Goal: Transaction & Acquisition: Book appointment/travel/reservation

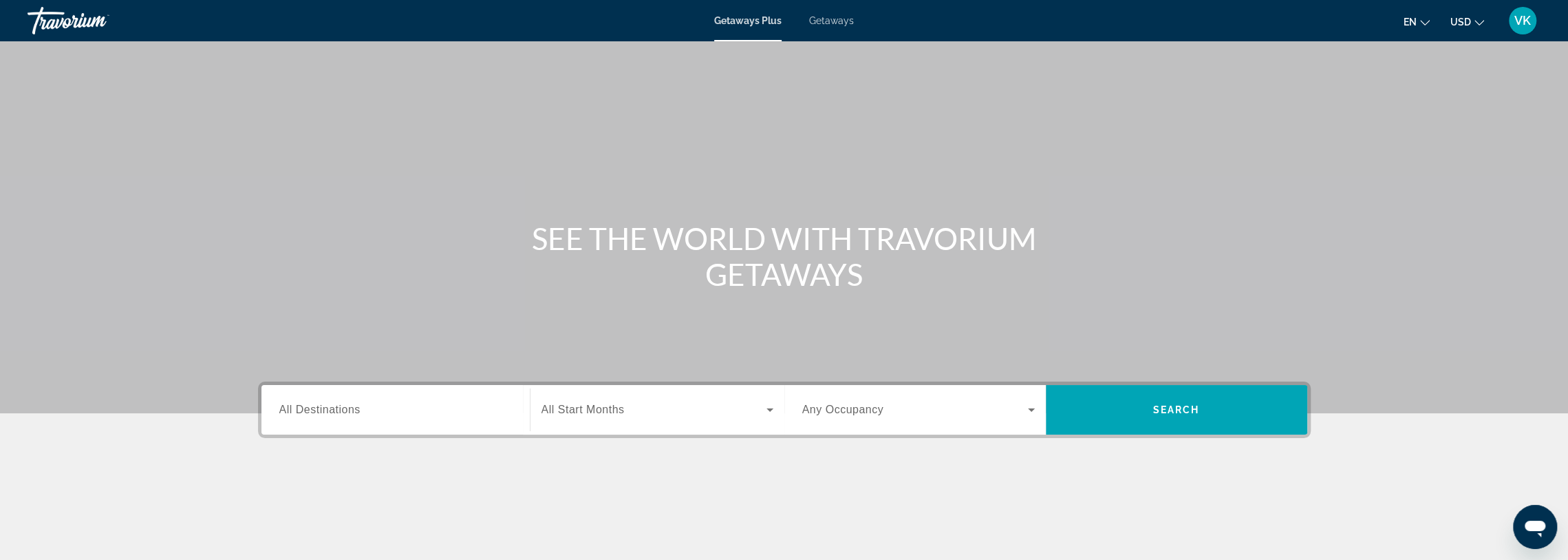
click at [840, 23] on span "Getaways" at bounding box center [831, 20] width 44 height 11
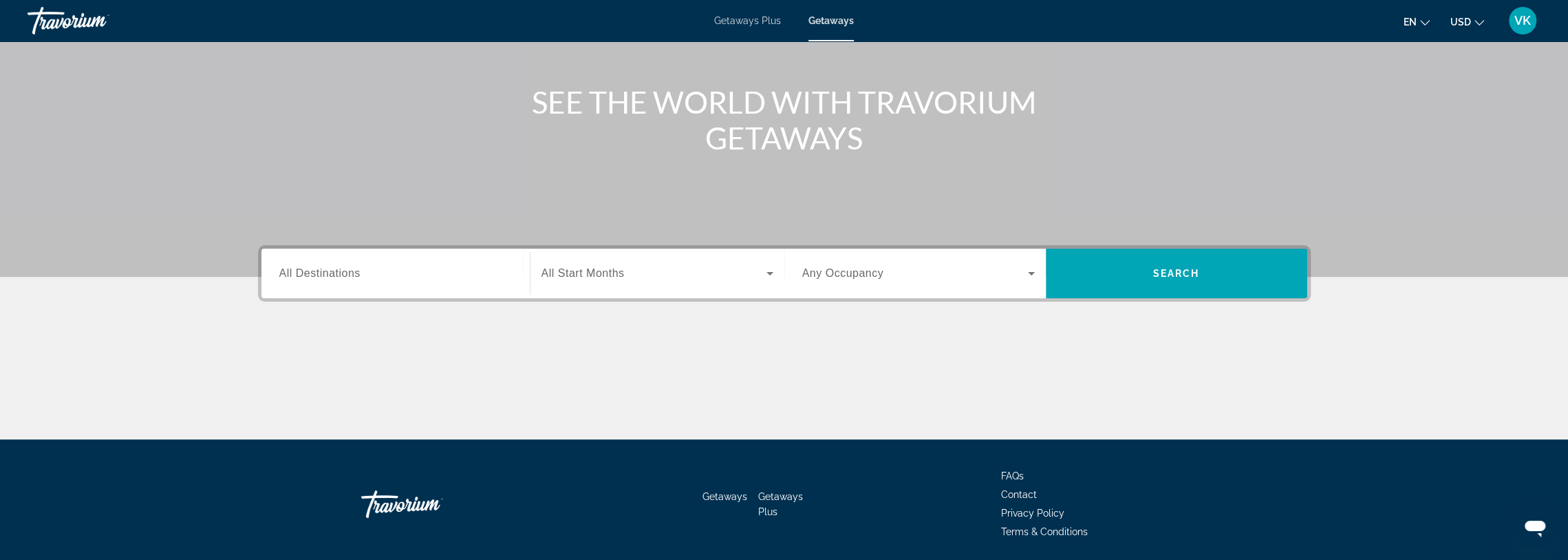
scroll to position [138, 0]
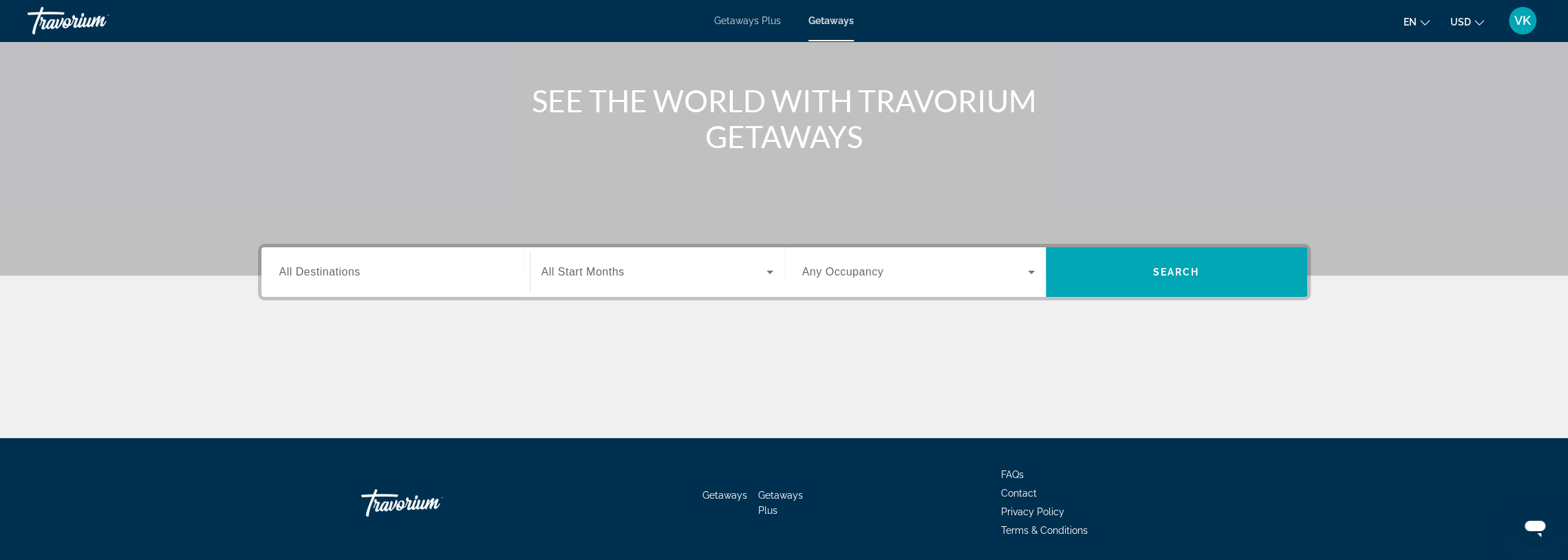
click at [352, 275] on span "All Destinations" at bounding box center [319, 272] width 81 height 12
click at [352, 275] on input "Destination All Destinations" at bounding box center [395, 273] width 233 height 16
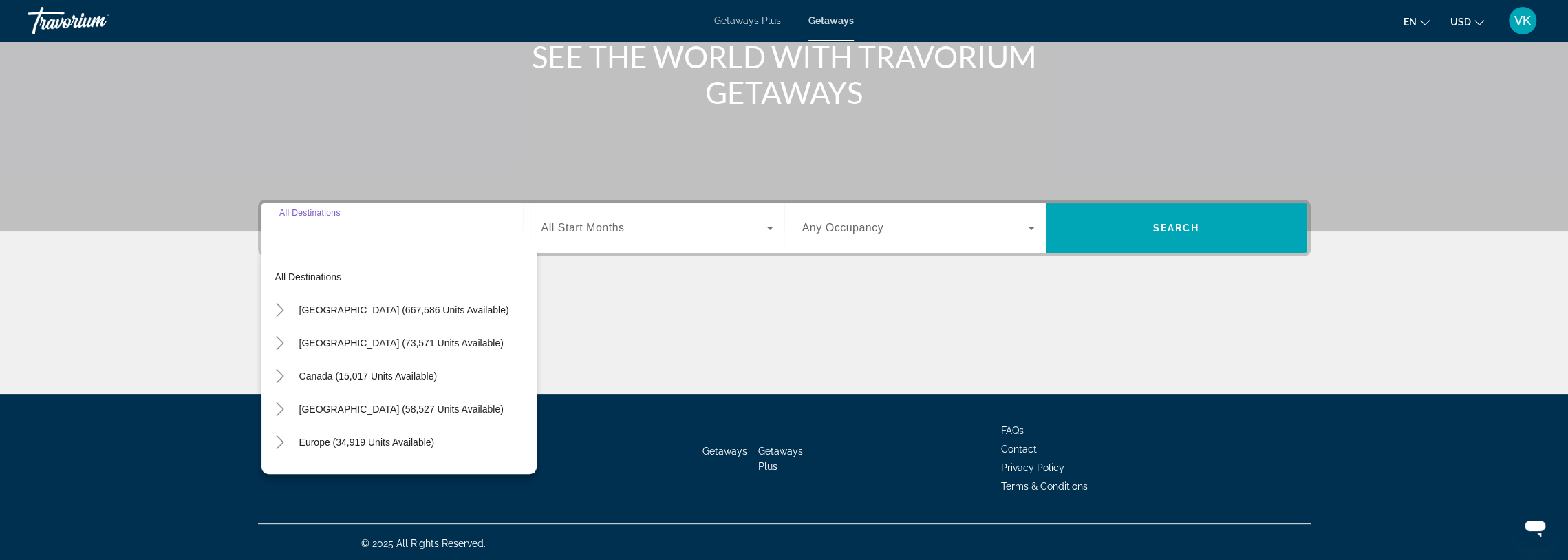
scroll to position [183, 0]
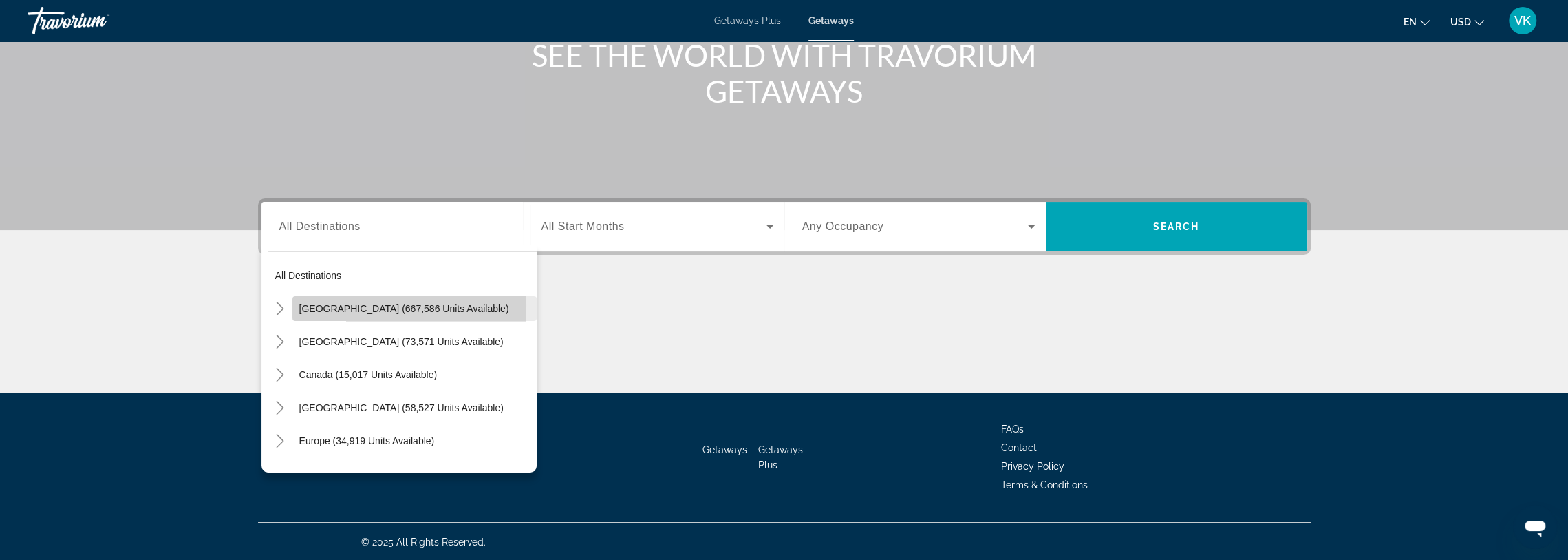
click at [347, 305] on span "[GEOGRAPHIC_DATA] (667,586 units available)" at bounding box center [404, 308] width 210 height 11
type input "**********"
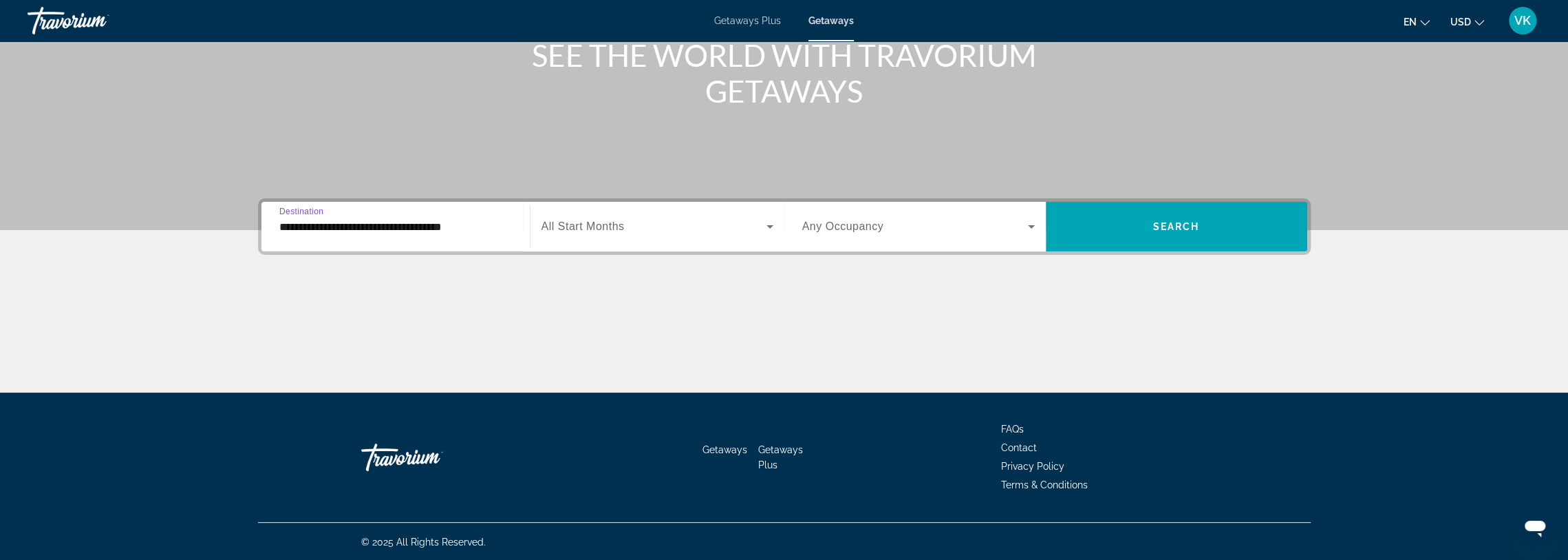
click at [615, 228] on span "All Start Months" at bounding box center [583, 226] width 83 height 12
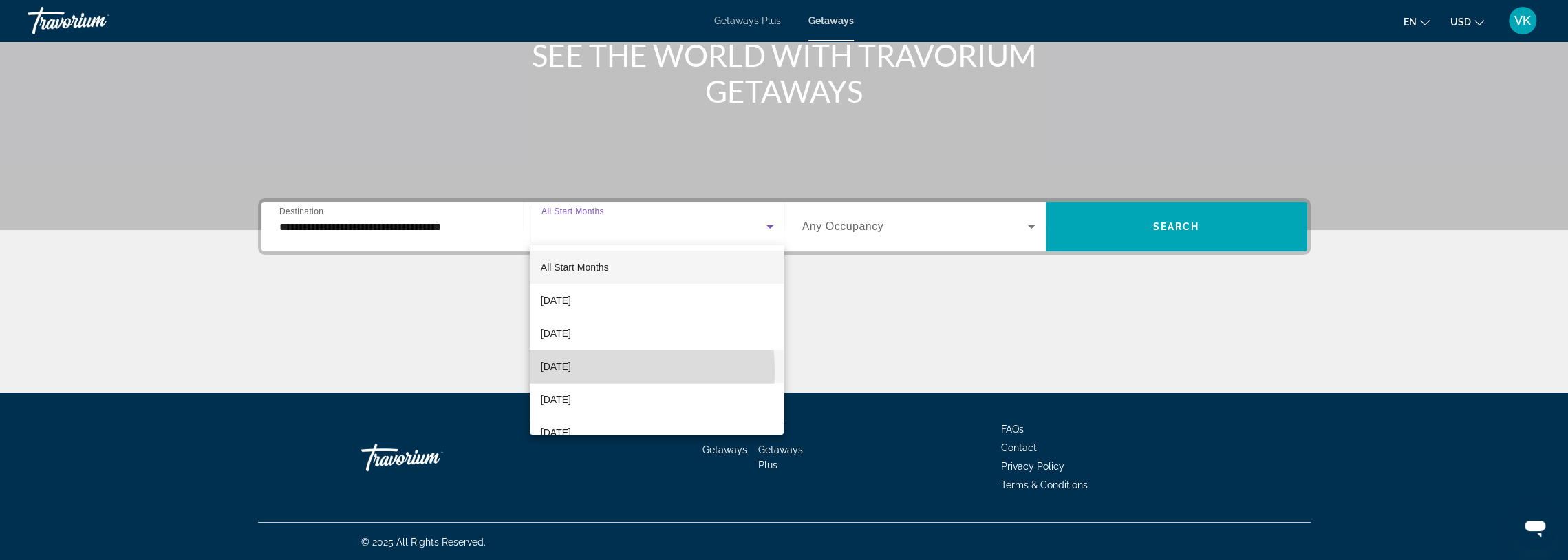
click at [566, 371] on span "[DATE]" at bounding box center [556, 366] width 30 height 16
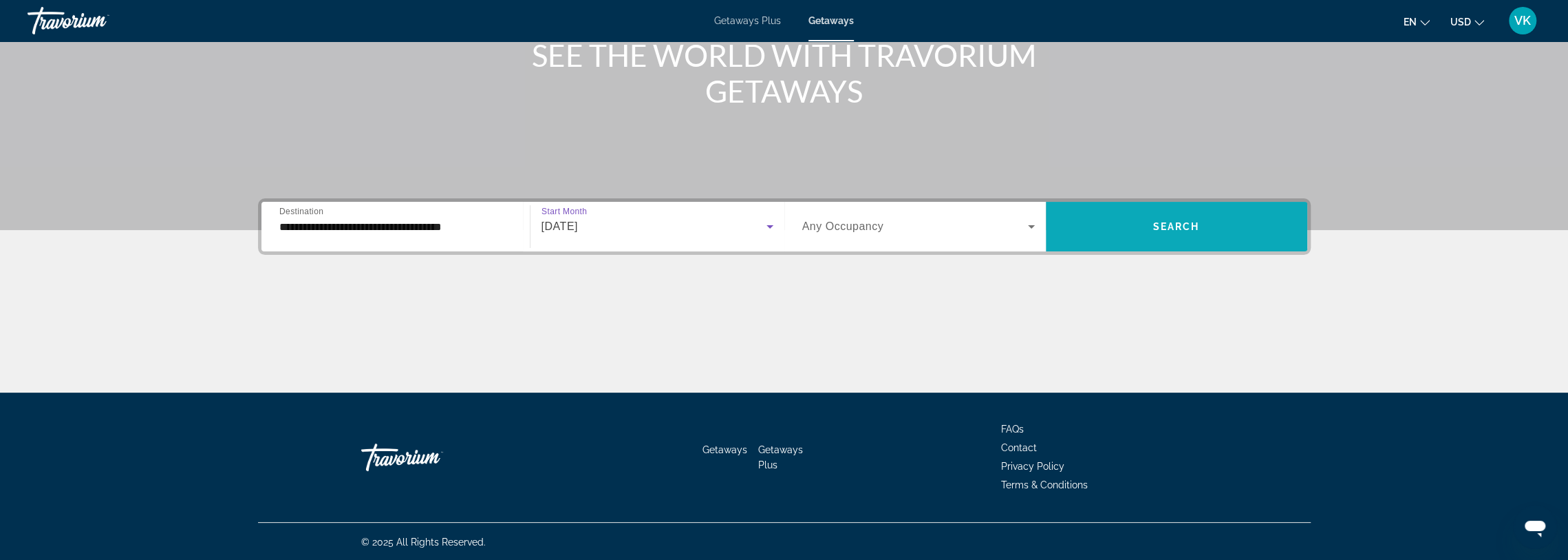
click at [1197, 223] on span "Search" at bounding box center [1176, 226] width 47 height 11
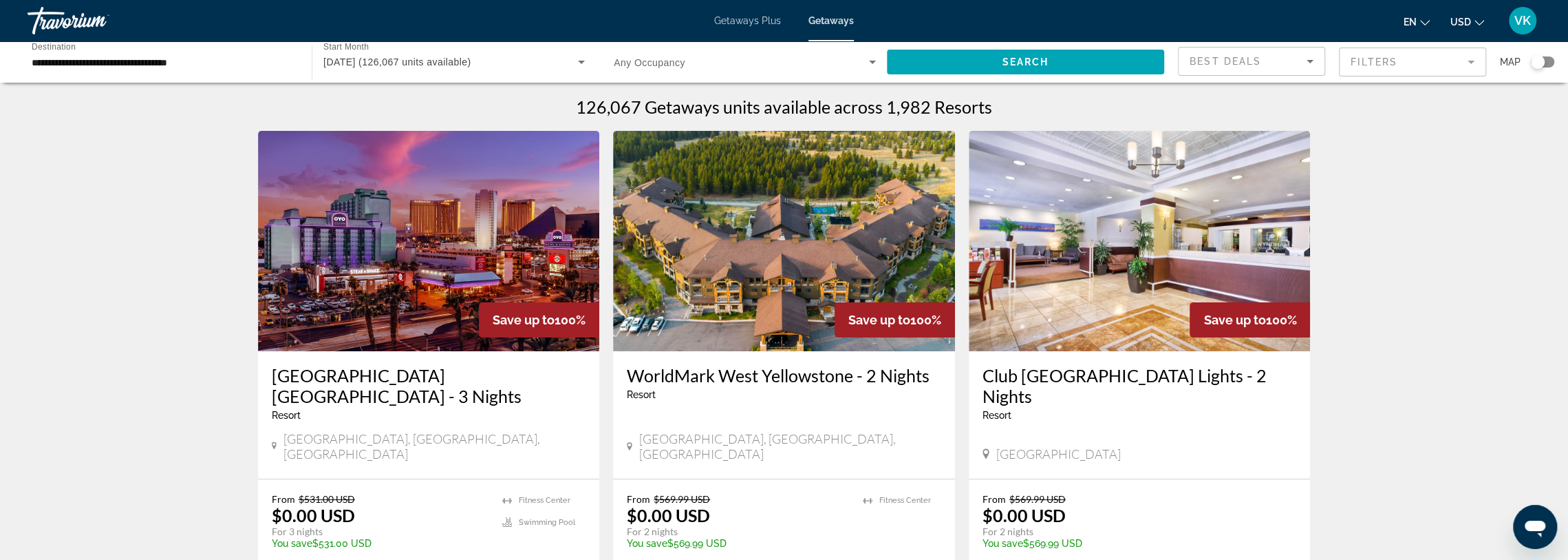
click at [1552, 59] on div "Search widget" at bounding box center [1542, 62] width 23 height 11
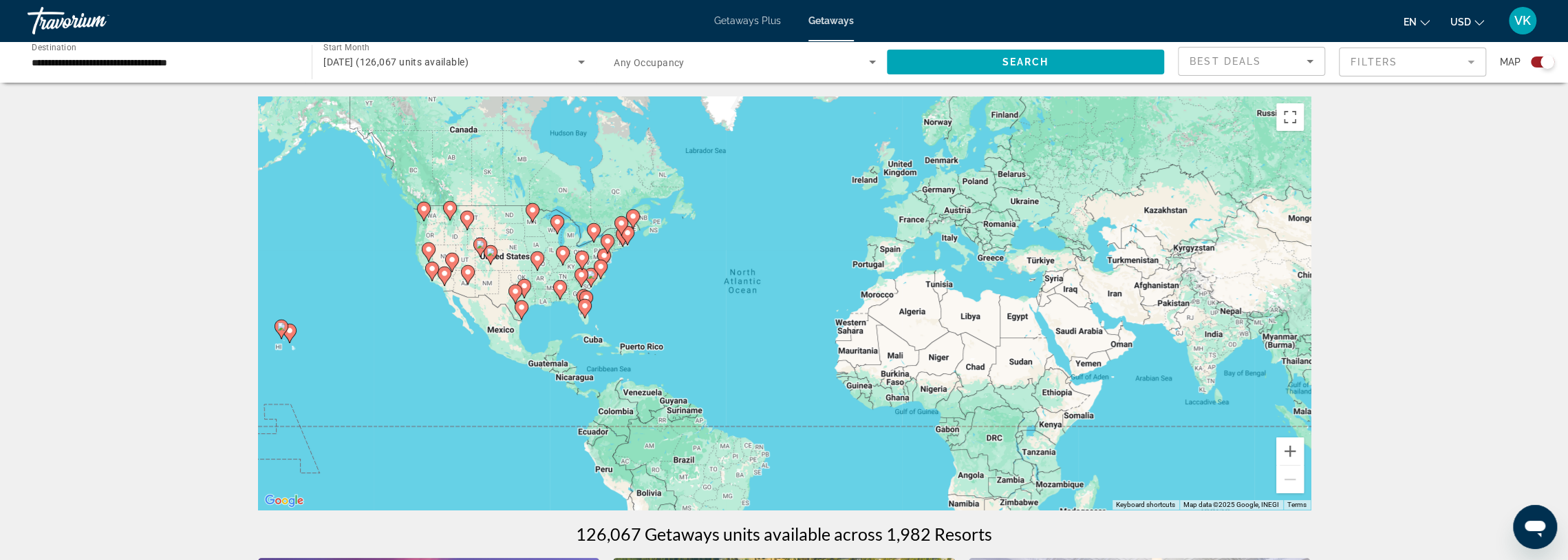
click at [553, 254] on div "To activate drag with keyboard, press Alt + Enter. Once in keyboard drag state,…" at bounding box center [784, 303] width 1053 height 413
click at [1282, 450] on button "Zoom in" at bounding box center [1290, 450] width 27 height 27
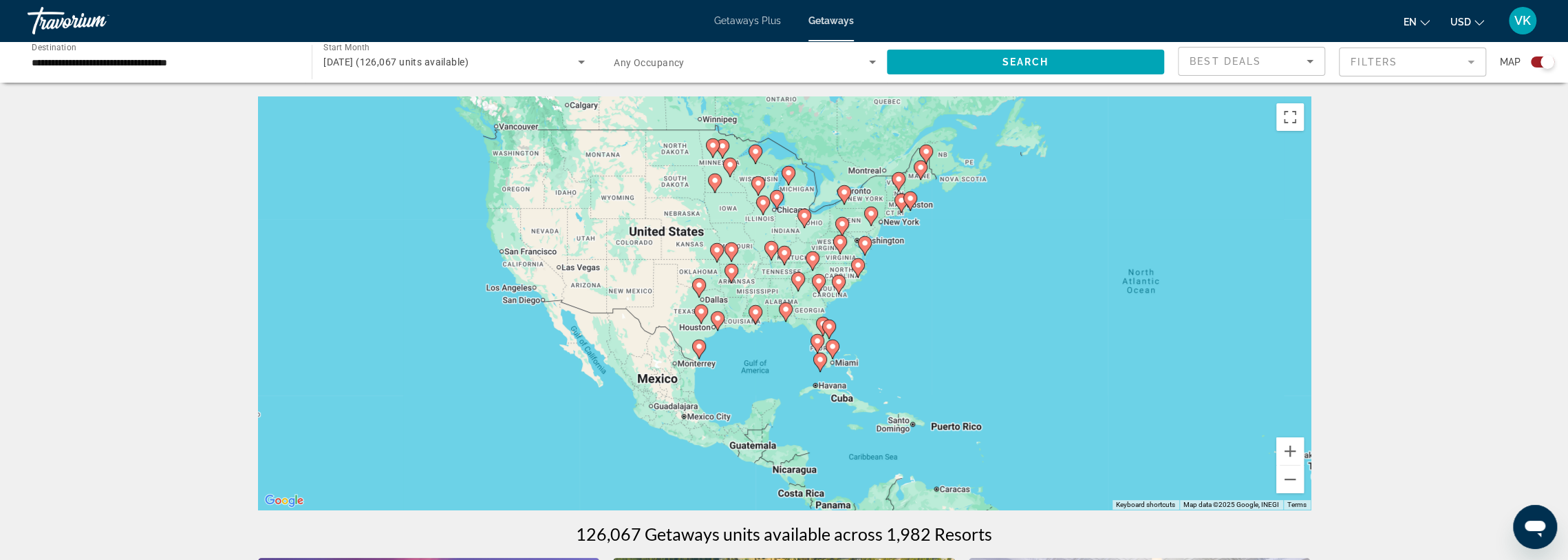
drag, startPoint x: 719, startPoint y: 299, endPoint x: 1164, endPoint y: 321, distance: 445.5
click at [1164, 321] on div "To activate drag with keyboard, press Alt + Enter. Once in keyboard drag state,…" at bounding box center [784, 303] width 1053 height 413
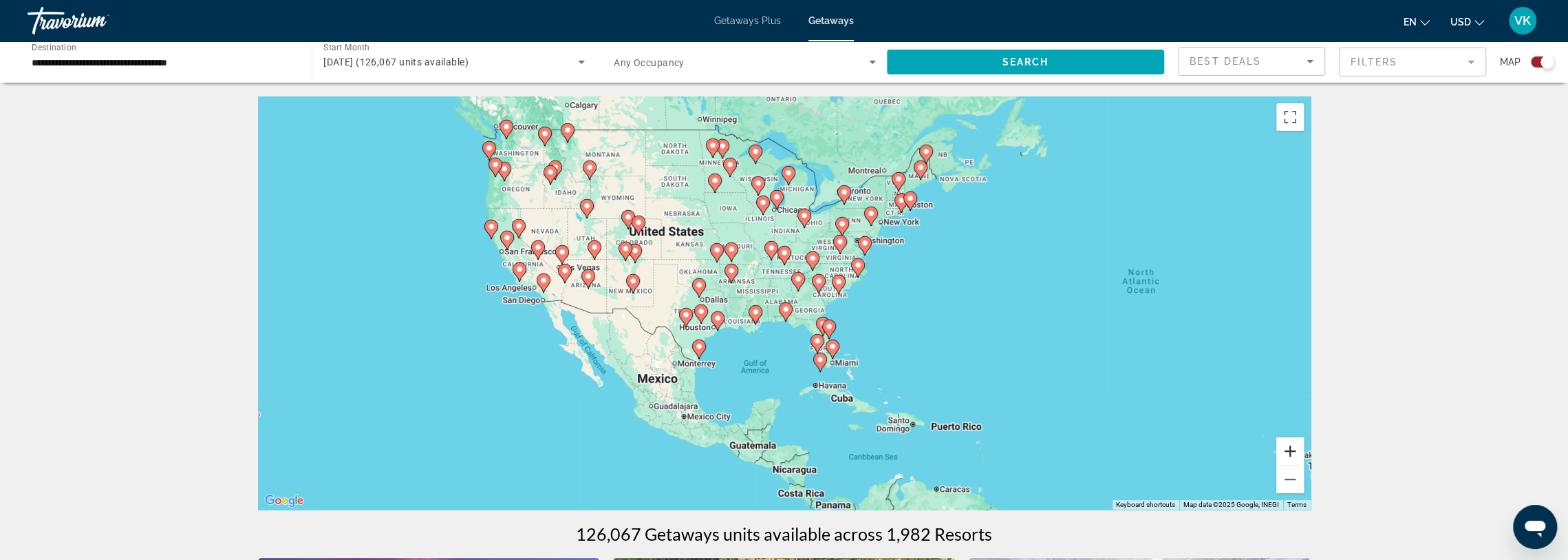
click at [1298, 455] on button "Zoom in" at bounding box center [1290, 450] width 27 height 27
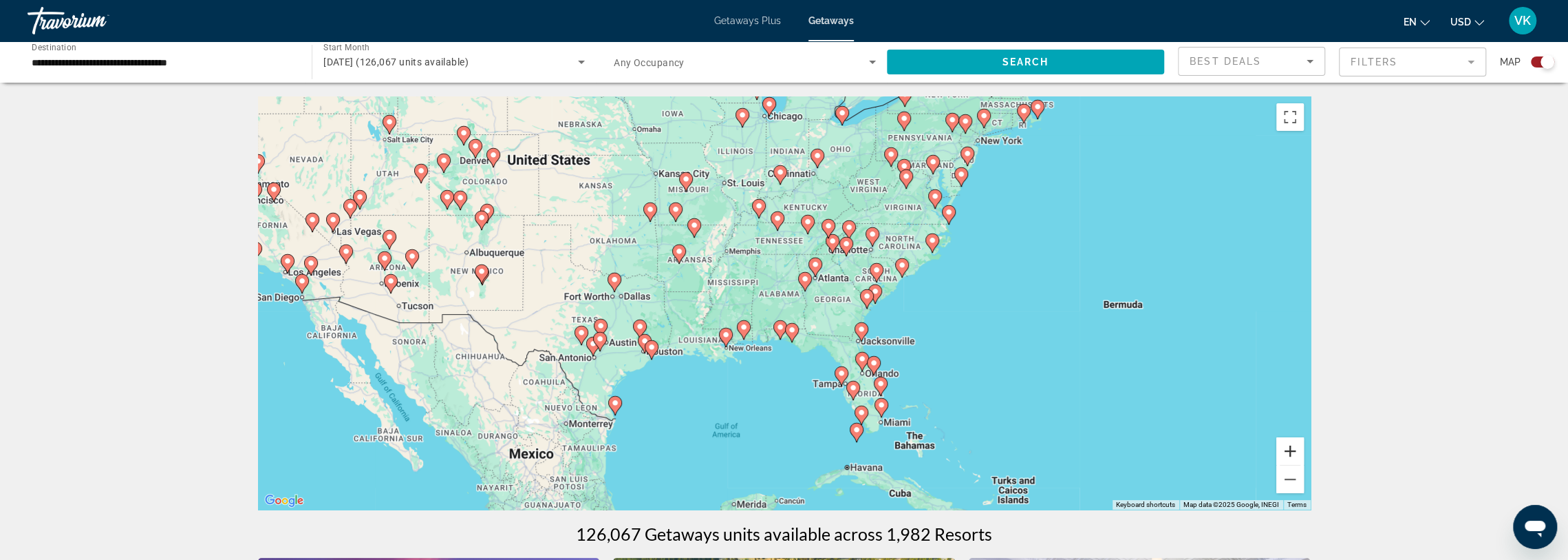
click at [1298, 450] on button "Zoom in" at bounding box center [1290, 450] width 27 height 27
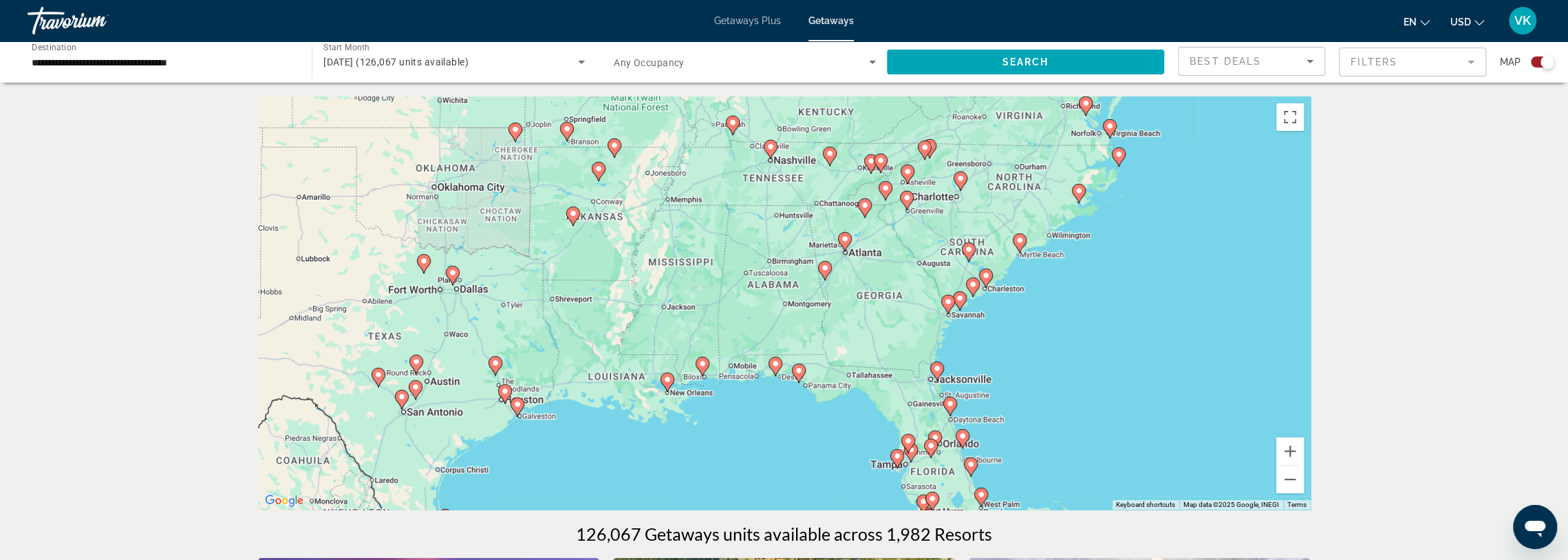
click at [907, 198] on image "Main content" at bounding box center [907, 198] width 8 height 8
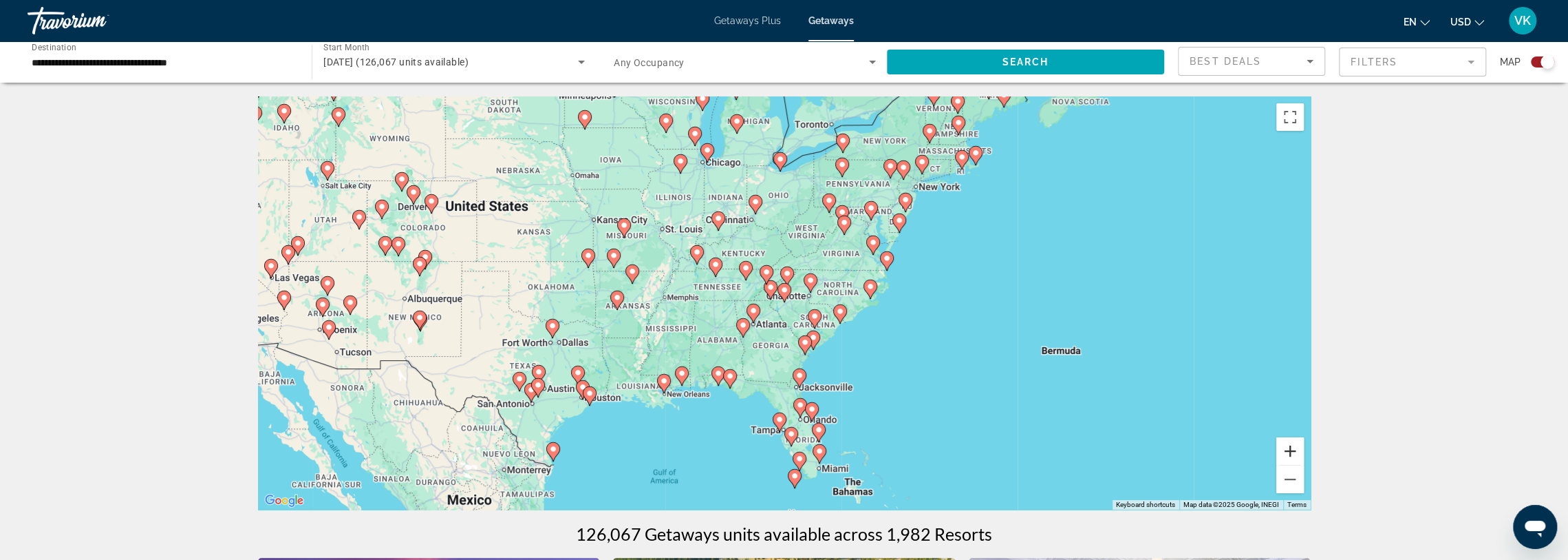
click at [1290, 458] on button "Zoom in" at bounding box center [1290, 450] width 27 height 27
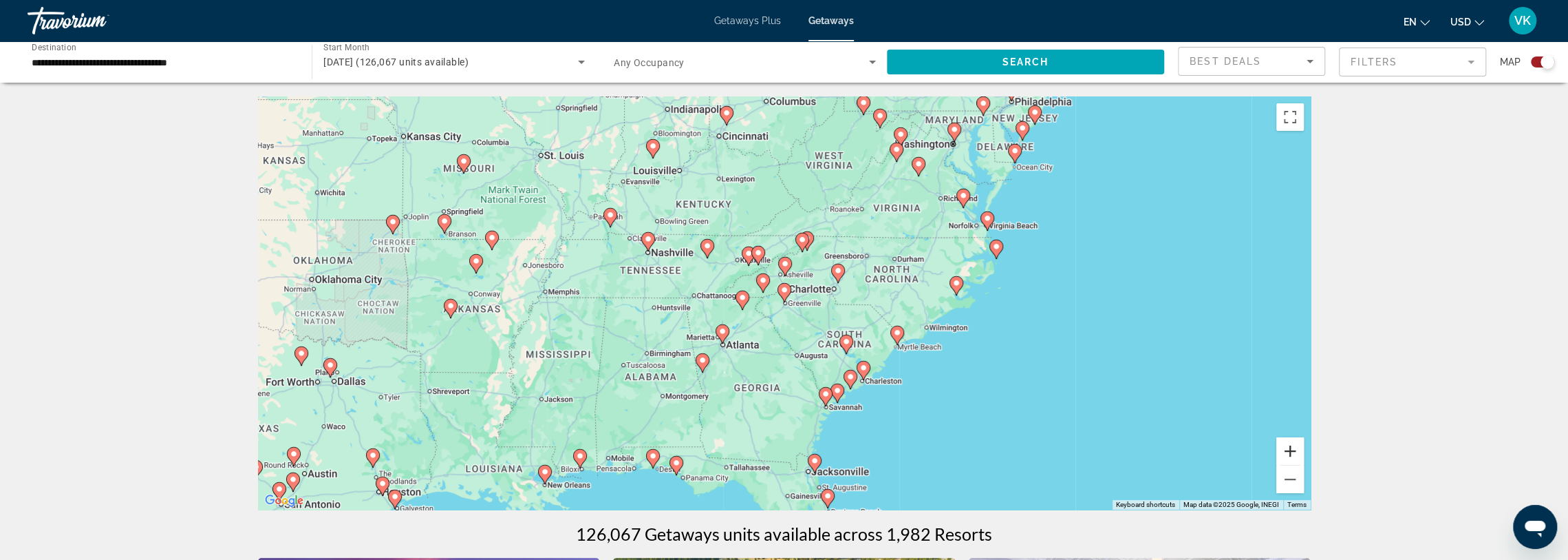
click at [1289, 456] on button "Zoom in" at bounding box center [1290, 450] width 27 height 27
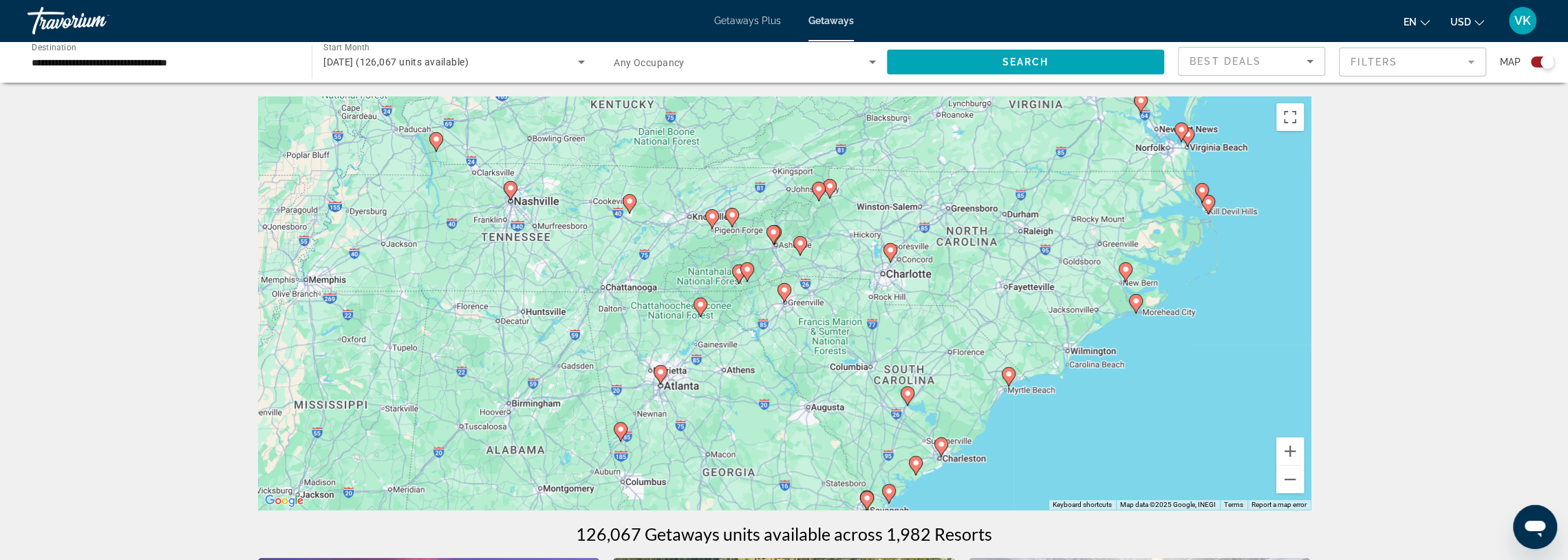
click at [891, 247] on image "Main content" at bounding box center [891, 250] width 8 height 8
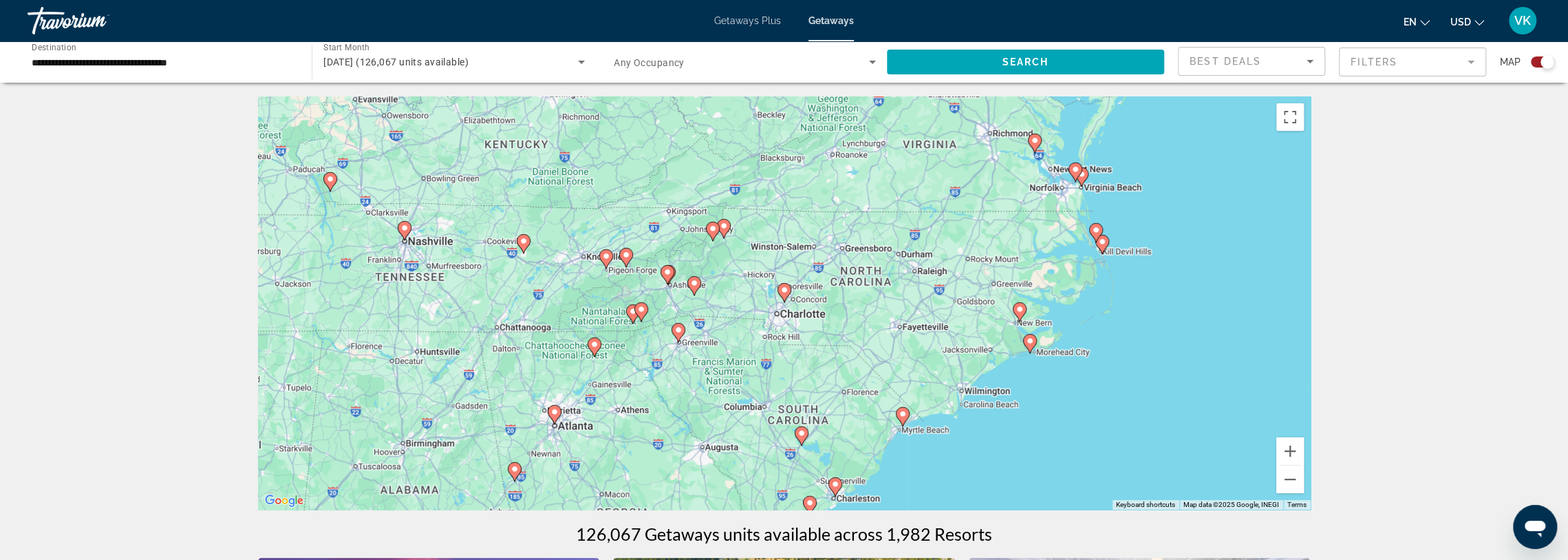
click at [782, 289] on image "Main content" at bounding box center [784, 290] width 8 height 8
type input "**********"
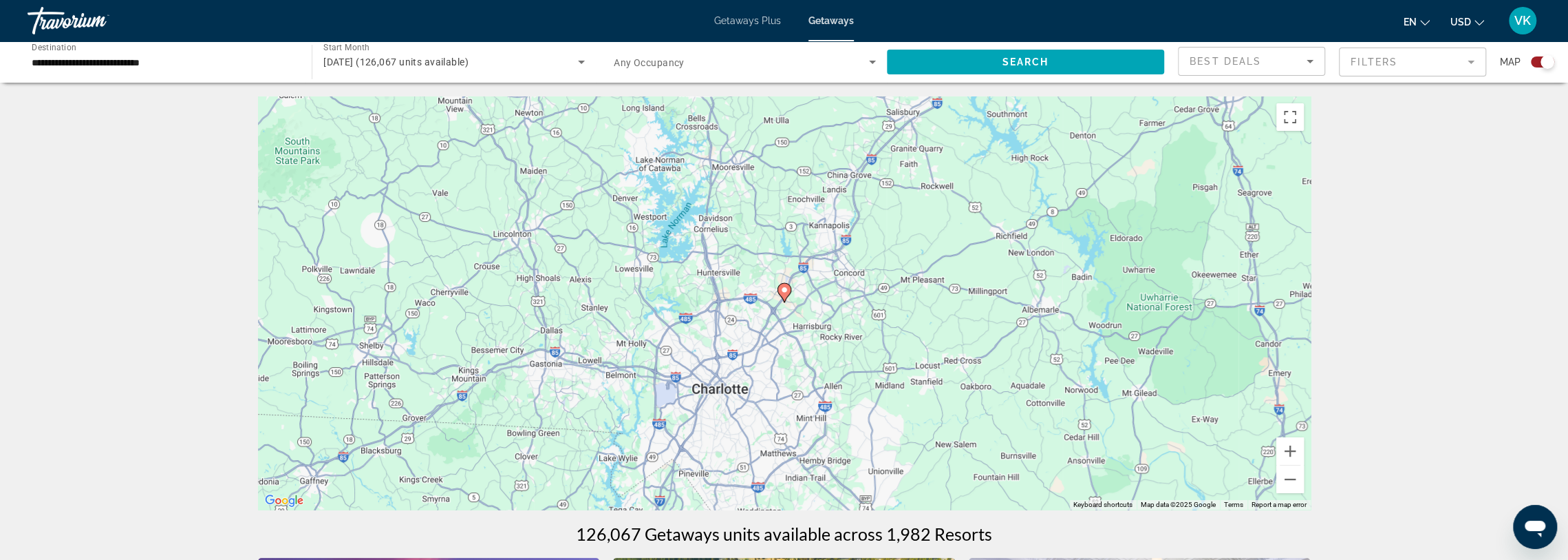
click at [784, 292] on image "Main content" at bounding box center [784, 290] width 8 height 8
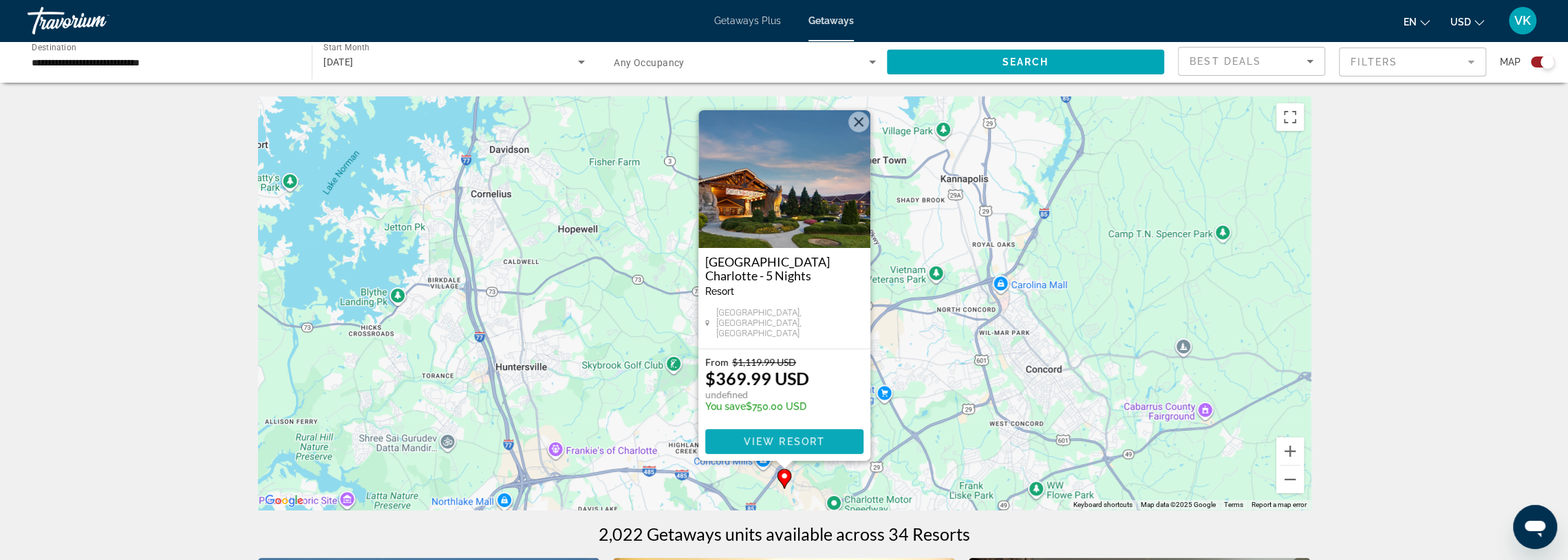
click at [826, 441] on span "Main content" at bounding box center [784, 441] width 158 height 33
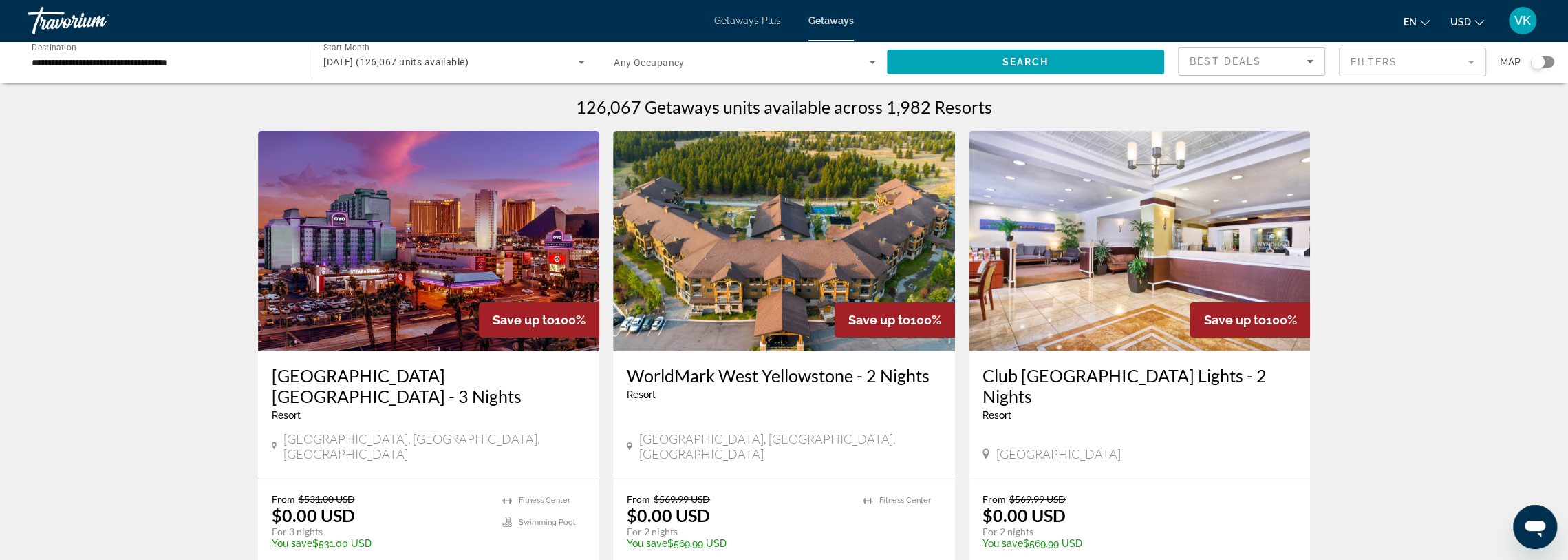
click at [1547, 57] on div "Search widget" at bounding box center [1542, 62] width 23 height 11
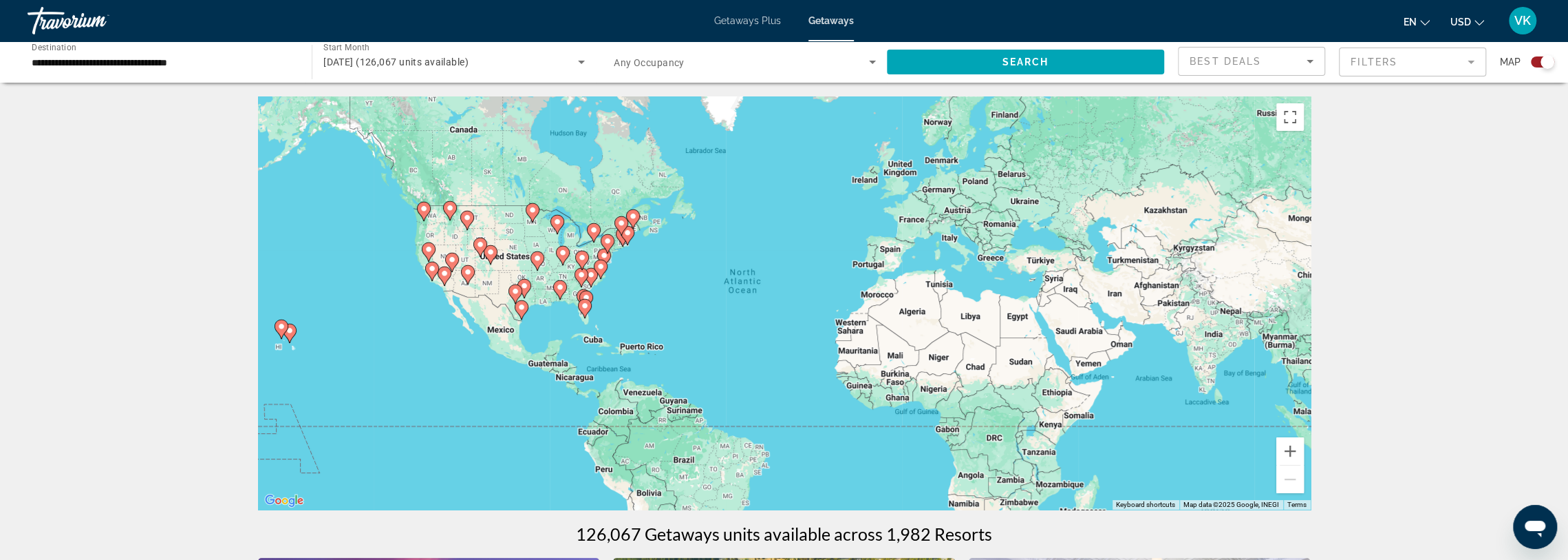
click at [1468, 59] on mat-form-field "Filters" at bounding box center [1412, 62] width 147 height 29
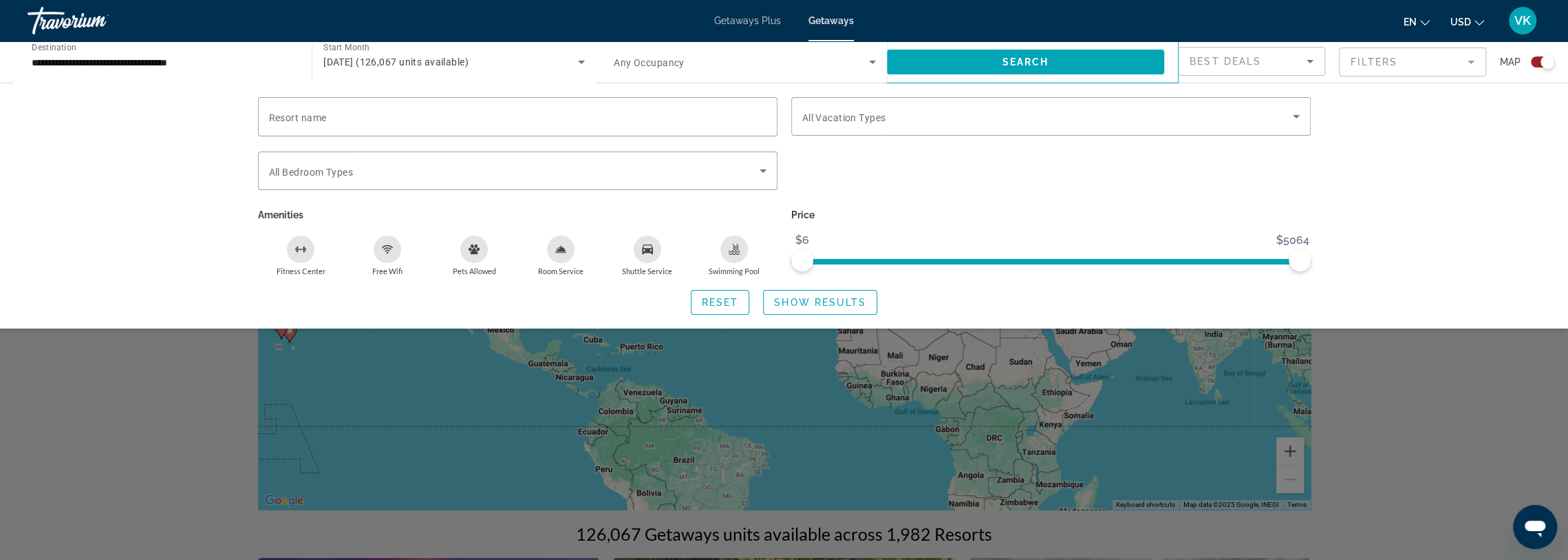
click at [469, 248] on icon "Pets Allowed" at bounding box center [473, 250] width 11 height 10
click at [1273, 108] on span "Search widget" at bounding box center [1048, 116] width 491 height 16
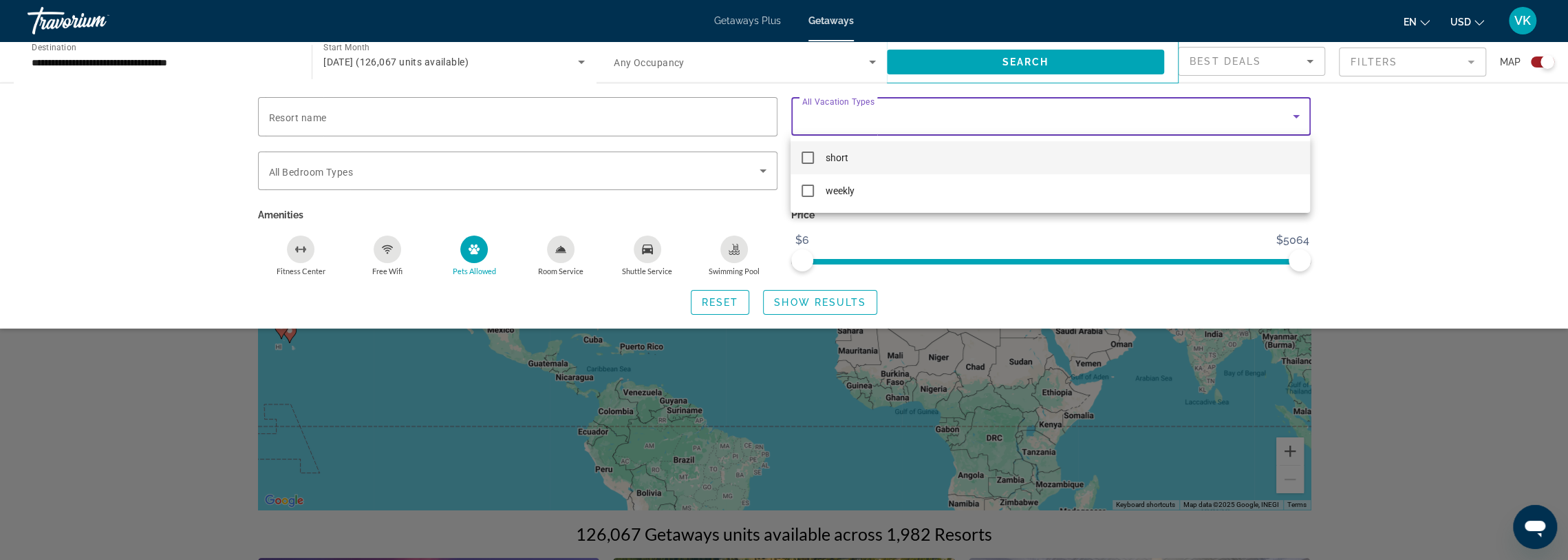
click at [885, 157] on mat-option "short" at bounding box center [1049, 157] width 519 height 33
click at [1433, 184] on div at bounding box center [784, 280] width 1568 height 560
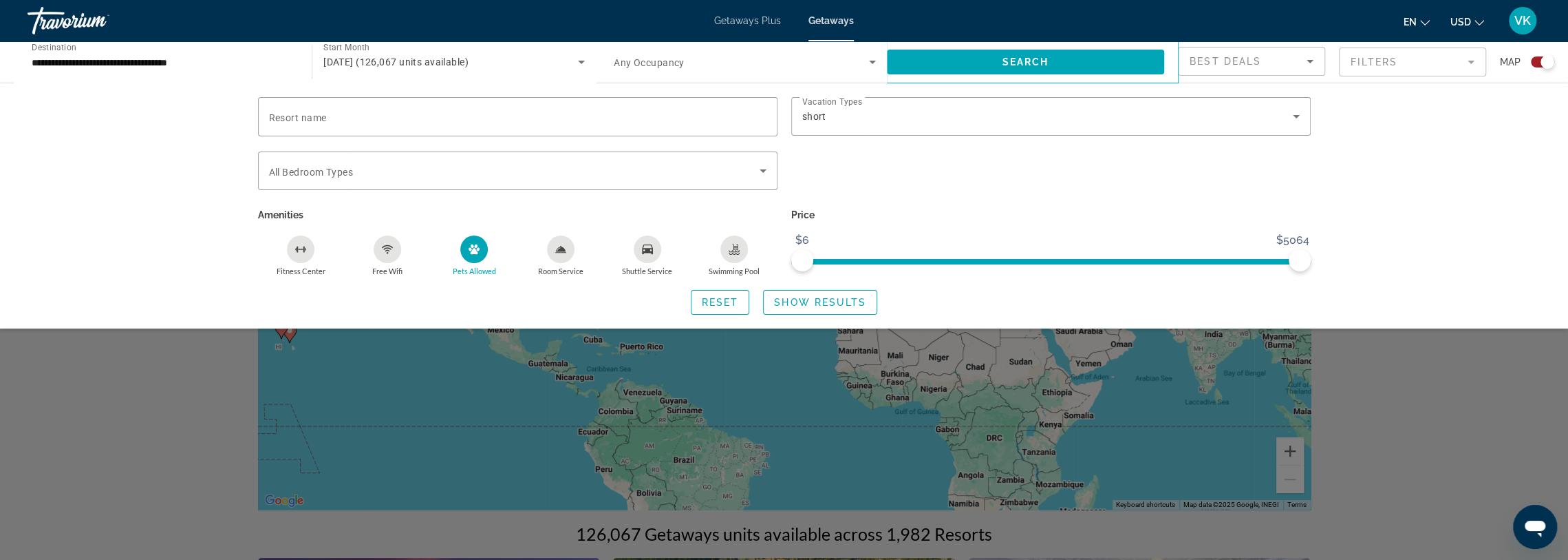
click at [995, 259] on span "ngx-slider" at bounding box center [1051, 261] width 497 height 6
click at [790, 259] on div "Price $6 $5064 $1970 $5064" at bounding box center [1051, 240] width 533 height 71
drag, startPoint x: 991, startPoint y: 256, endPoint x: 953, endPoint y: 268, distance: 39.8
click at [787, 271] on div "Price $6 $5064 $6 $5064" at bounding box center [1051, 240] width 533 height 71
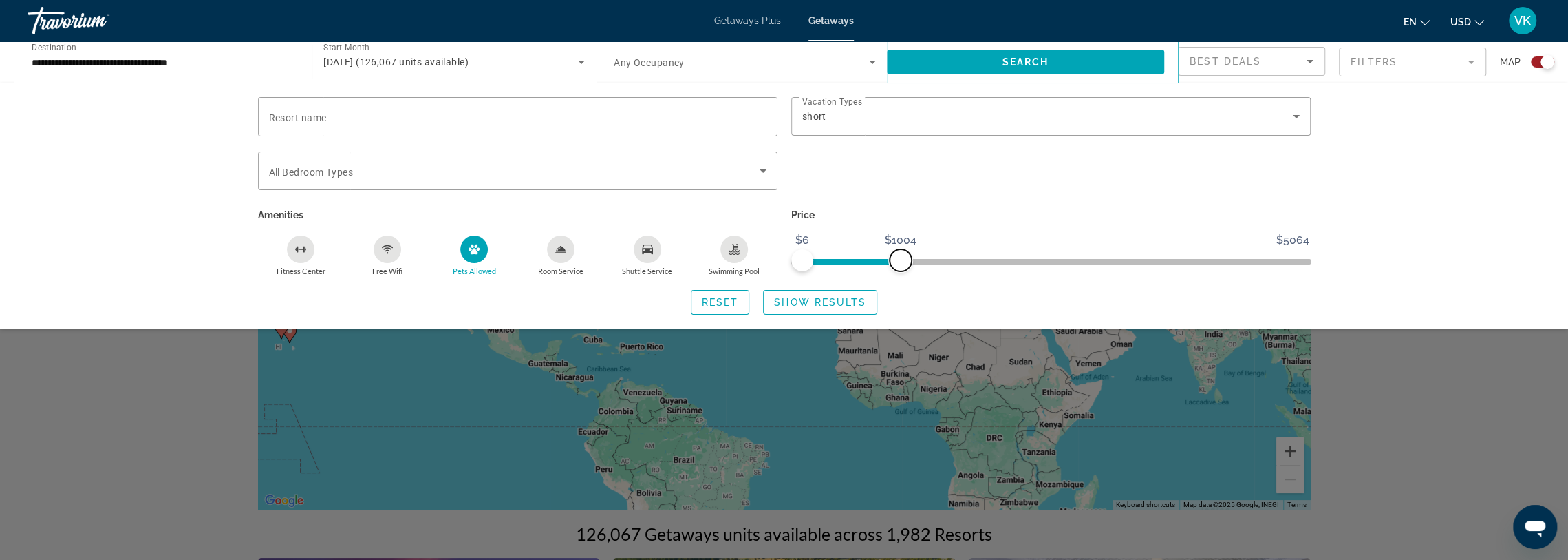
drag, startPoint x: 1298, startPoint y: 259, endPoint x: 900, endPoint y: 258, distance: 398.0
click at [900, 258] on span "ngx-slider-max" at bounding box center [900, 260] width 22 height 22
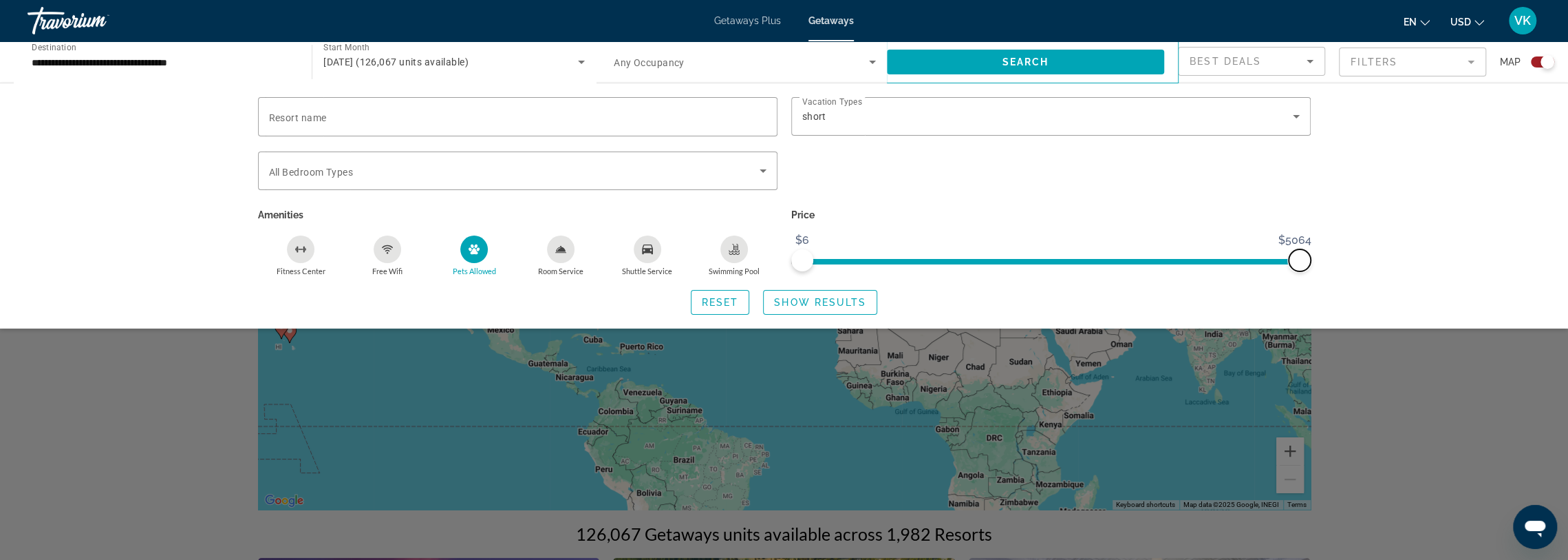
drag, startPoint x: 897, startPoint y: 258, endPoint x: 1356, endPoint y: 286, distance: 459.9
click at [1352, 287] on div "Resort name Vacation Types All Vacation Types short Bedroom Types All Bedroom T…" at bounding box center [784, 205] width 1568 height 245
click at [801, 300] on span "Show Results" at bounding box center [820, 301] width 92 height 11
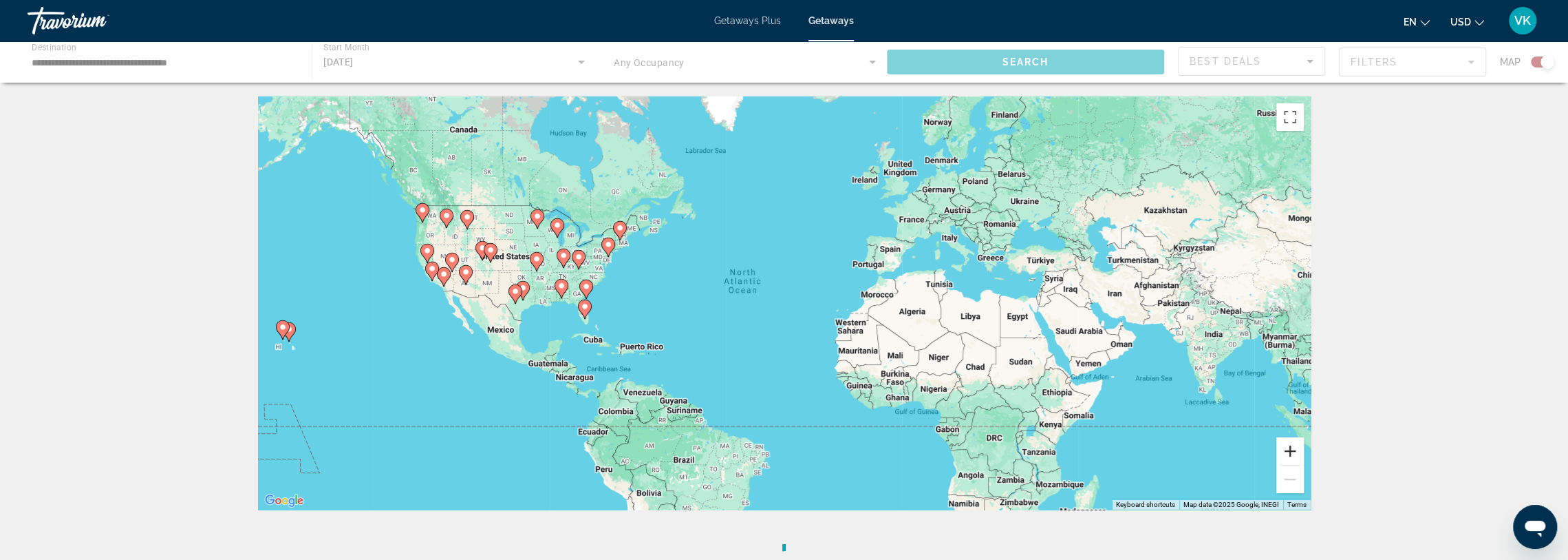
click at [1289, 446] on button "Zoom in" at bounding box center [1290, 450] width 27 height 27
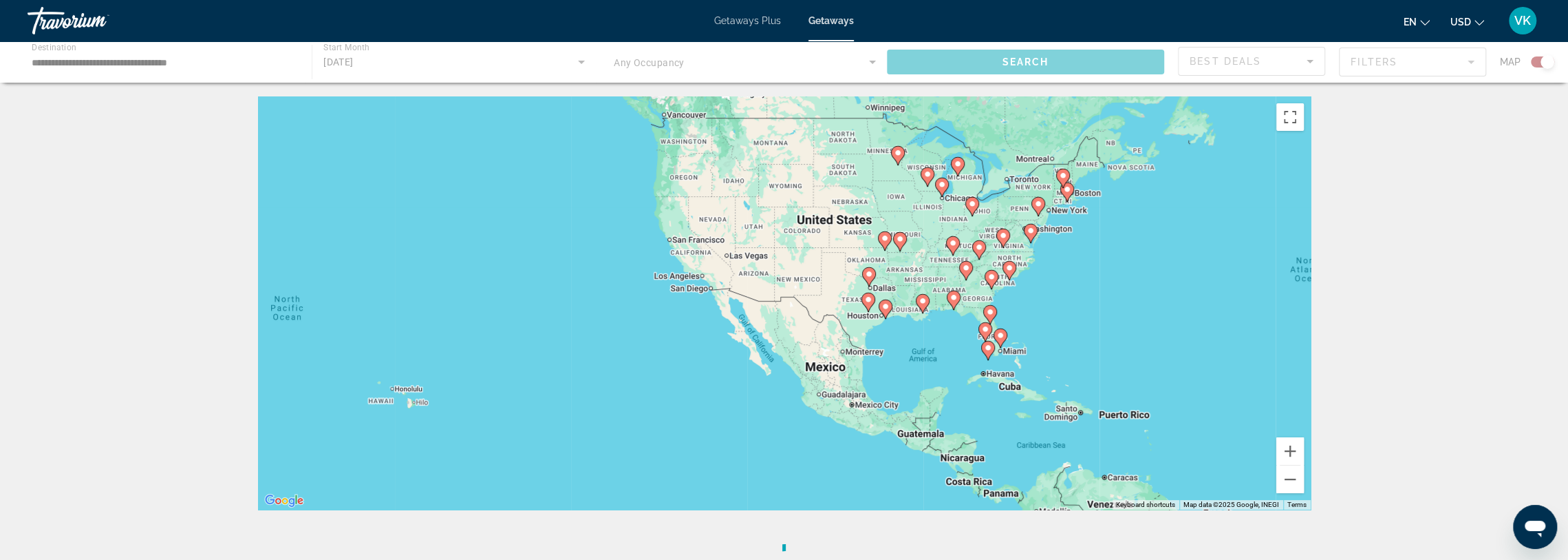
drag, startPoint x: 656, startPoint y: 298, endPoint x: 1270, endPoint y: 310, distance: 614.1
click at [1270, 310] on div "To activate drag with keyboard, press Alt + Enter. Once in keyboard drag state,…" at bounding box center [784, 303] width 1053 height 413
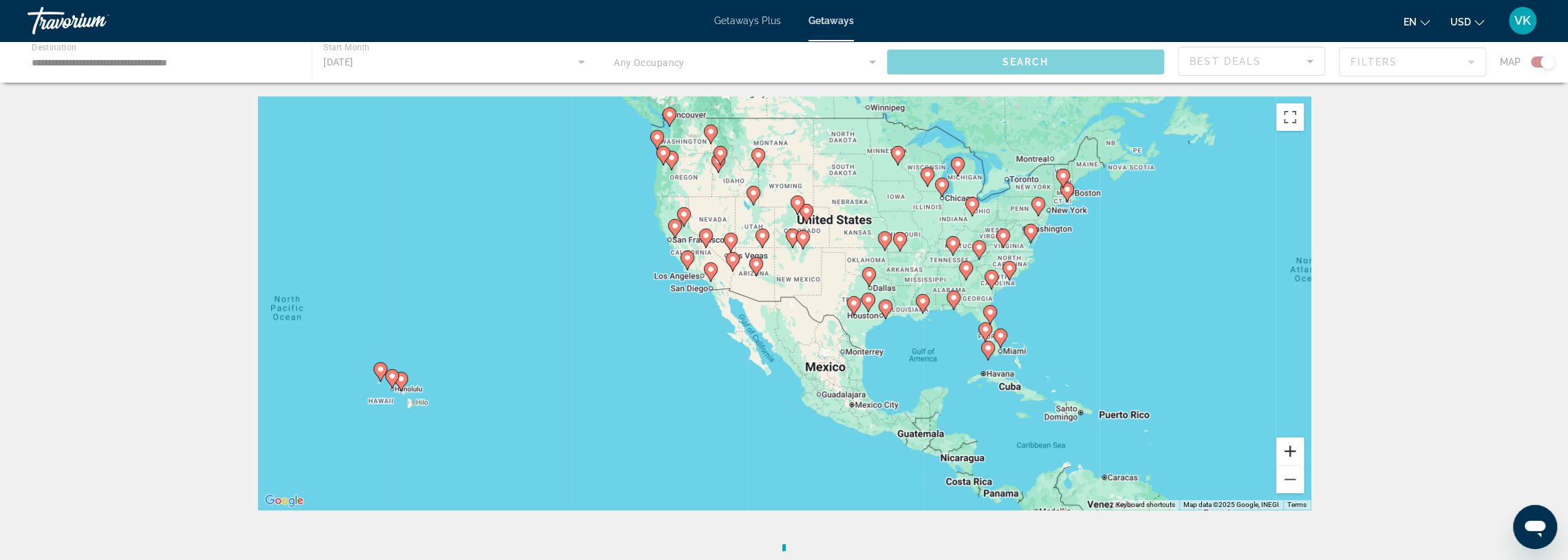
click at [1291, 445] on button "Zoom in" at bounding box center [1290, 450] width 27 height 27
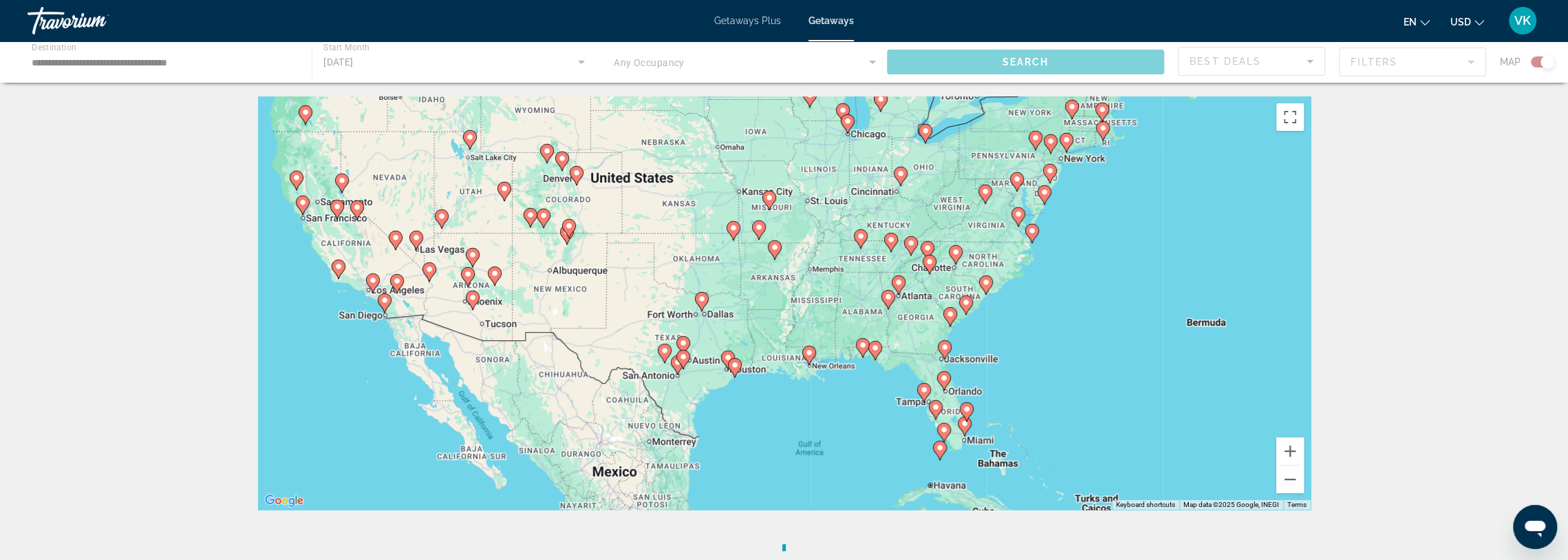
drag, startPoint x: 1123, startPoint y: 284, endPoint x: 868, endPoint y: 328, distance: 258.8
click at [868, 328] on div "To activate drag with keyboard, press Alt + Enter. Once in keyboard drag state,…" at bounding box center [784, 303] width 1053 height 413
click at [1291, 446] on button "Zoom in" at bounding box center [1290, 450] width 27 height 27
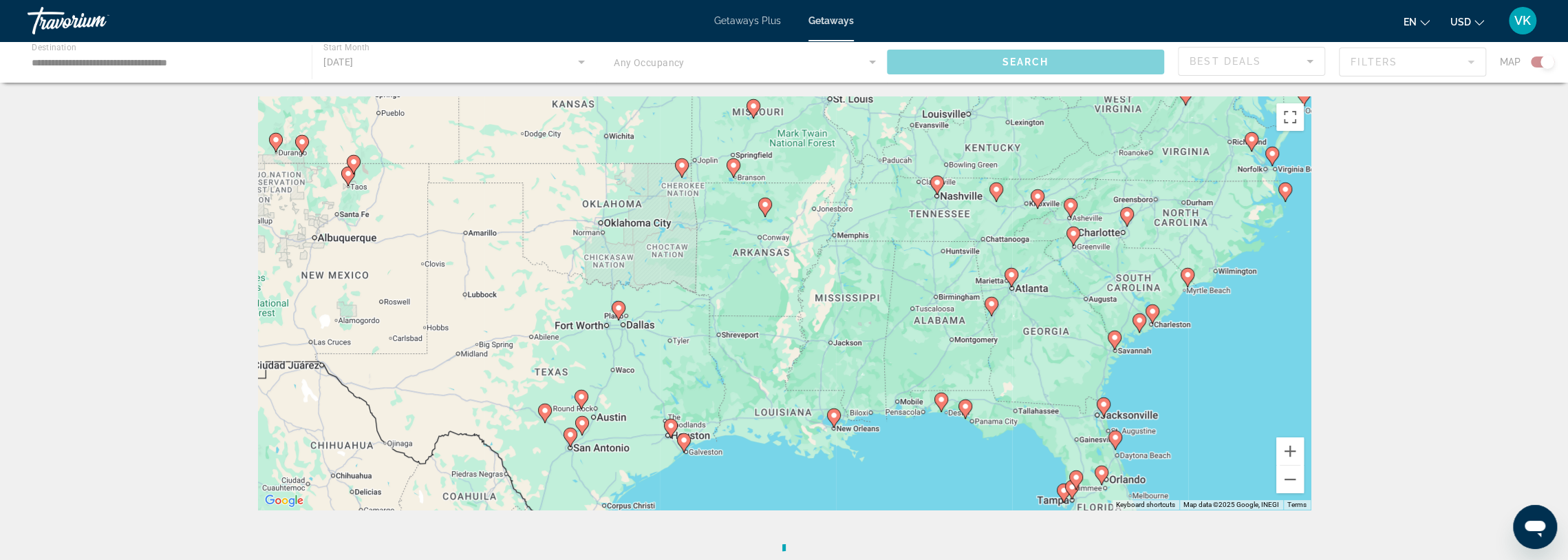
click at [989, 303] on image "Main content" at bounding box center [992, 304] width 8 height 8
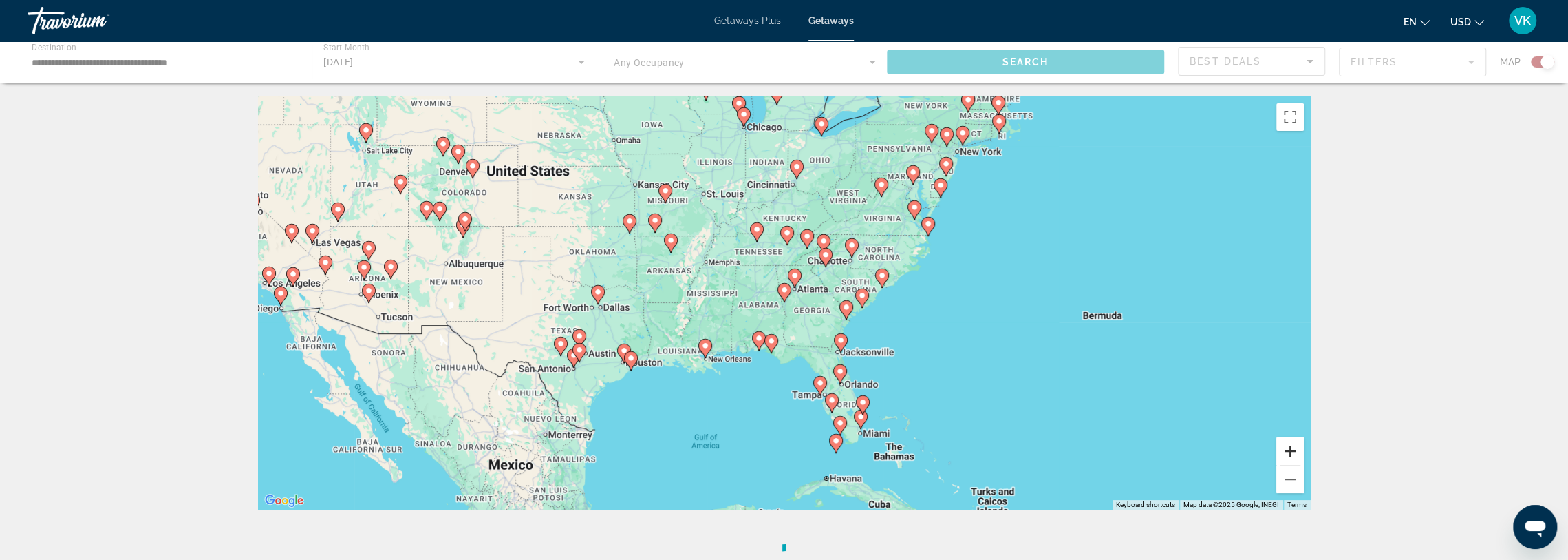
click at [1296, 444] on button "Zoom in" at bounding box center [1290, 450] width 27 height 27
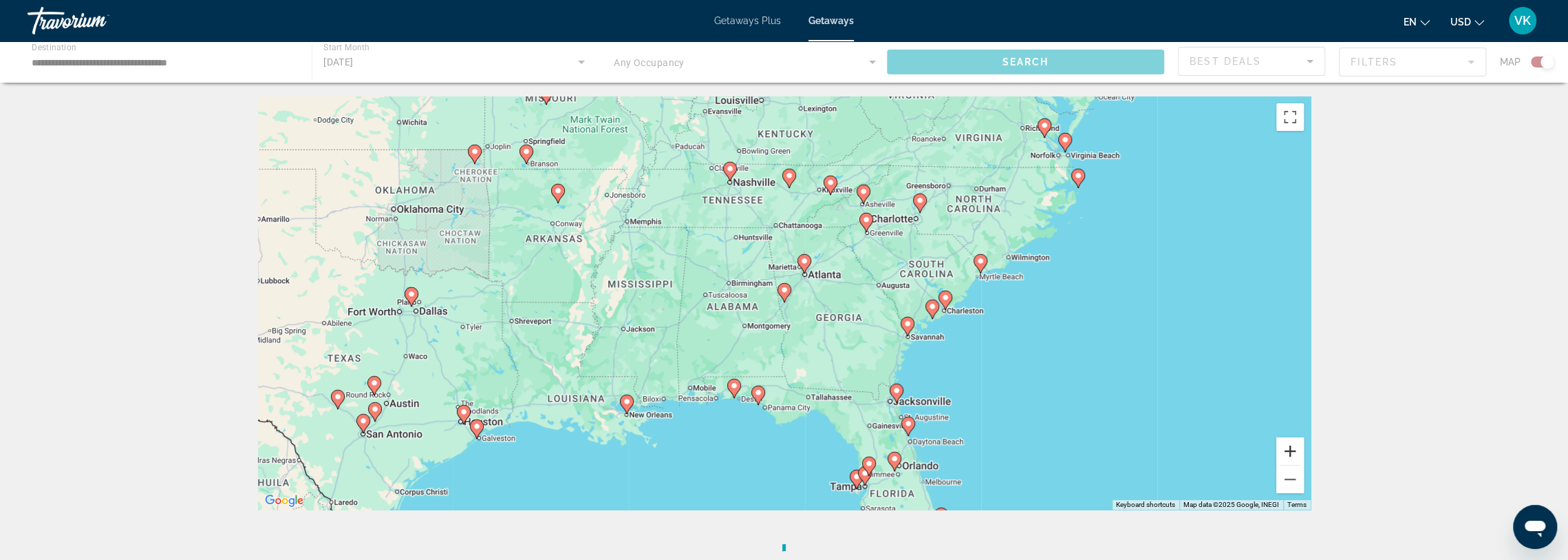
click at [1286, 455] on button "Zoom in" at bounding box center [1290, 450] width 27 height 27
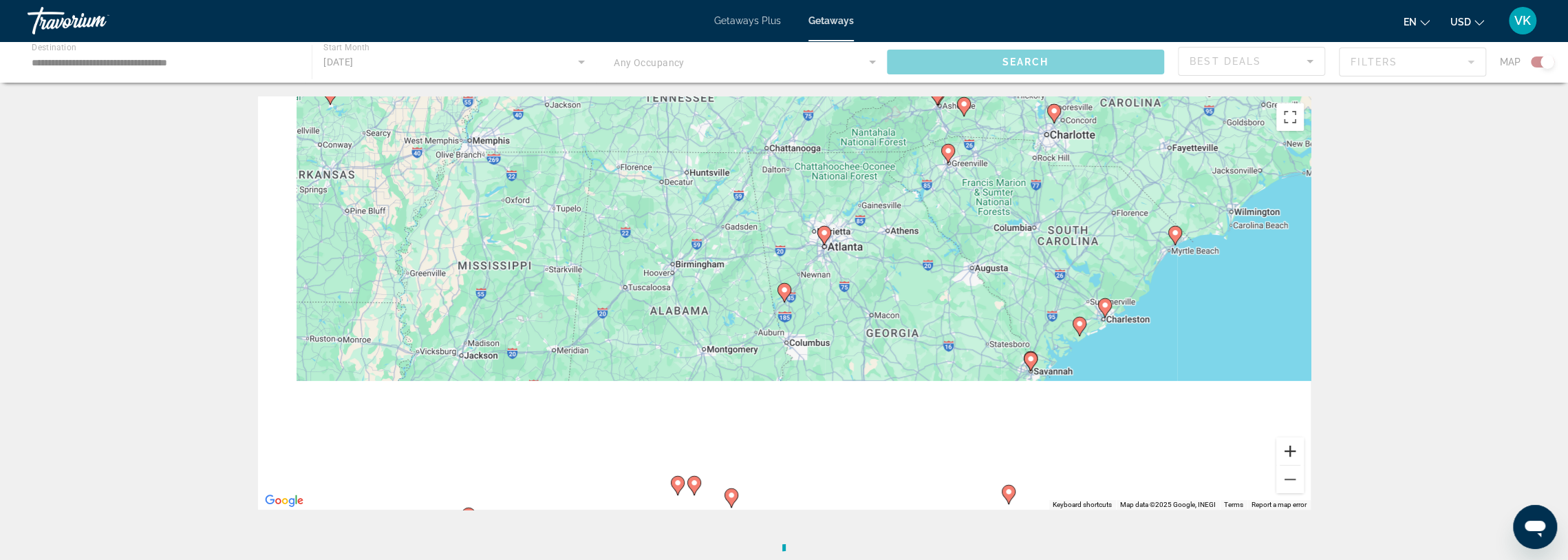
click at [1287, 454] on button "Zoom in" at bounding box center [1290, 450] width 27 height 27
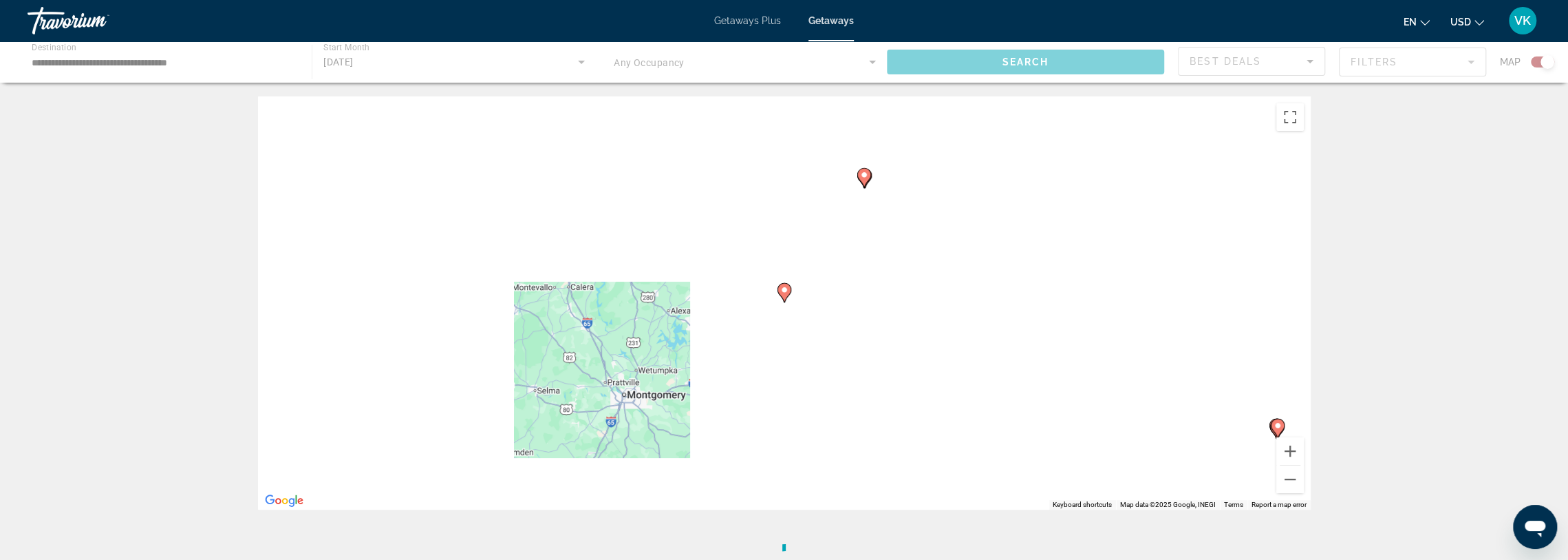
click at [781, 292] on image "Main content" at bounding box center [784, 290] width 8 height 8
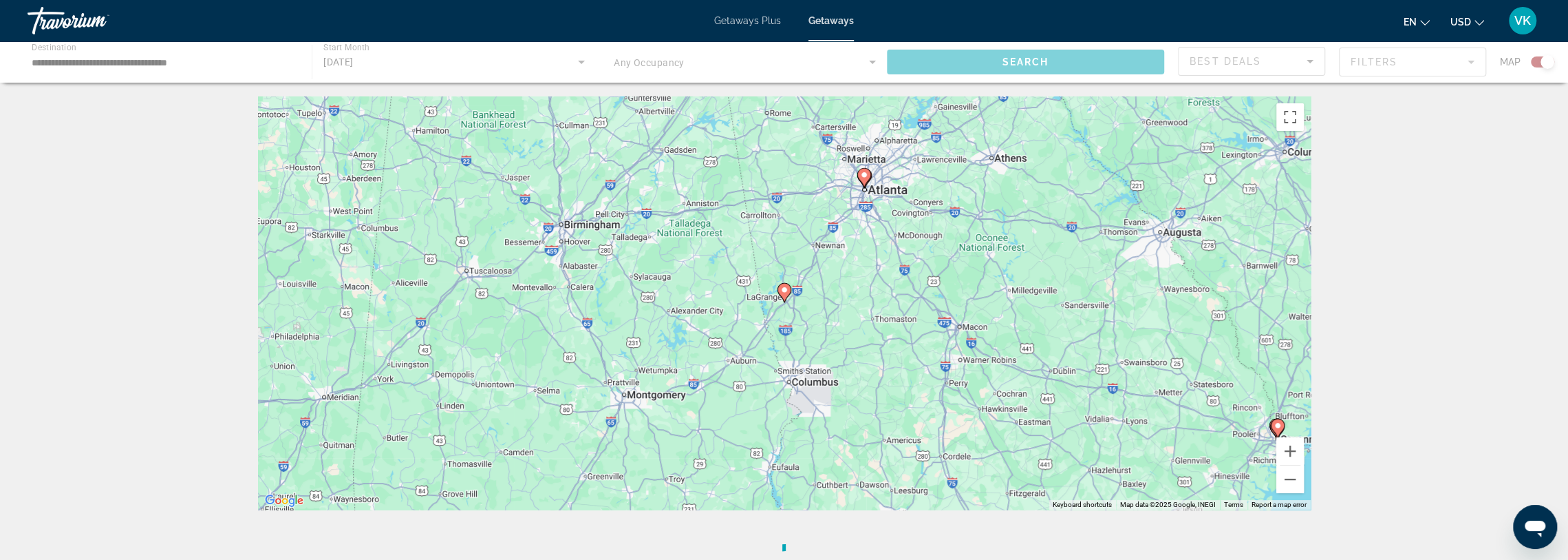
type input "**********"
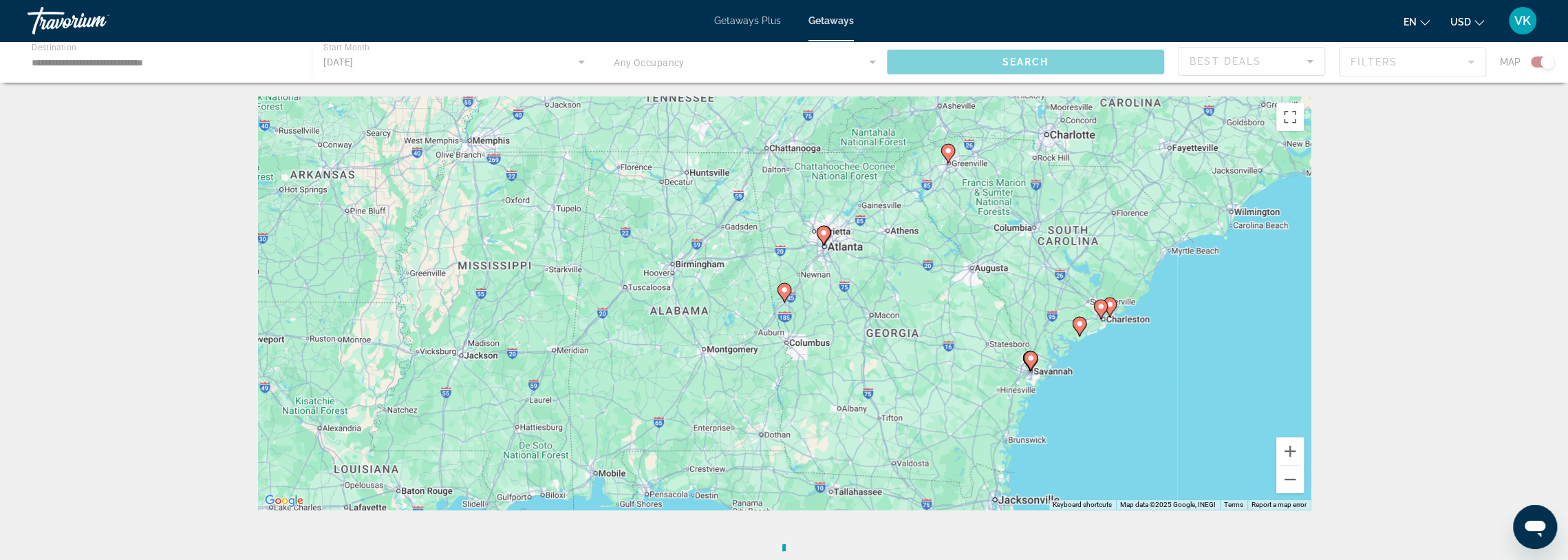
click at [779, 290] on icon "Main content" at bounding box center [784, 292] width 12 height 18
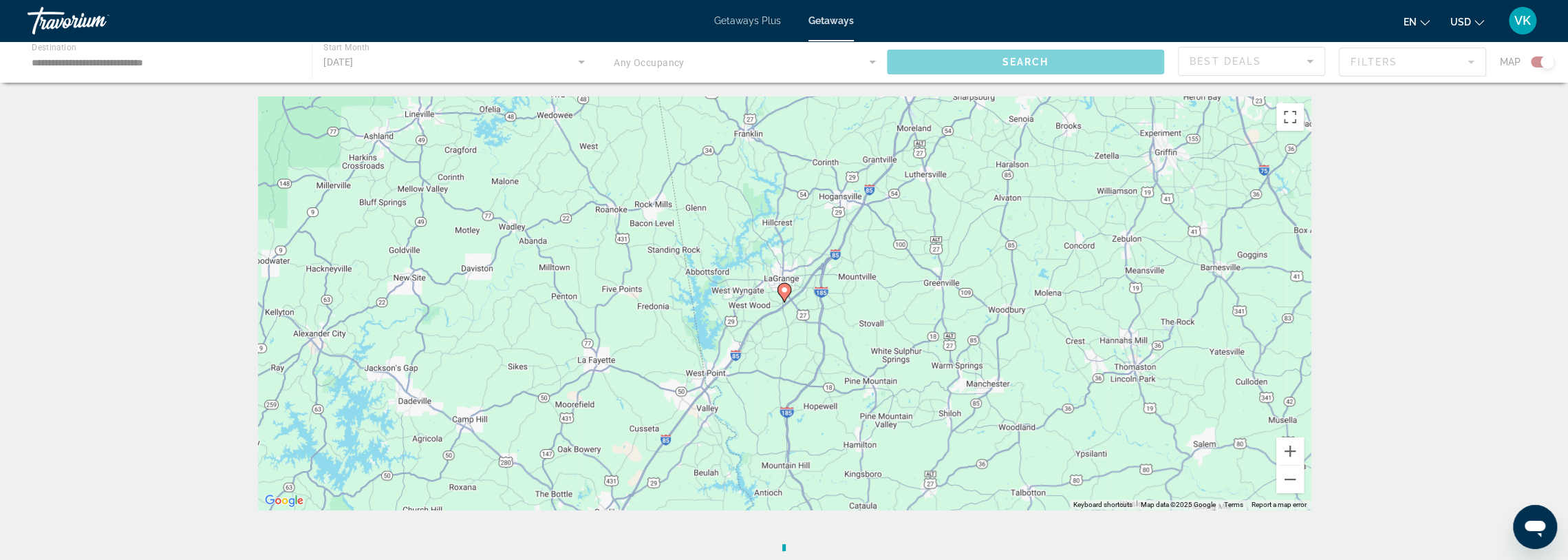
click at [785, 290] on image "Main content" at bounding box center [784, 290] width 8 height 8
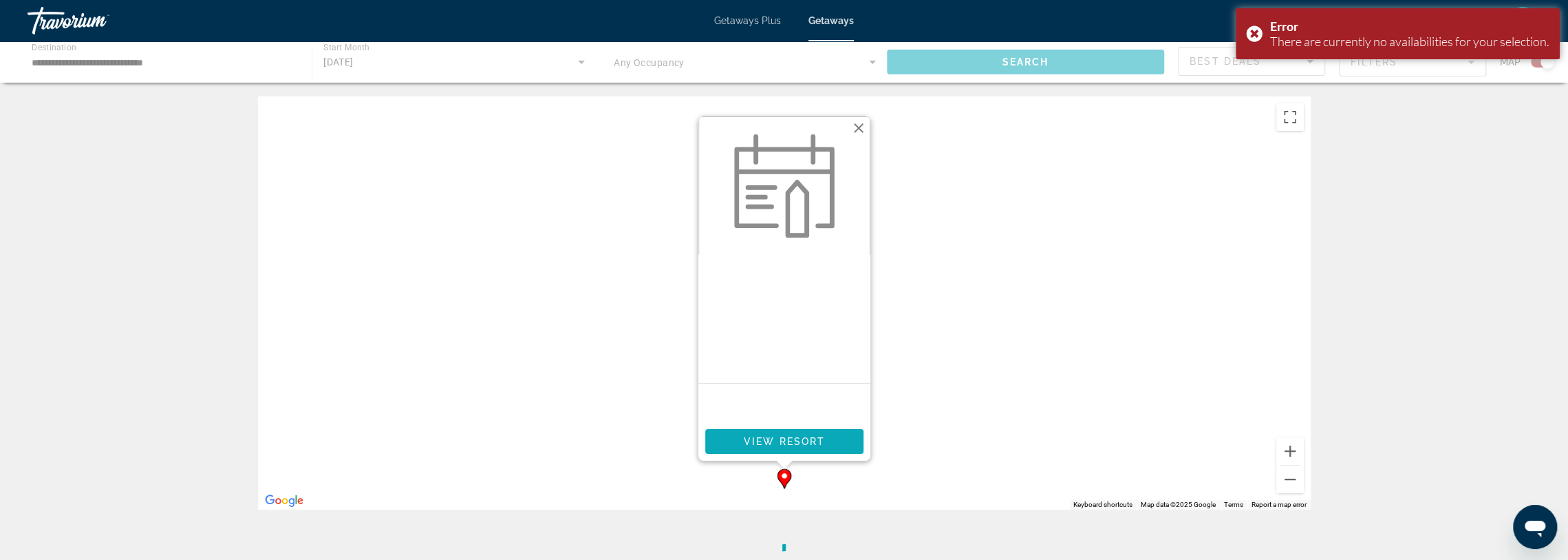
click at [799, 438] on span "View Resort" at bounding box center [784, 441] width 81 height 11
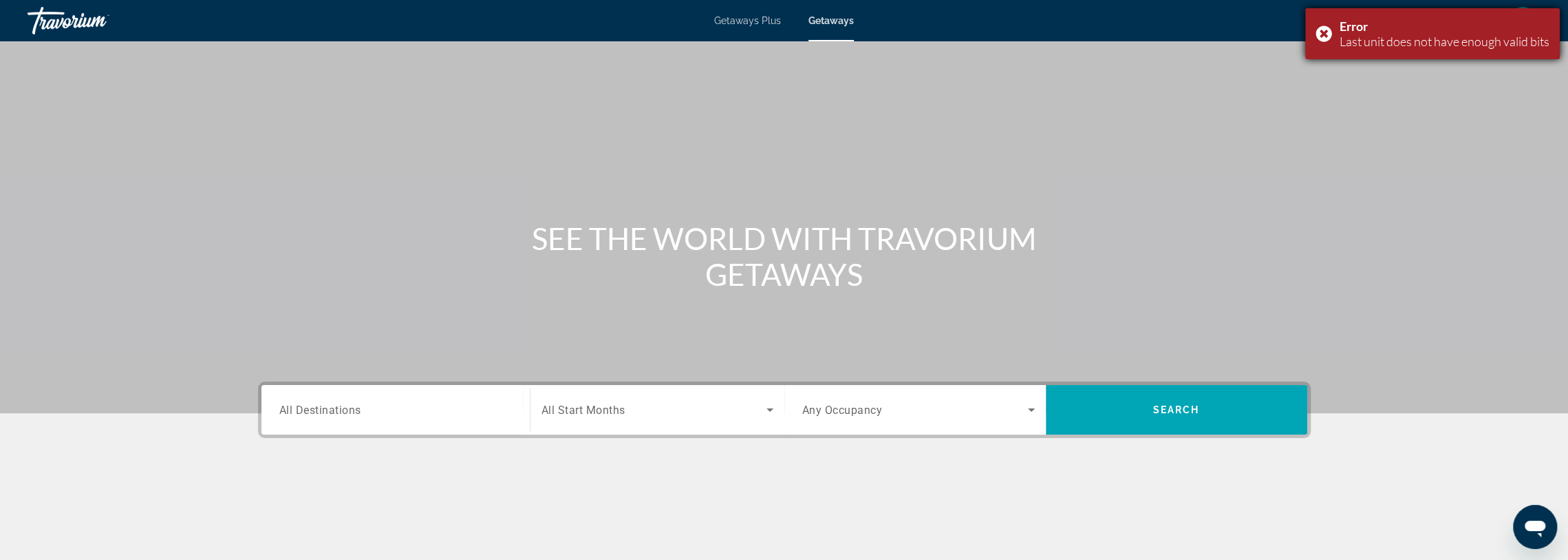
click at [1319, 35] on div "Error Last unit does not have enough valid bits" at bounding box center [1432, 34] width 254 height 51
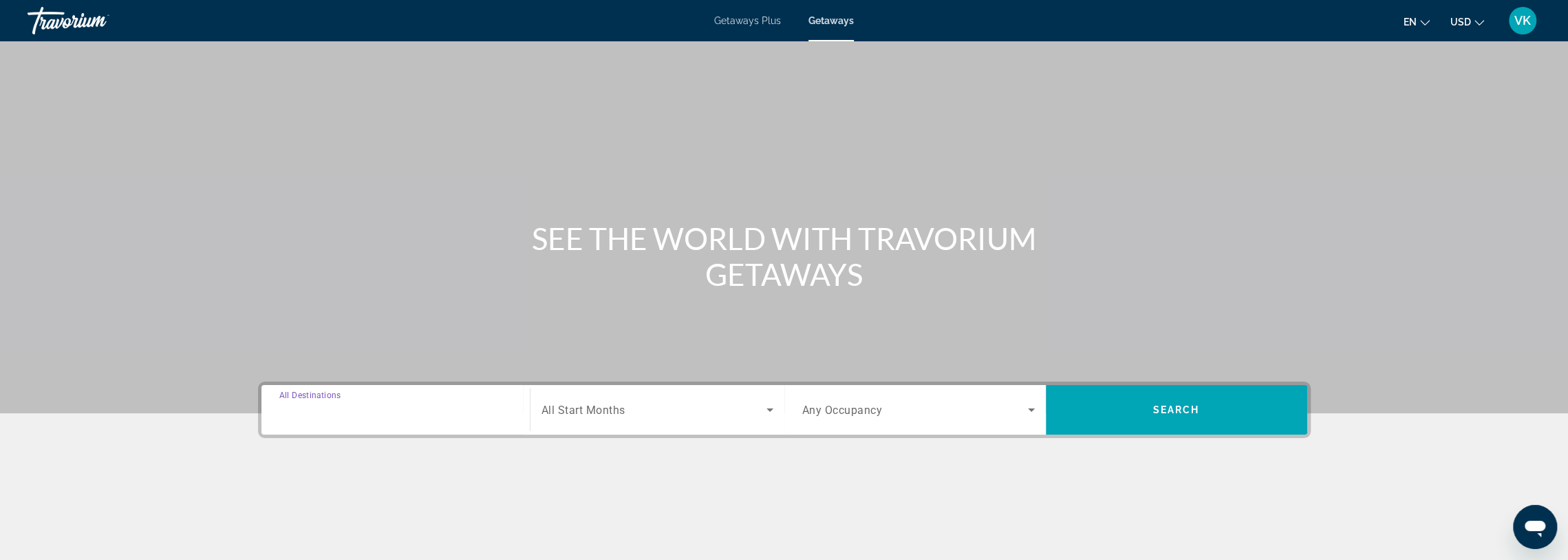
click at [390, 409] on input "Destination All Destinations" at bounding box center [395, 410] width 233 height 16
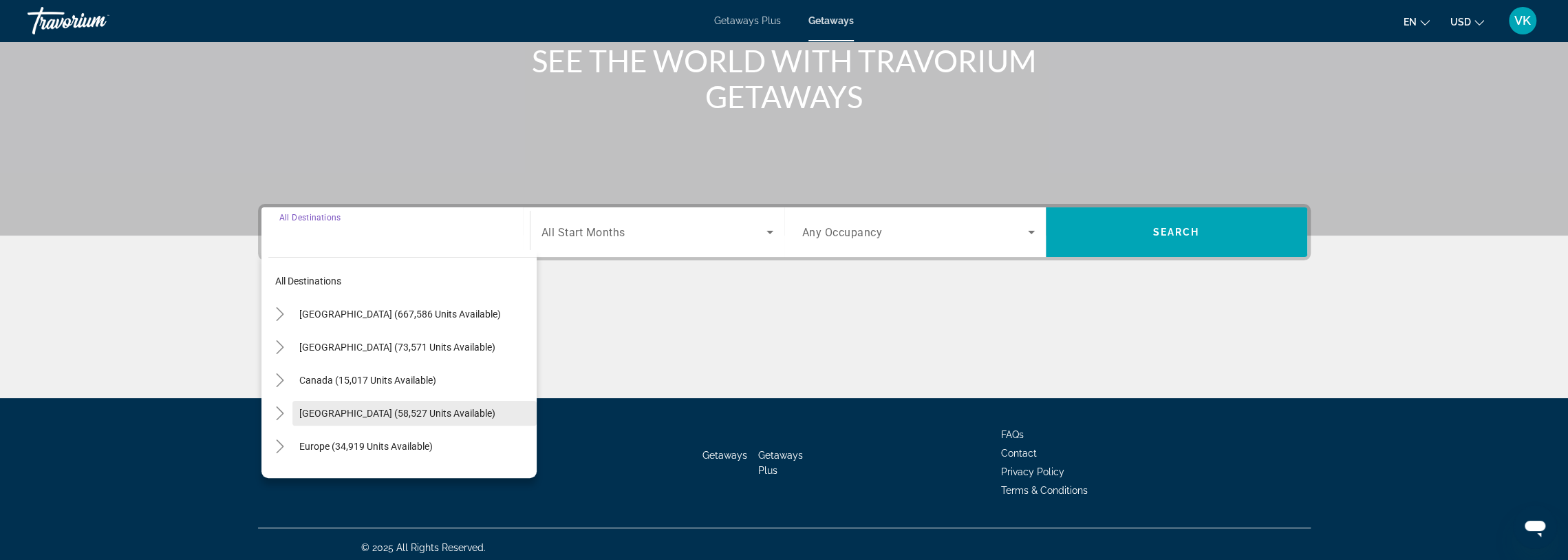
scroll to position [183, 0]
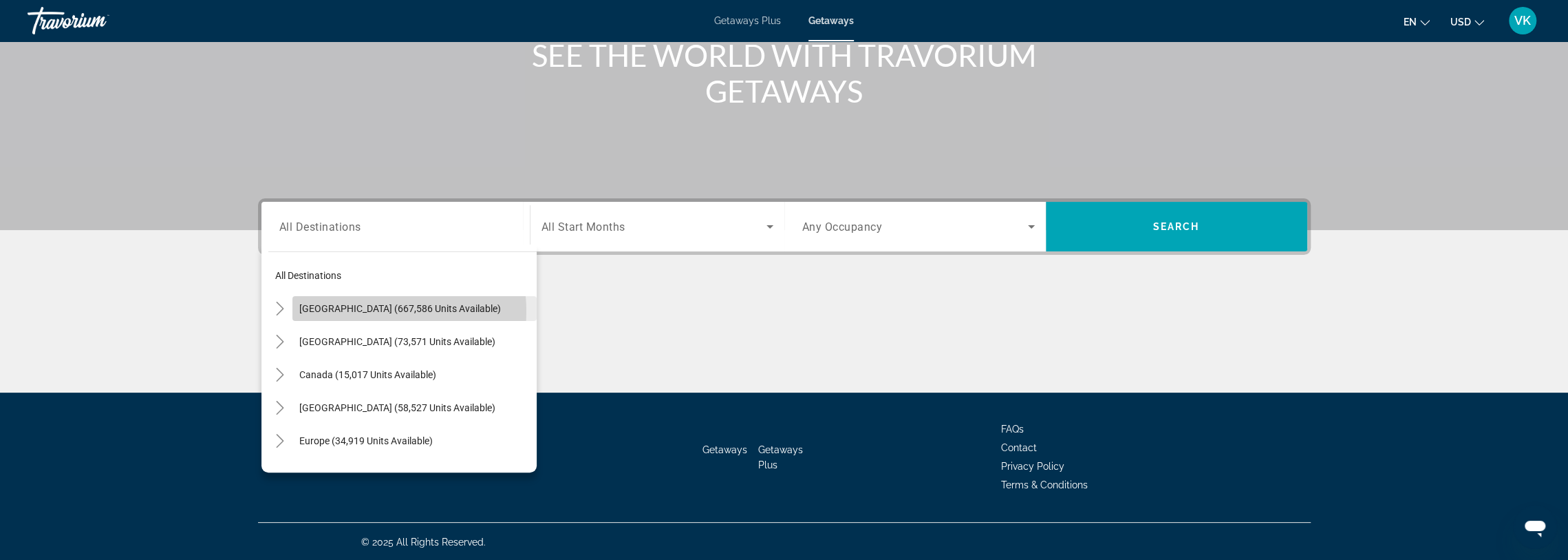
click at [363, 310] on span "[GEOGRAPHIC_DATA] (667,586 units available)" at bounding box center [400, 308] width 202 height 11
type input "**********"
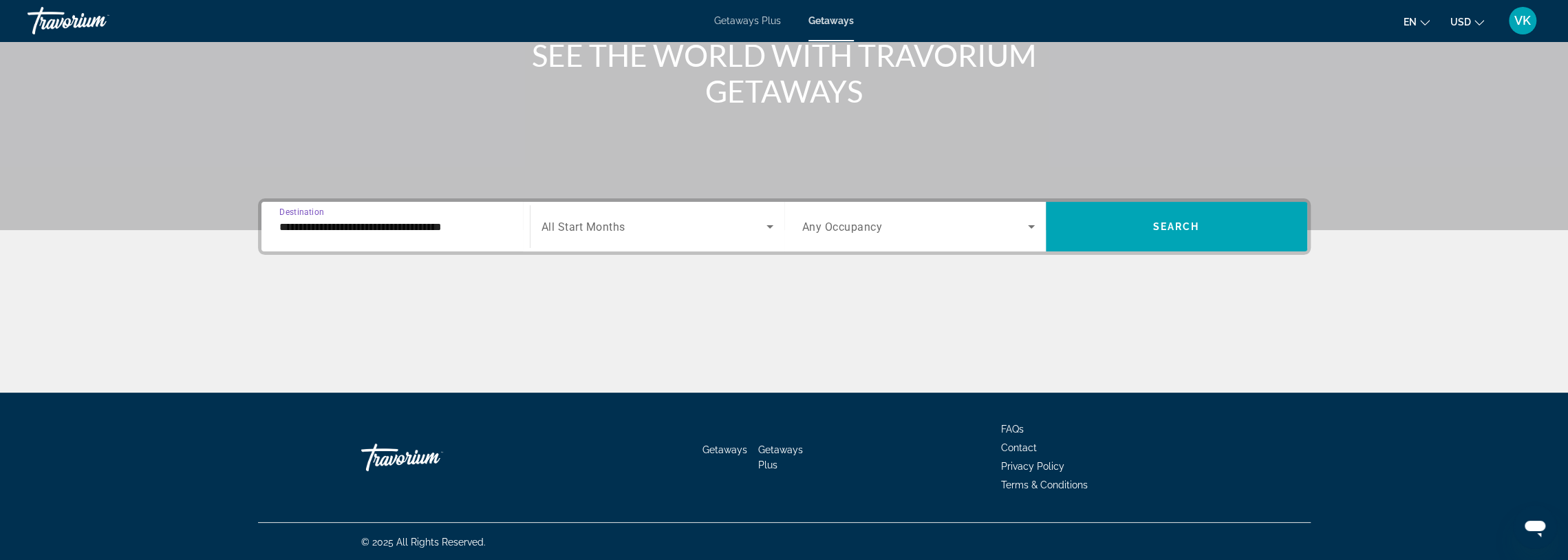
click at [749, 222] on span "Search widget" at bounding box center [654, 226] width 225 height 16
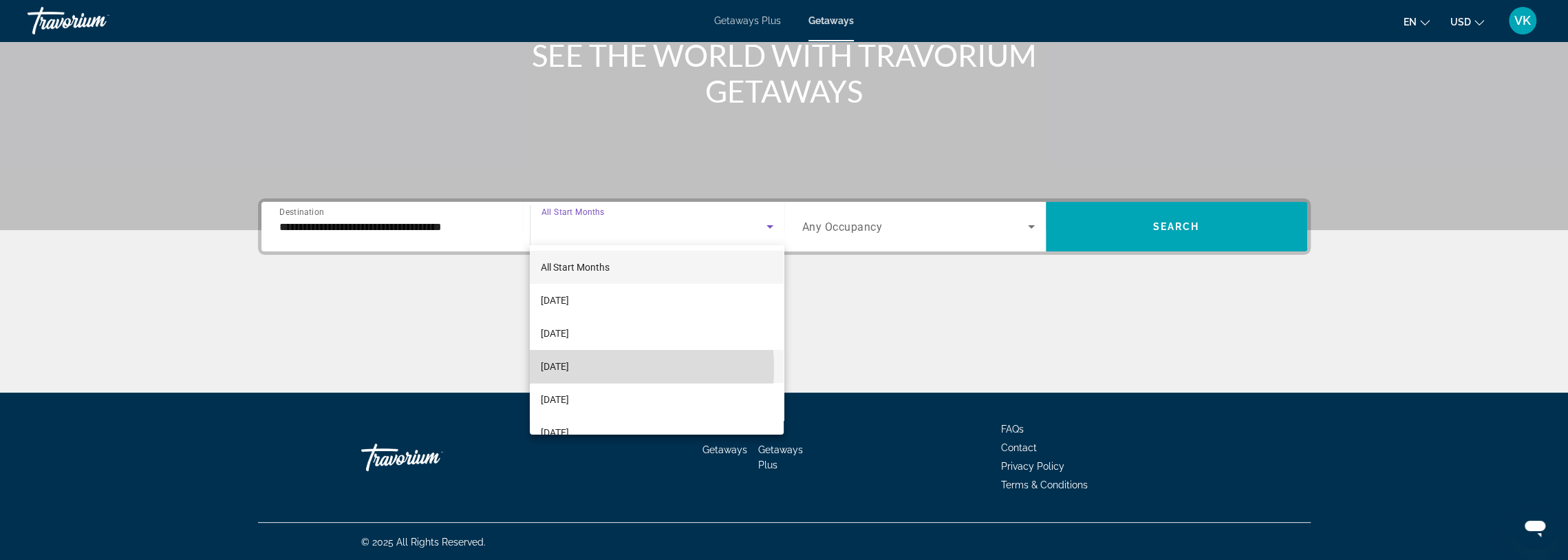
click at [569, 368] on span "[DATE]" at bounding box center [555, 366] width 28 height 16
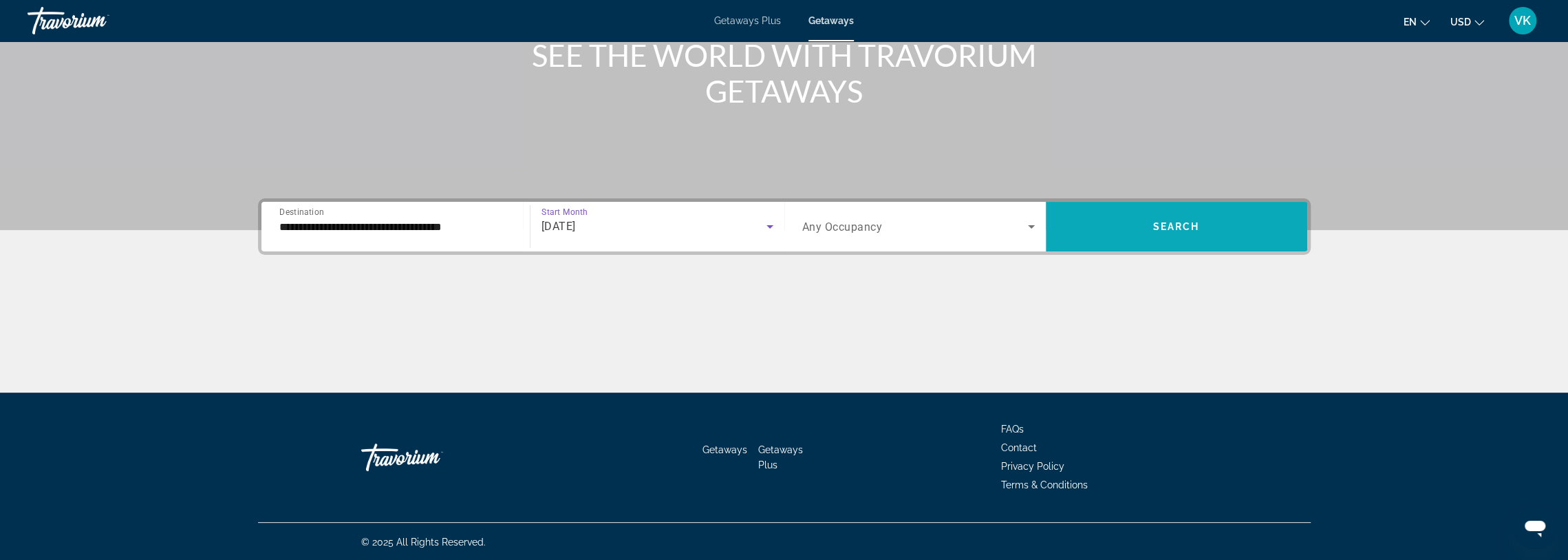
click at [1178, 225] on span "Search" at bounding box center [1176, 226] width 47 height 11
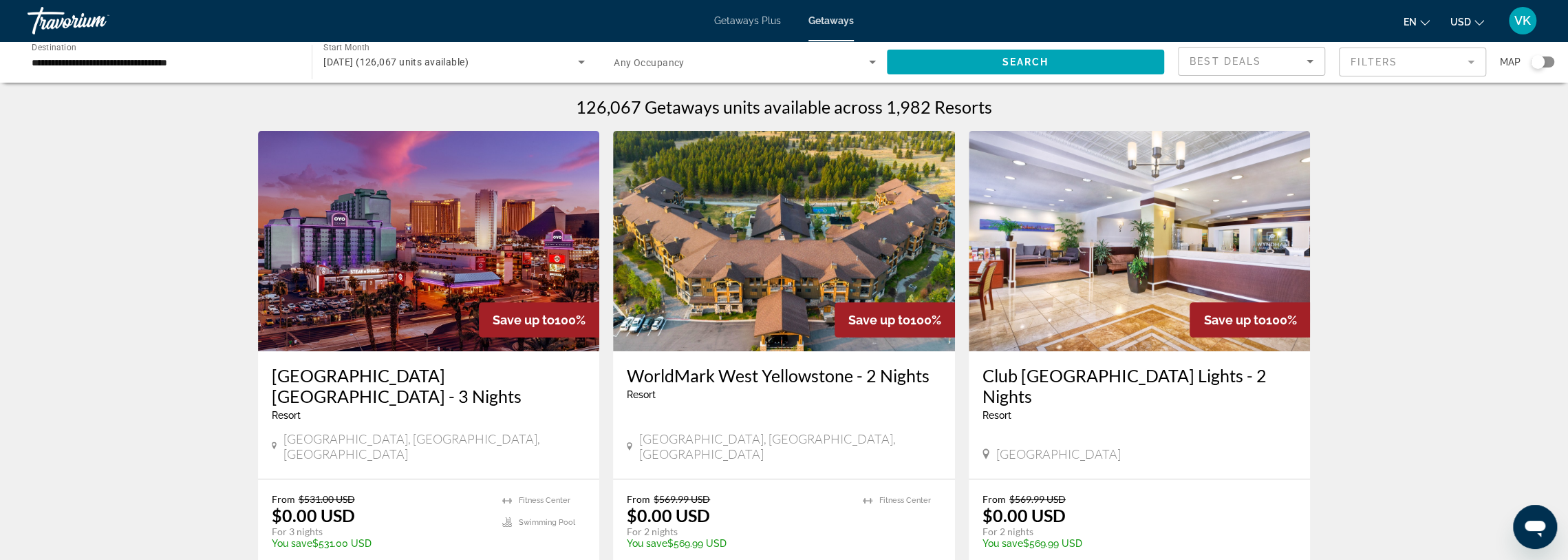
click at [1306, 61] on icon "Sort by" at bounding box center [1310, 61] width 16 height 16
click at [1217, 132] on span "Lowest Price" at bounding box center [1217, 129] width 55 height 11
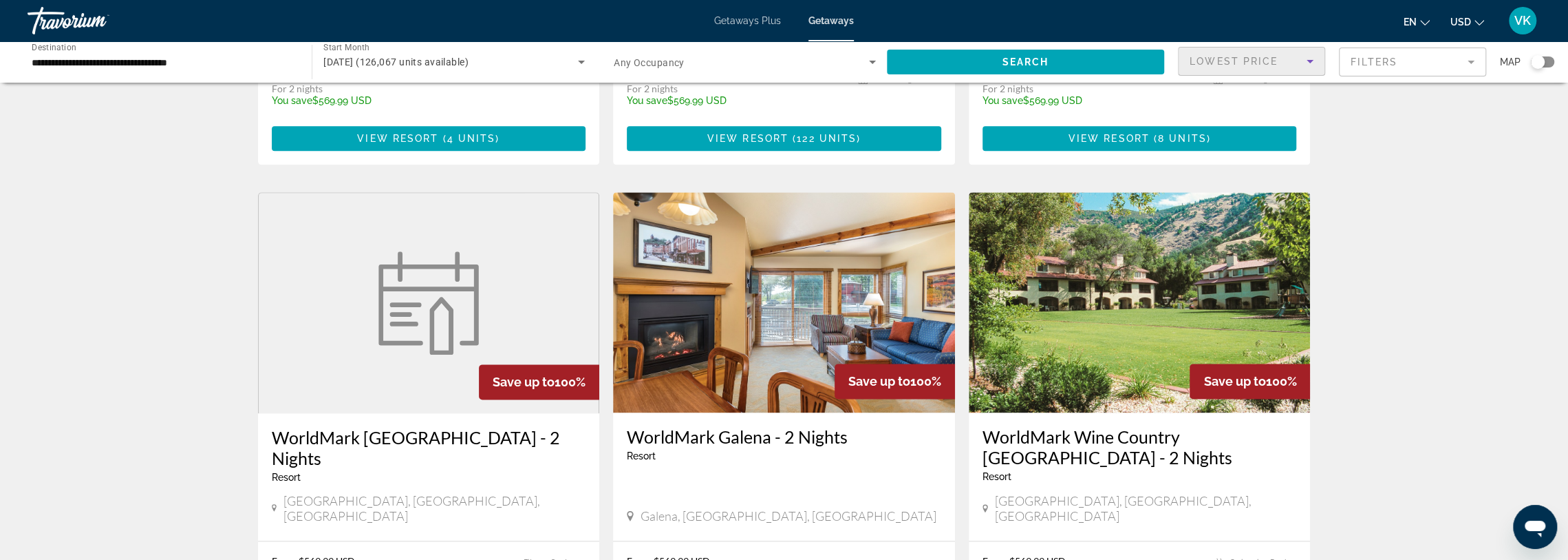
scroll to position [1652, 0]
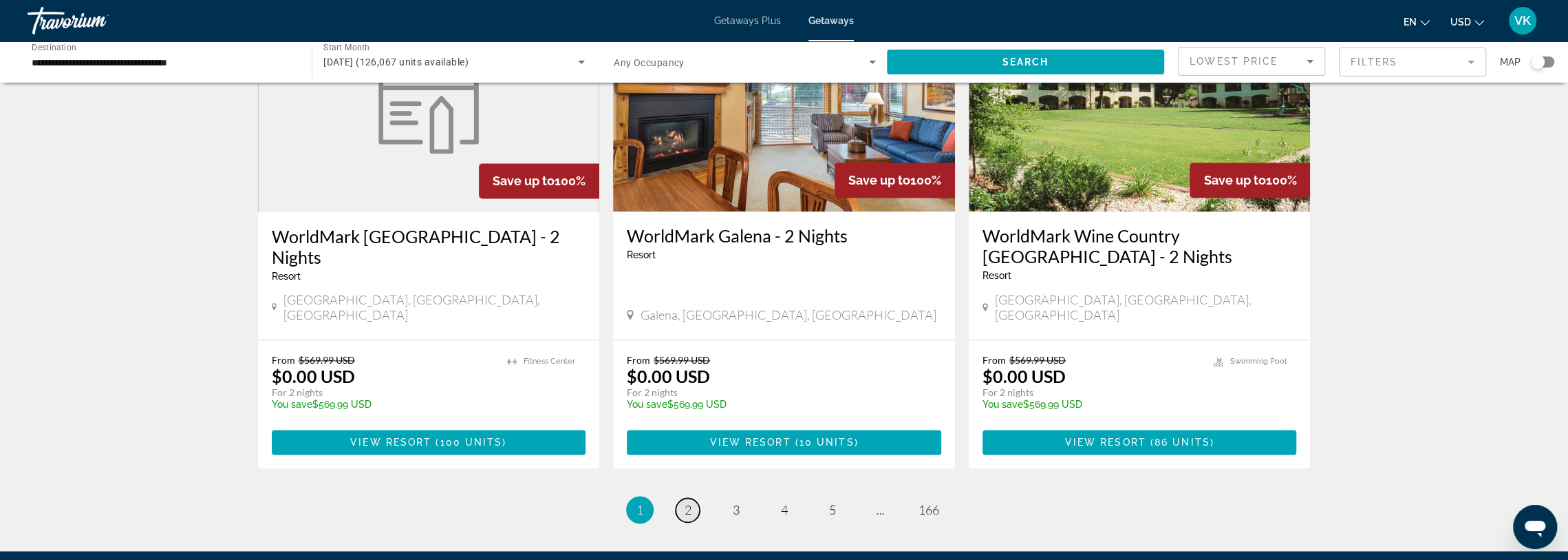
click at [677, 497] on link "page 2" at bounding box center [687, 509] width 24 height 24
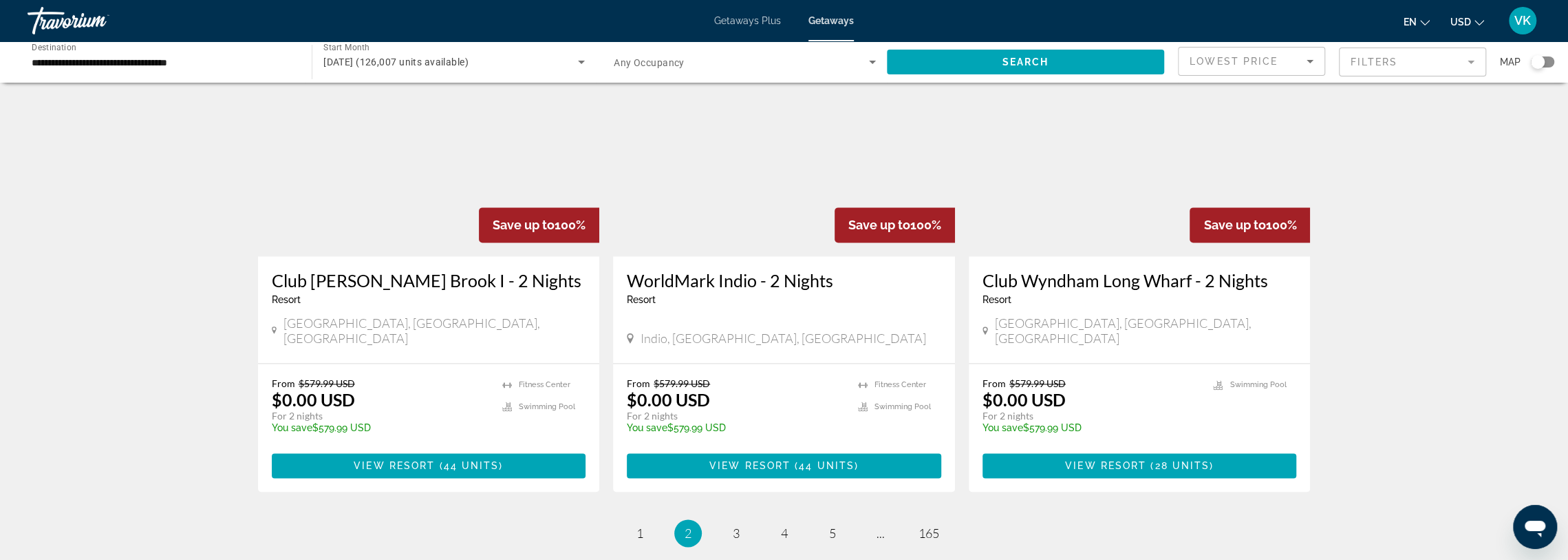
scroll to position [1728, 0]
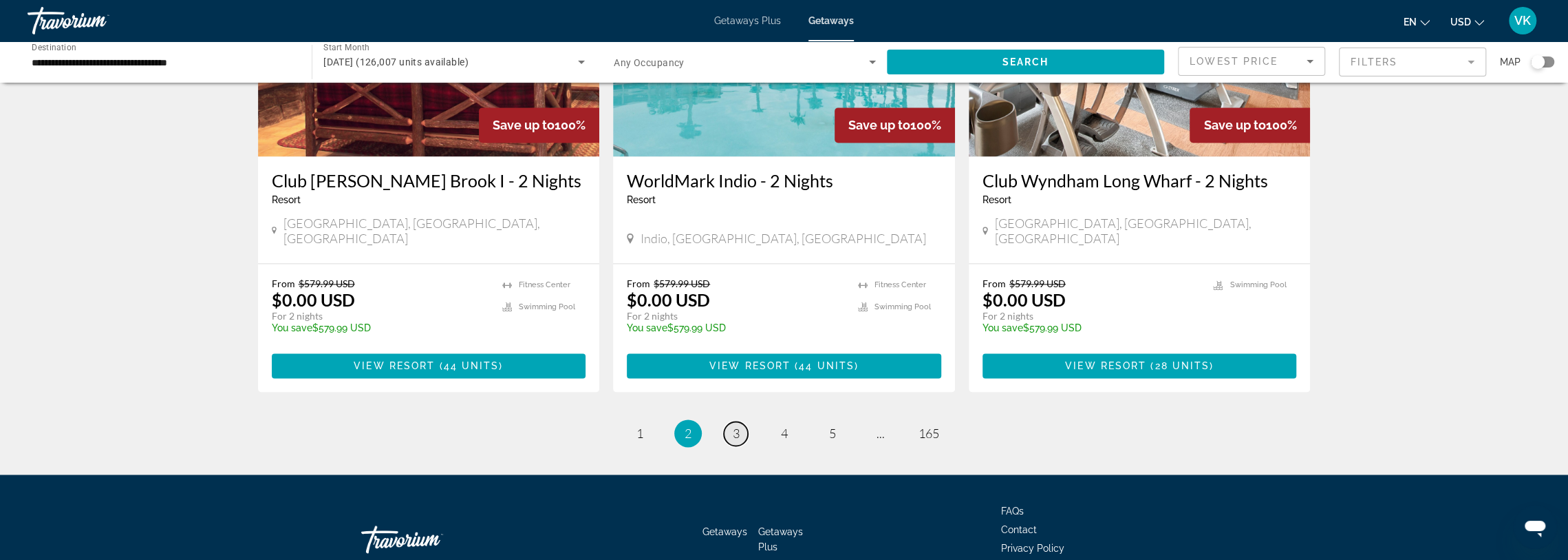
click at [733, 426] on span "3" at bounding box center [736, 433] width 7 height 15
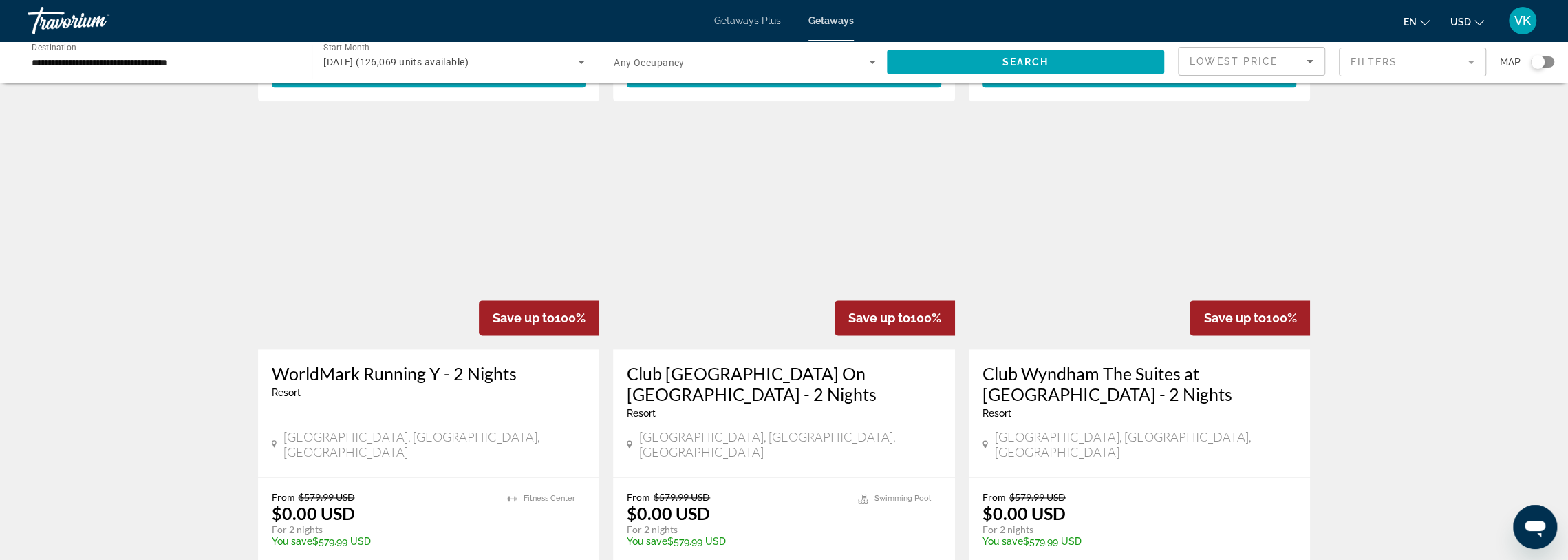
scroll to position [1729, 0]
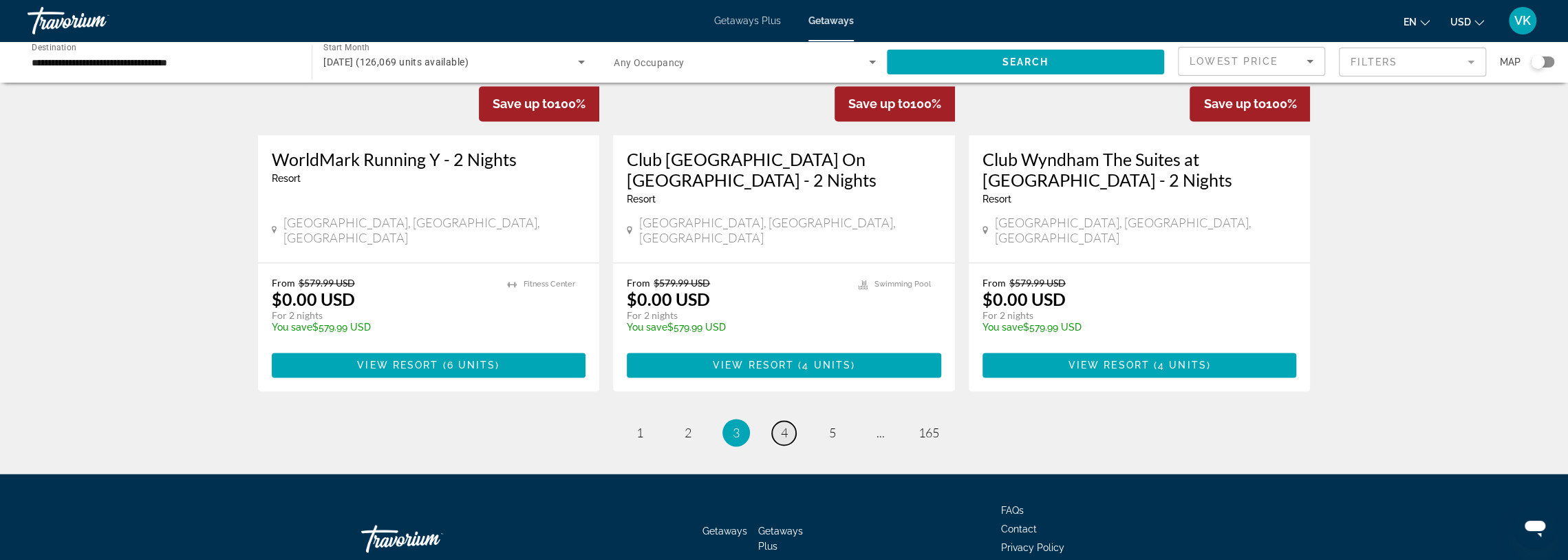
click at [786, 425] on span "4" at bounding box center [784, 432] width 7 height 15
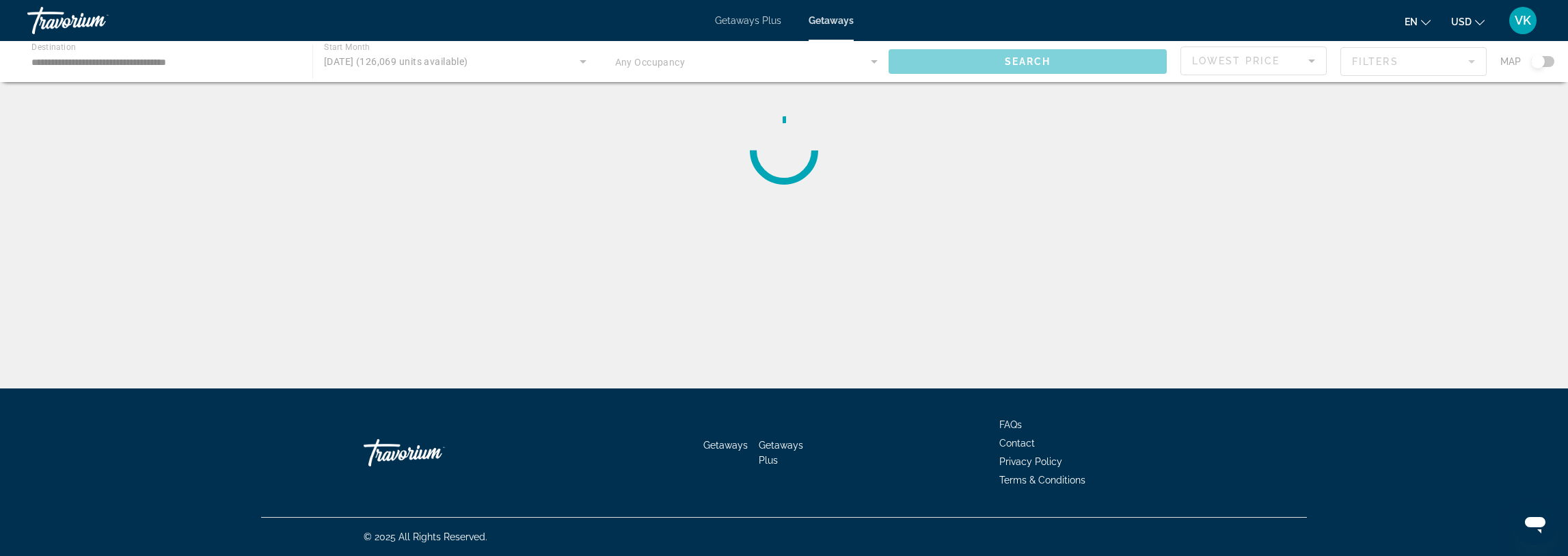
click at [1308, 58] on div "Main content" at bounding box center [784, 61] width 1568 height 41
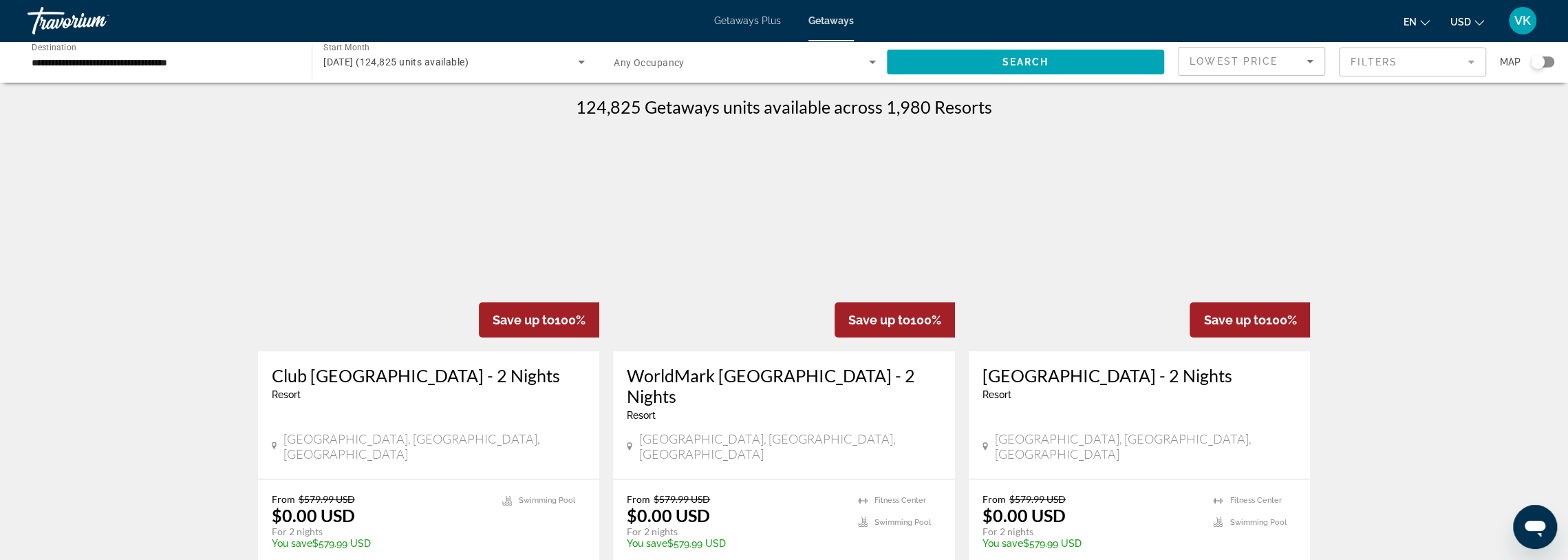
click at [1317, 58] on icon "Sort by" at bounding box center [1310, 61] width 16 height 16
click at [1314, 58] on div at bounding box center [784, 280] width 1568 height 560
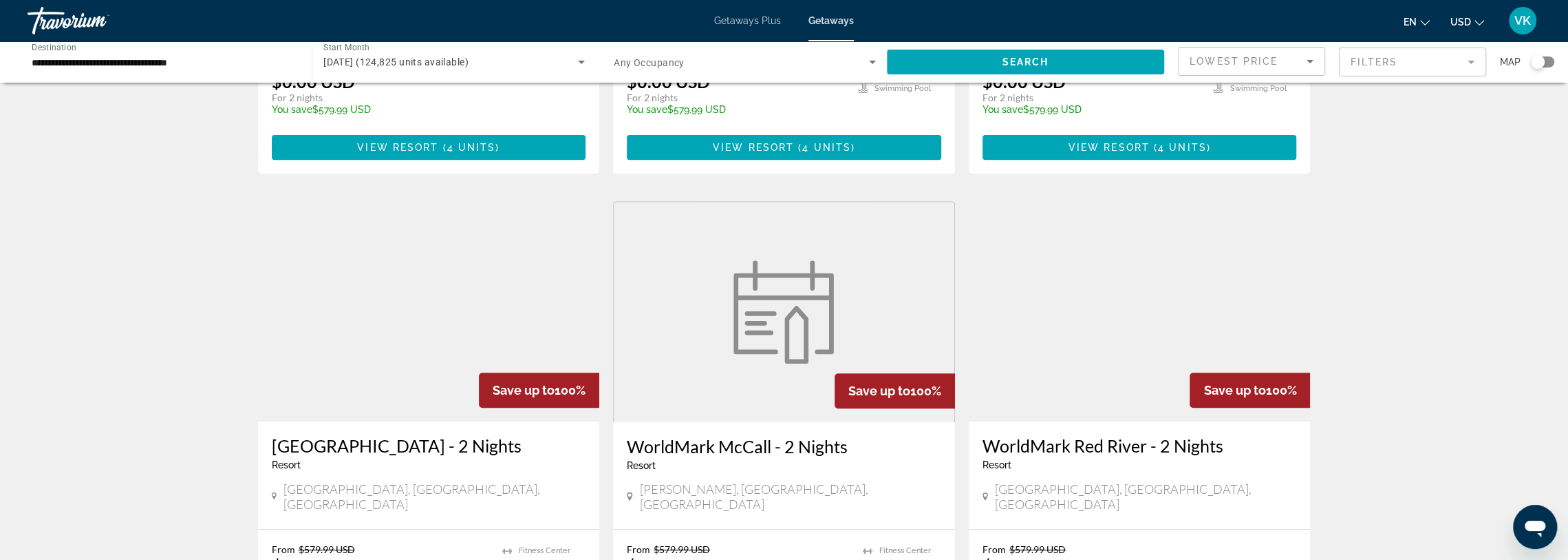
scroll to position [551, 0]
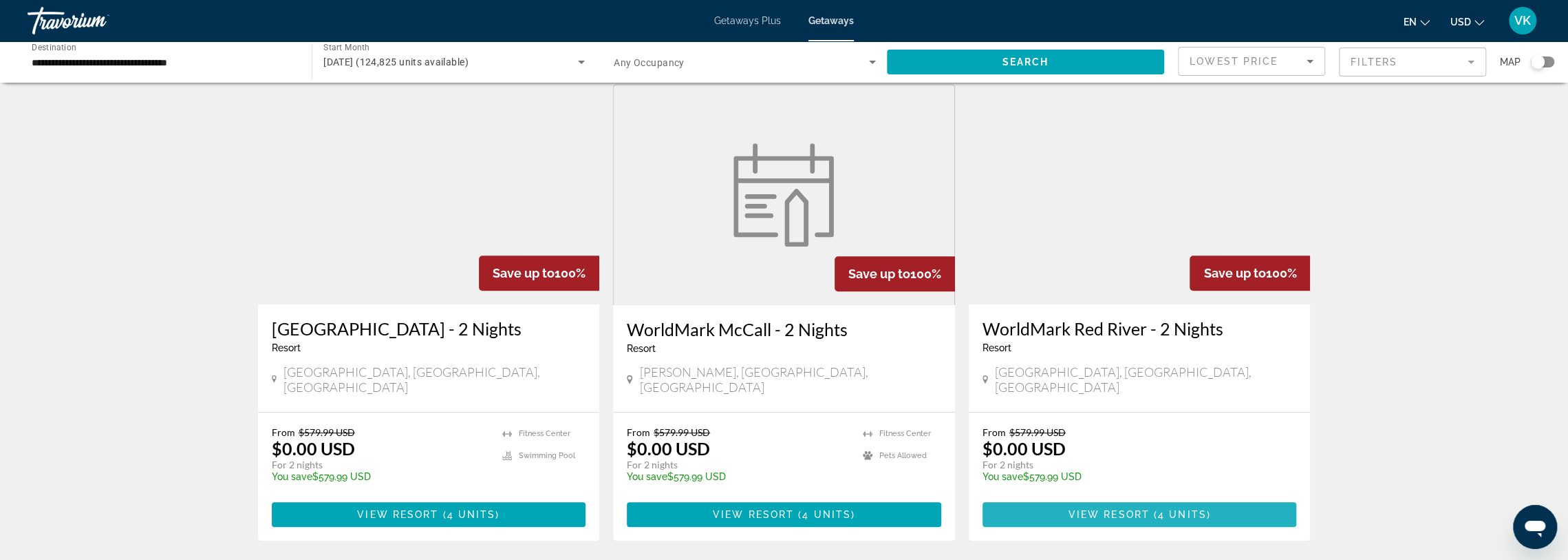
click at [1134, 509] on span "View Resort" at bounding box center [1109, 514] width 81 height 11
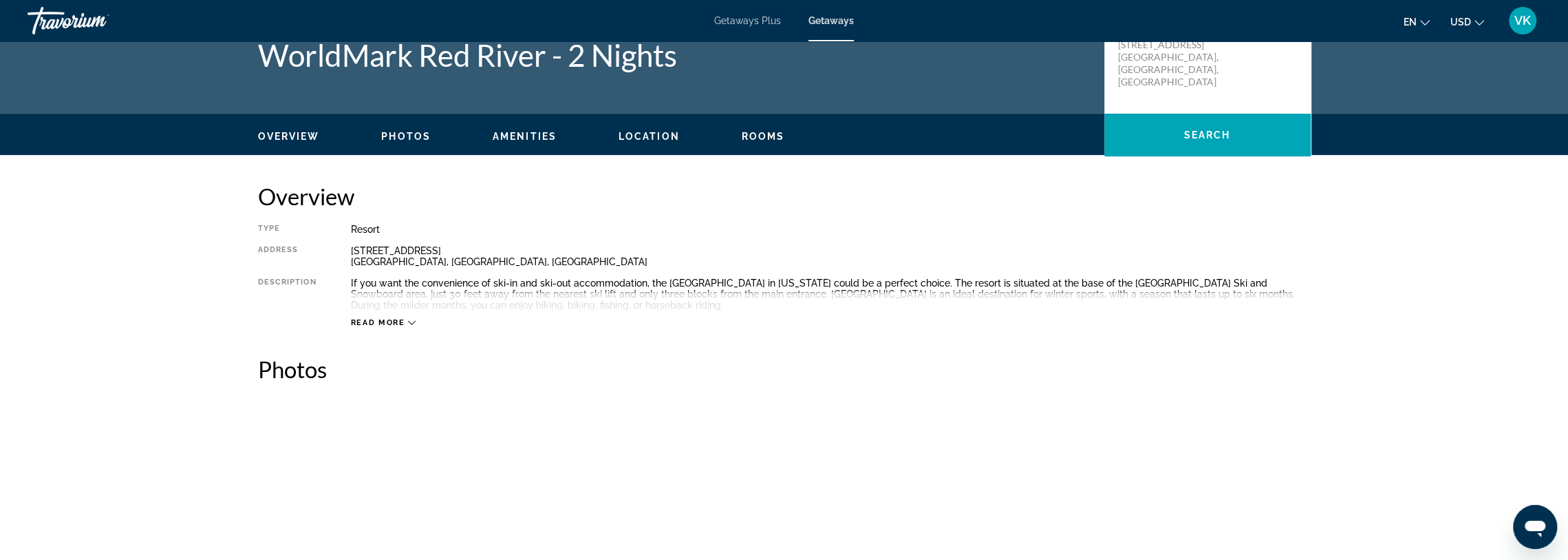
scroll to position [207, 0]
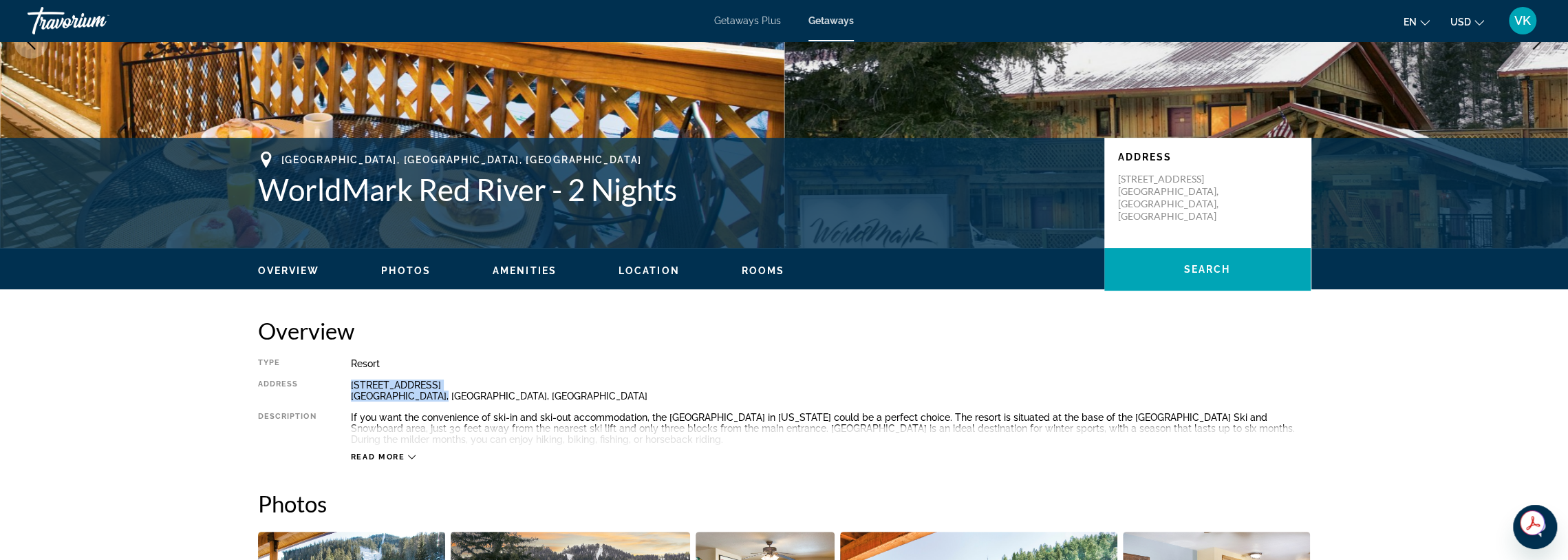
drag, startPoint x: 348, startPoint y: 385, endPoint x: 454, endPoint y: 393, distance: 106.3
click at [454, 393] on div "Type Resort All-Inclusive No All-Inclusive Address [STREET_ADDRESS] Description…" at bounding box center [784, 410] width 1053 height 104
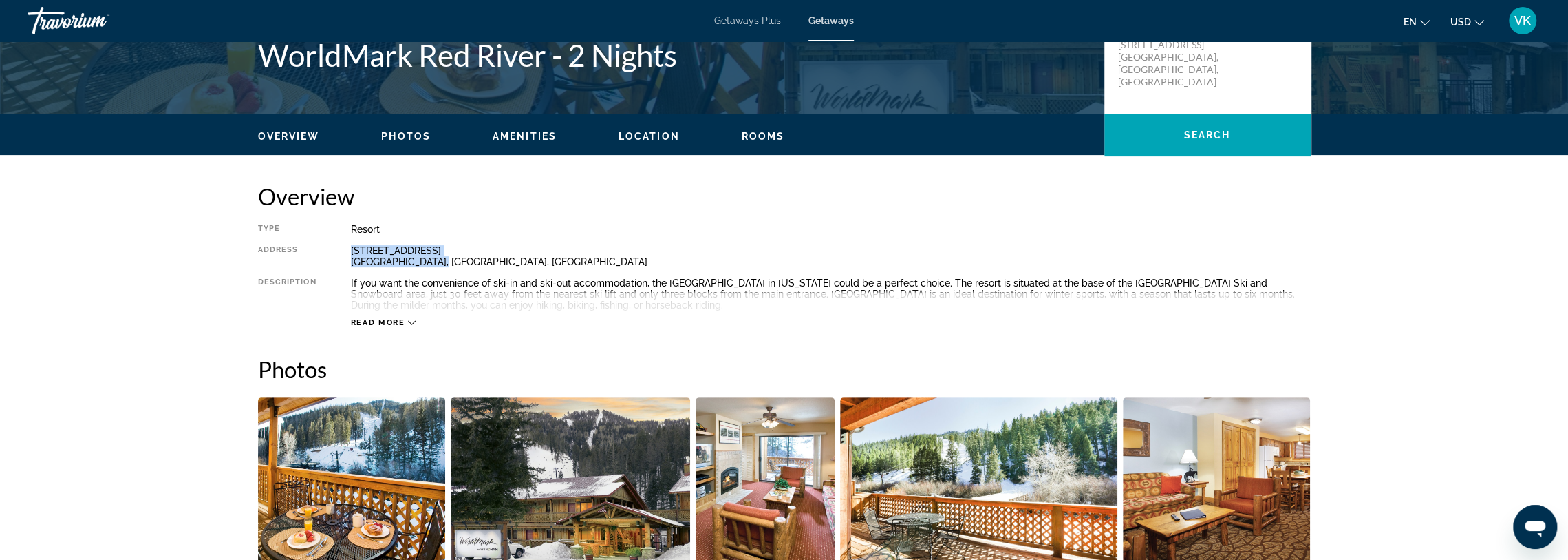
scroll to position [482, 0]
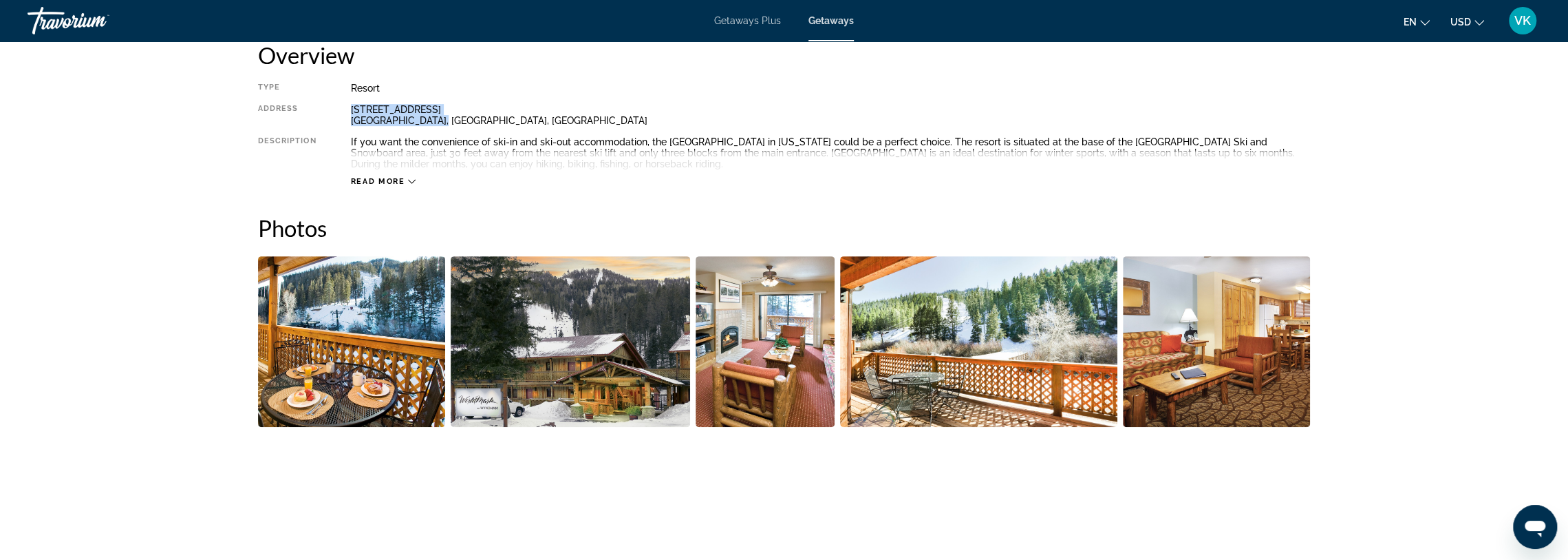
click at [388, 185] on span "Read more" at bounding box center [378, 181] width 54 height 9
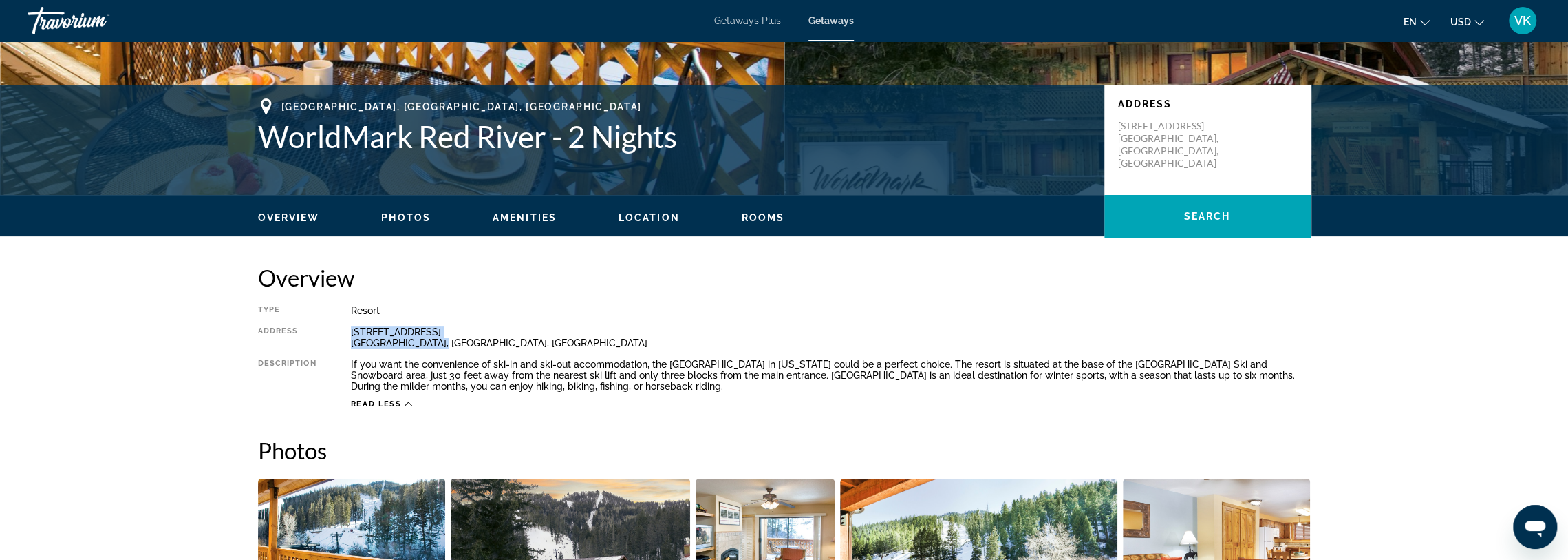
scroll to position [0, 0]
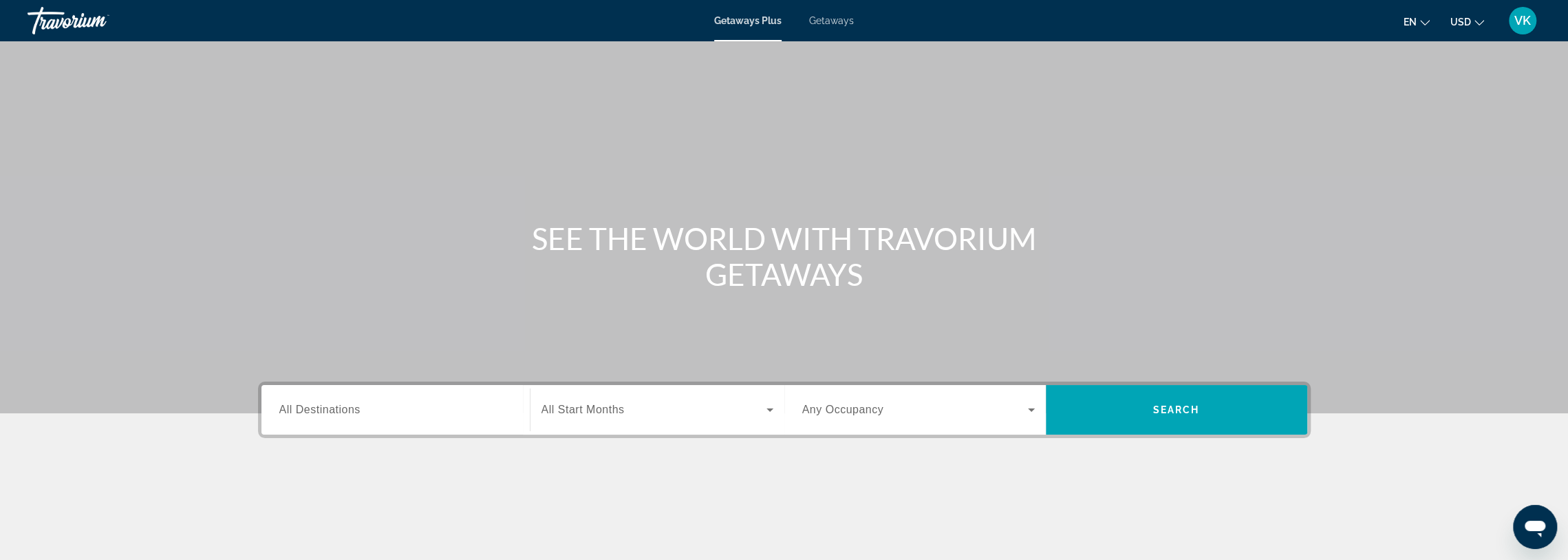
click at [424, 406] on input "Destination All Destinations" at bounding box center [395, 410] width 233 height 16
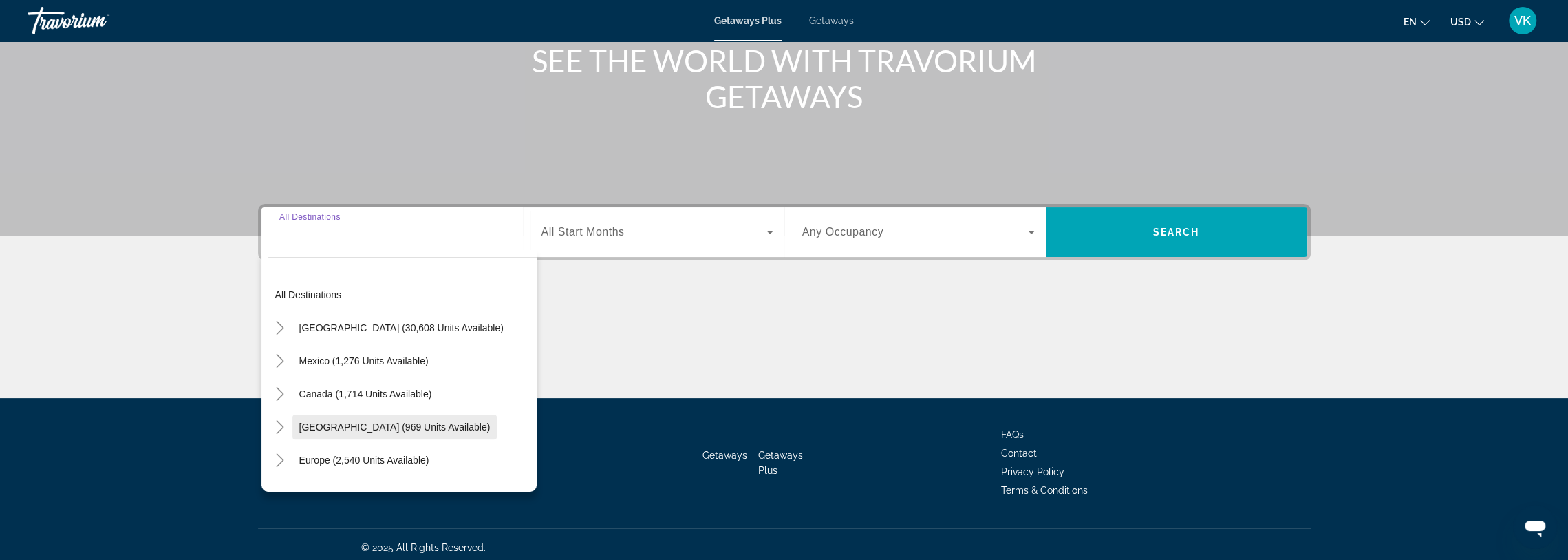
scroll to position [183, 0]
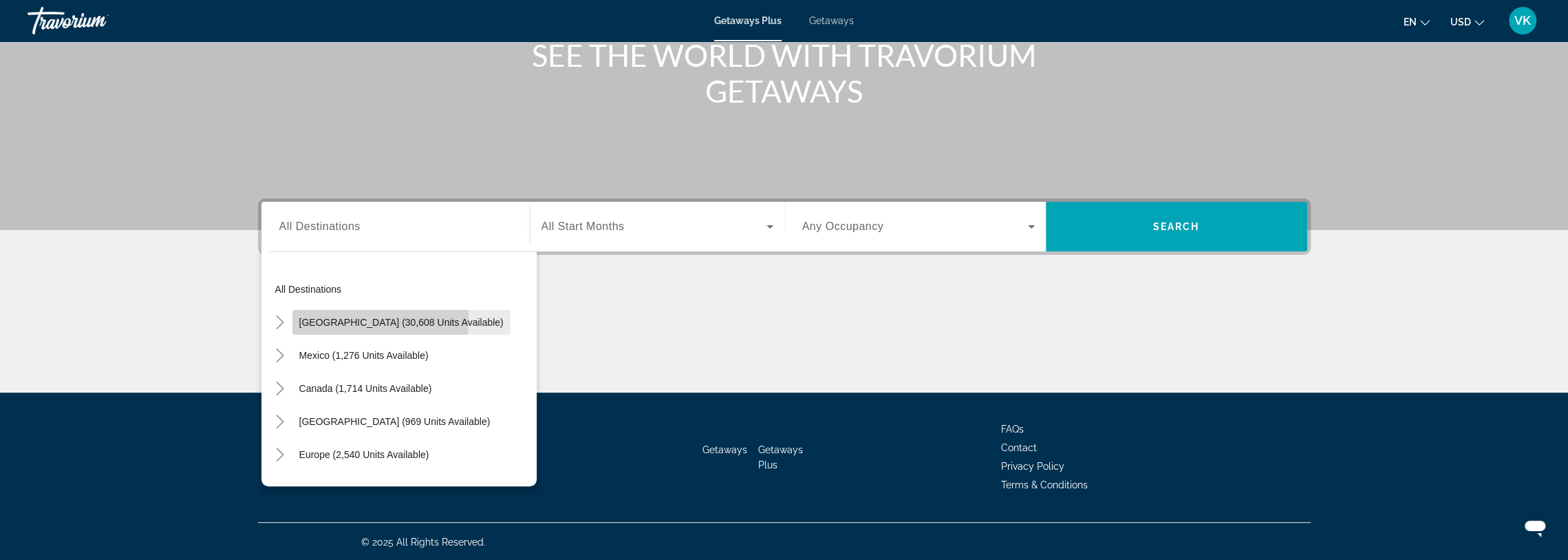
click at [315, 317] on span "United States (30,608 units available)" at bounding box center [402, 322] width 204 height 11
type input "**********"
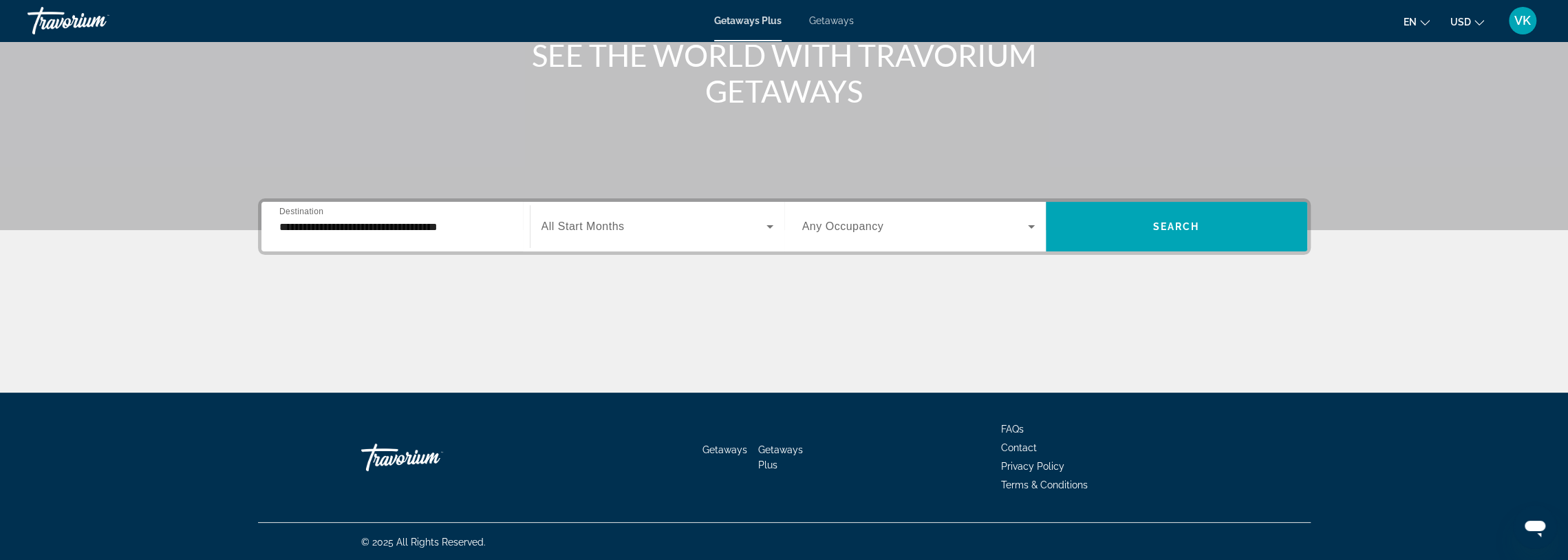
click at [611, 224] on span "All Start Months" at bounding box center [583, 226] width 83 height 12
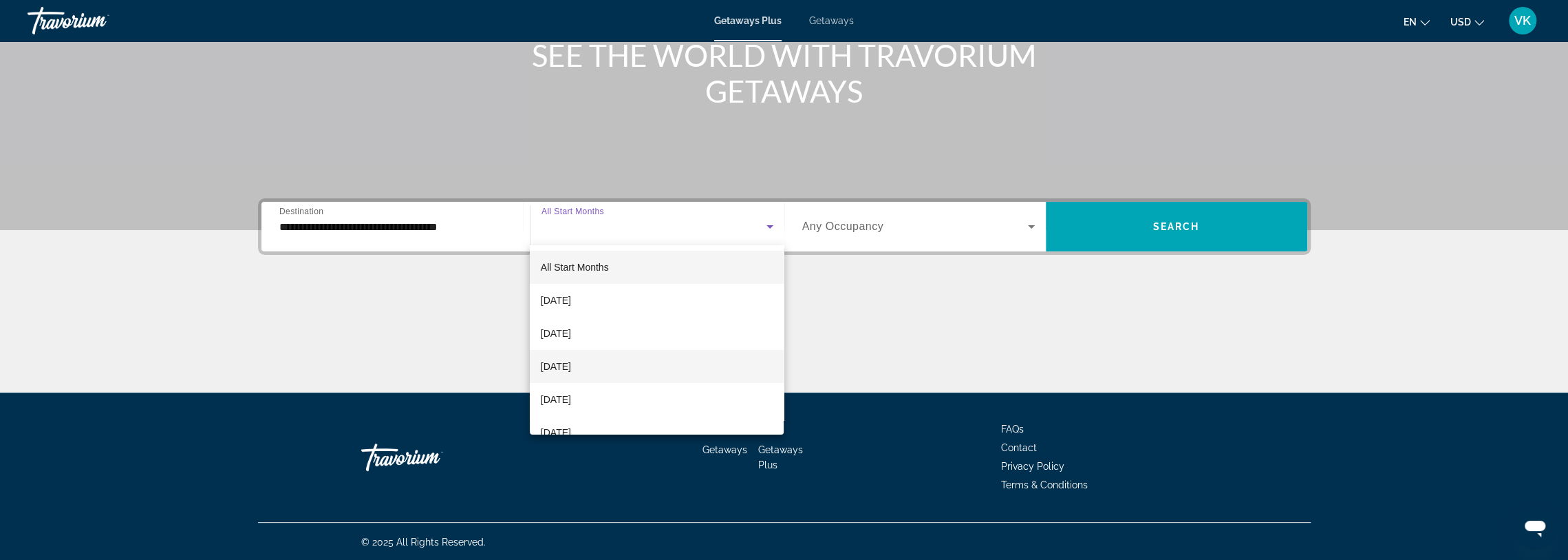
click at [571, 367] on span "[DATE]" at bounding box center [556, 366] width 30 height 16
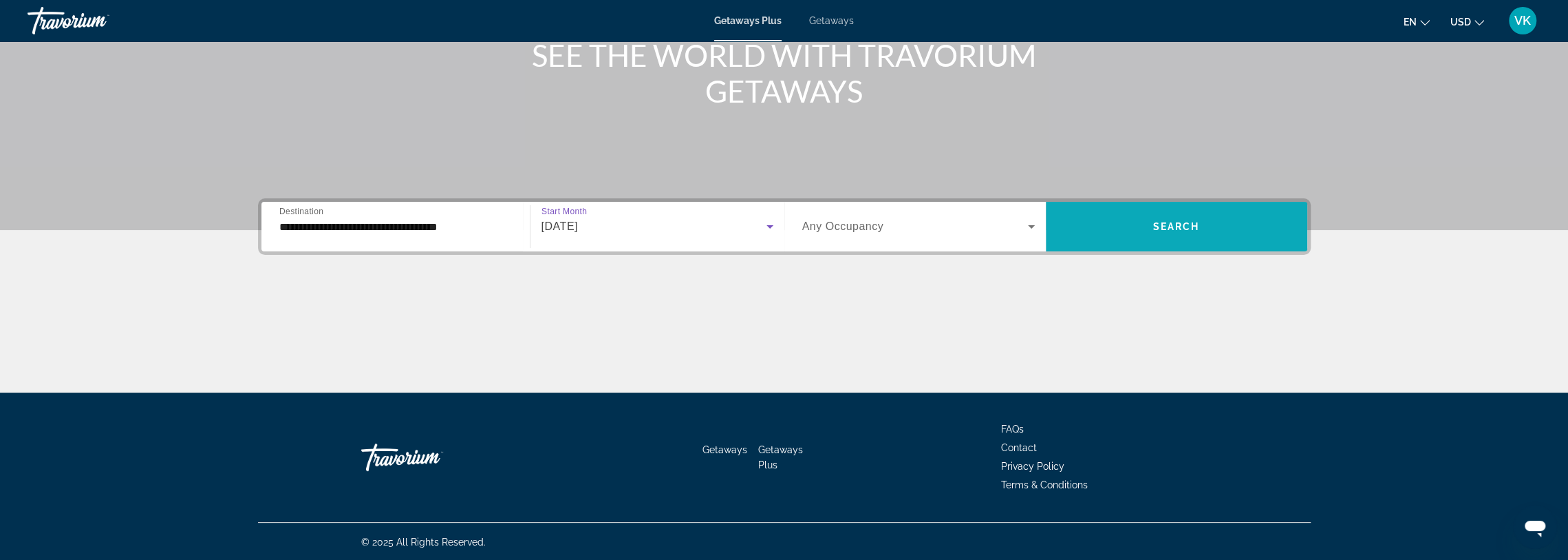
click at [1168, 233] on span "Search widget" at bounding box center [1177, 226] width 262 height 33
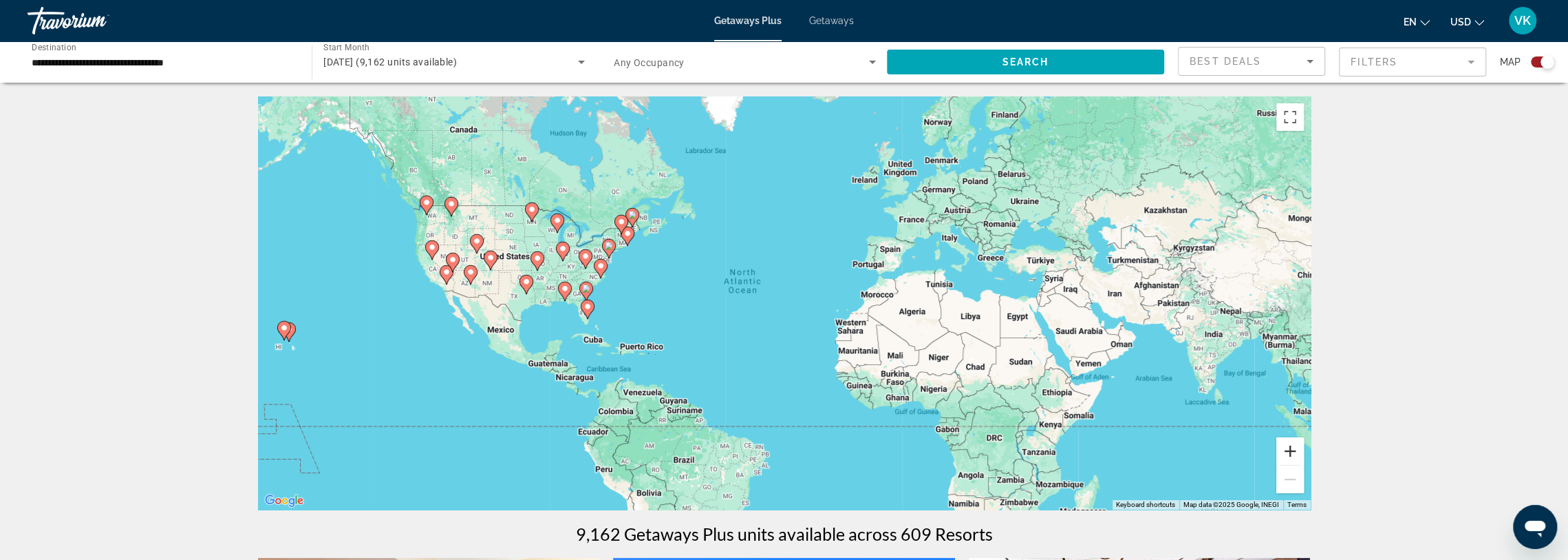
click at [1291, 451] on button "Zoom in" at bounding box center [1290, 450] width 27 height 27
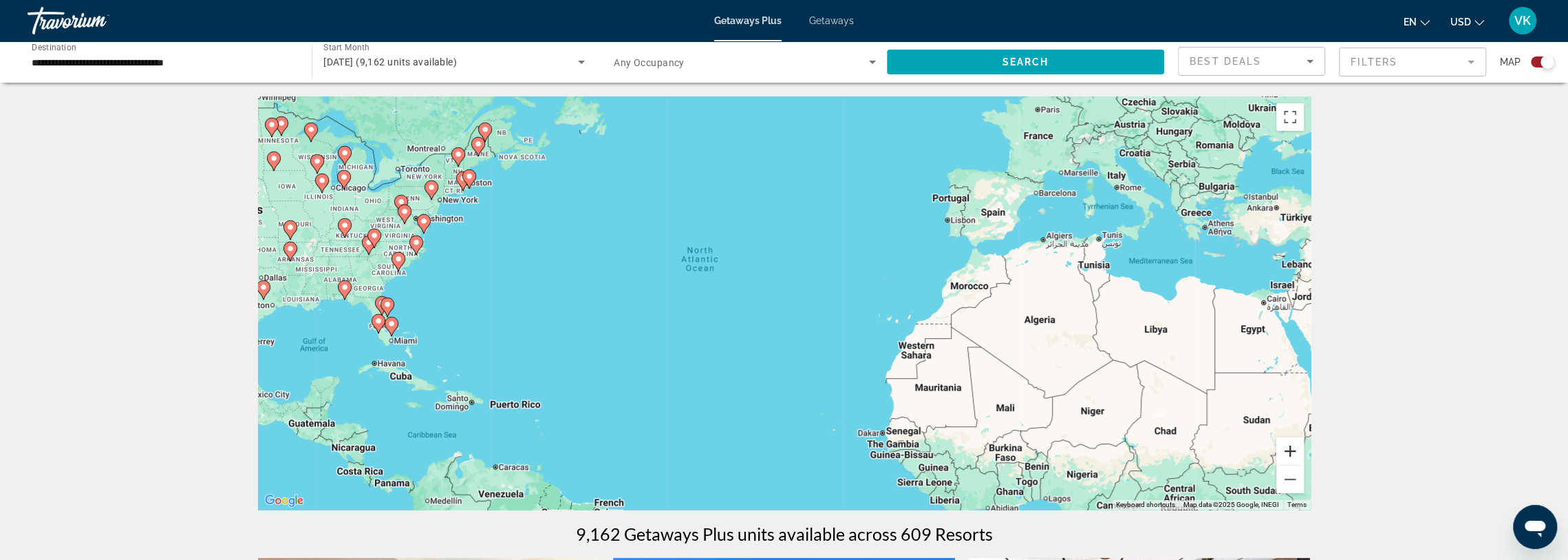
click at [1291, 451] on button "Zoom in" at bounding box center [1290, 450] width 27 height 27
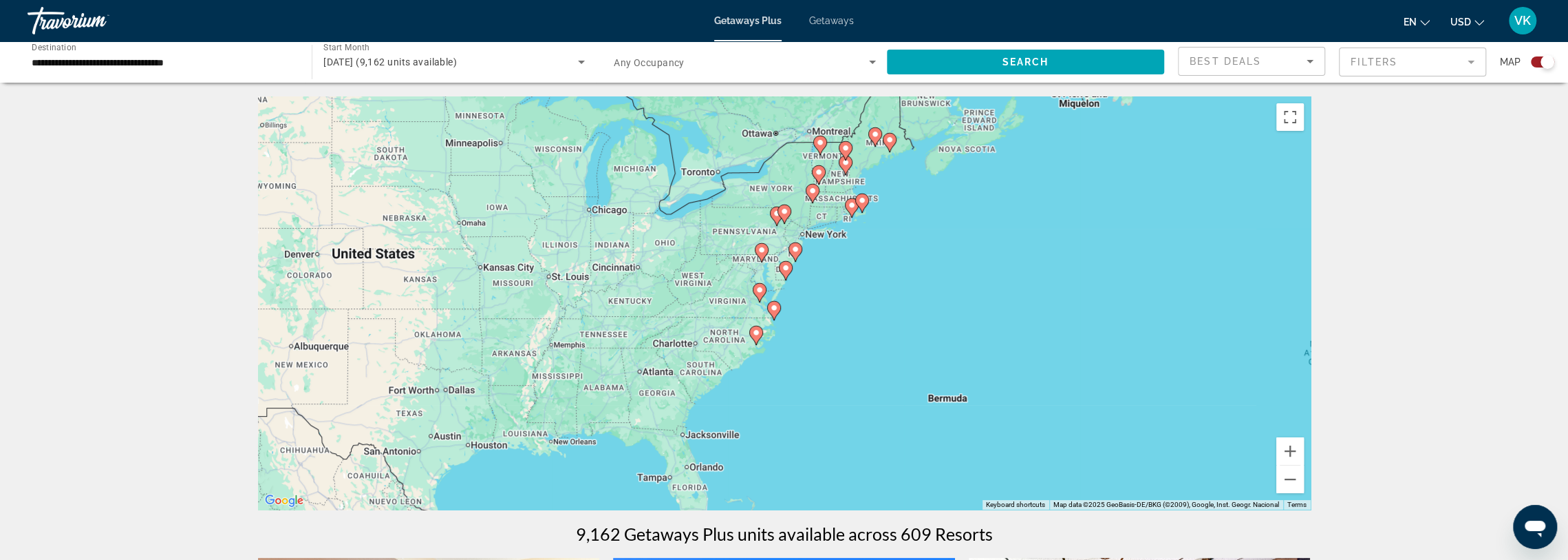
drag, startPoint x: 438, startPoint y: 216, endPoint x: 1148, endPoint y: 352, distance: 722.9
click at [1147, 354] on div "To activate drag with keyboard, press Alt + Enter. Once in keyboard drag state,…" at bounding box center [784, 303] width 1053 height 413
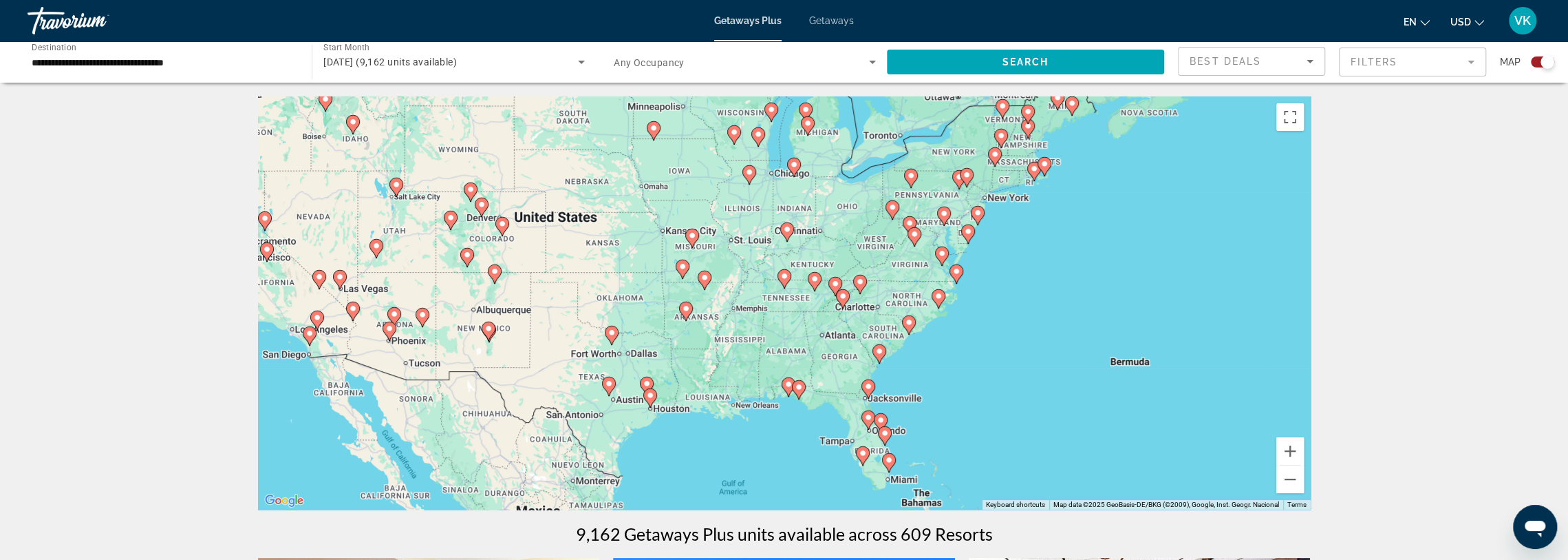
drag, startPoint x: 760, startPoint y: 343, endPoint x: 942, endPoint y: 307, distance: 185.5
click at [942, 307] on gmp-advanced-marker "Main content" at bounding box center [938, 298] width 14 height 21
click at [1287, 450] on button "Zoom in" at bounding box center [1290, 450] width 27 height 27
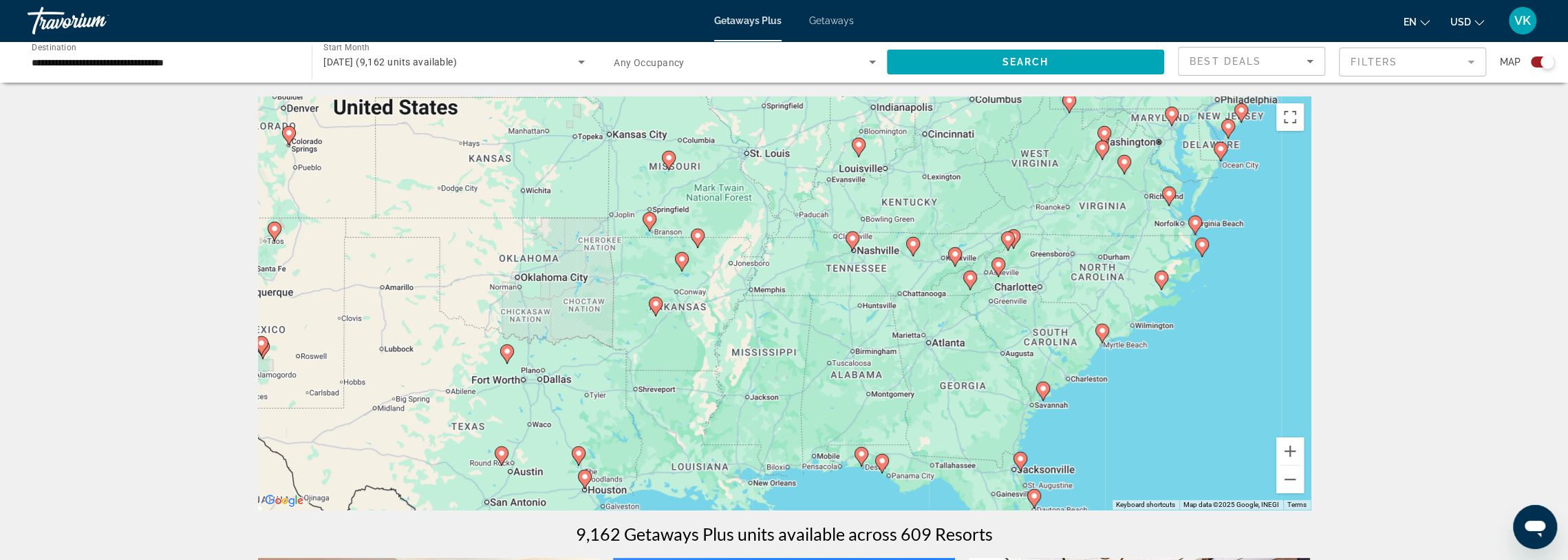
drag, startPoint x: 791, startPoint y: 372, endPoint x: 862, endPoint y: 346, distance: 75.6
click at [862, 346] on div "To activate drag with keyboard, press Alt + Enter. Once in keyboard drag state,…" at bounding box center [784, 303] width 1053 height 413
click at [1289, 455] on button "Zoom in" at bounding box center [1290, 450] width 27 height 27
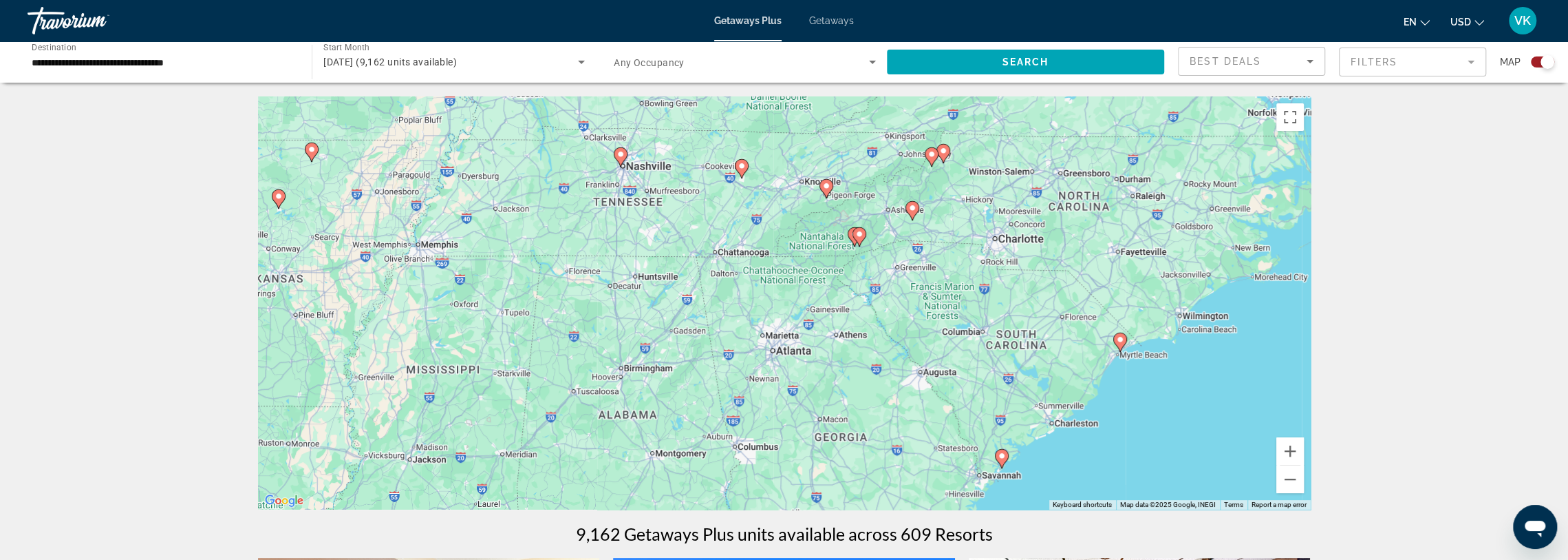
drag, startPoint x: 1176, startPoint y: 369, endPoint x: 874, endPoint y: 336, distance: 303.8
click at [874, 336] on div "To activate drag with keyboard, press Alt + Enter. Once in keyboard drag state,…" at bounding box center [784, 303] width 1053 height 413
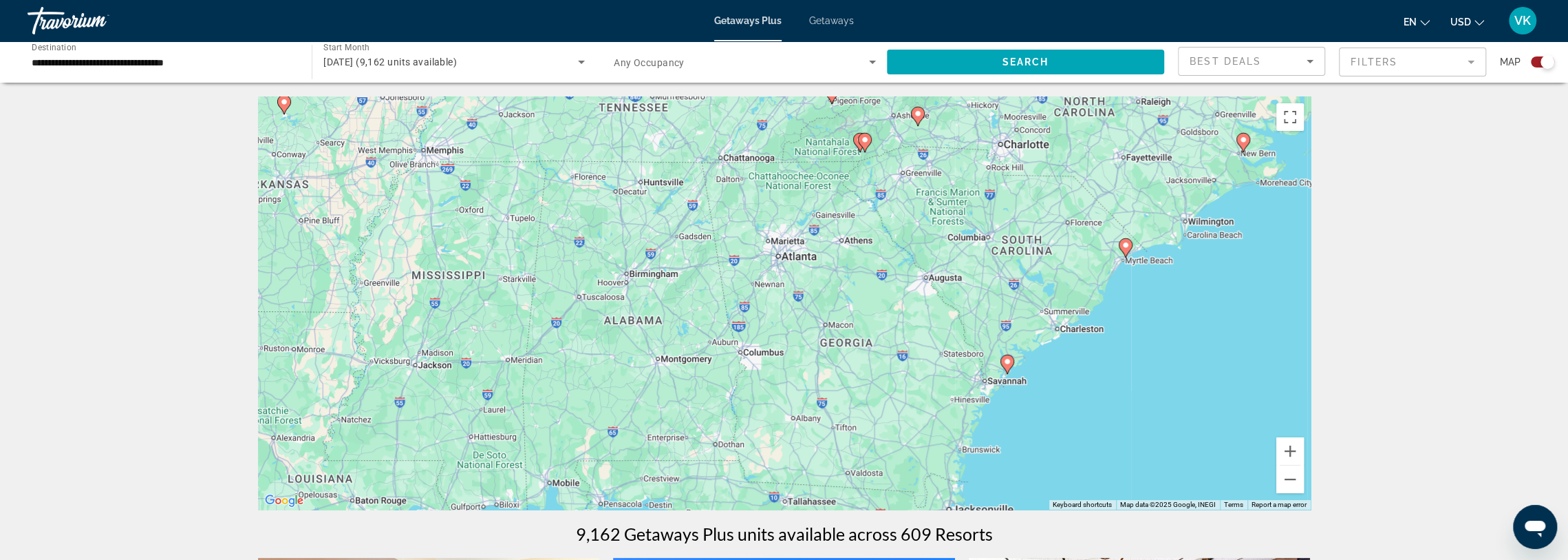
drag, startPoint x: 950, startPoint y: 302, endPoint x: 944, endPoint y: 278, distance: 24.7
click at [944, 278] on div "To activate drag with keyboard, press Alt + Enter. Once in keyboard drag state,…" at bounding box center [784, 303] width 1053 height 413
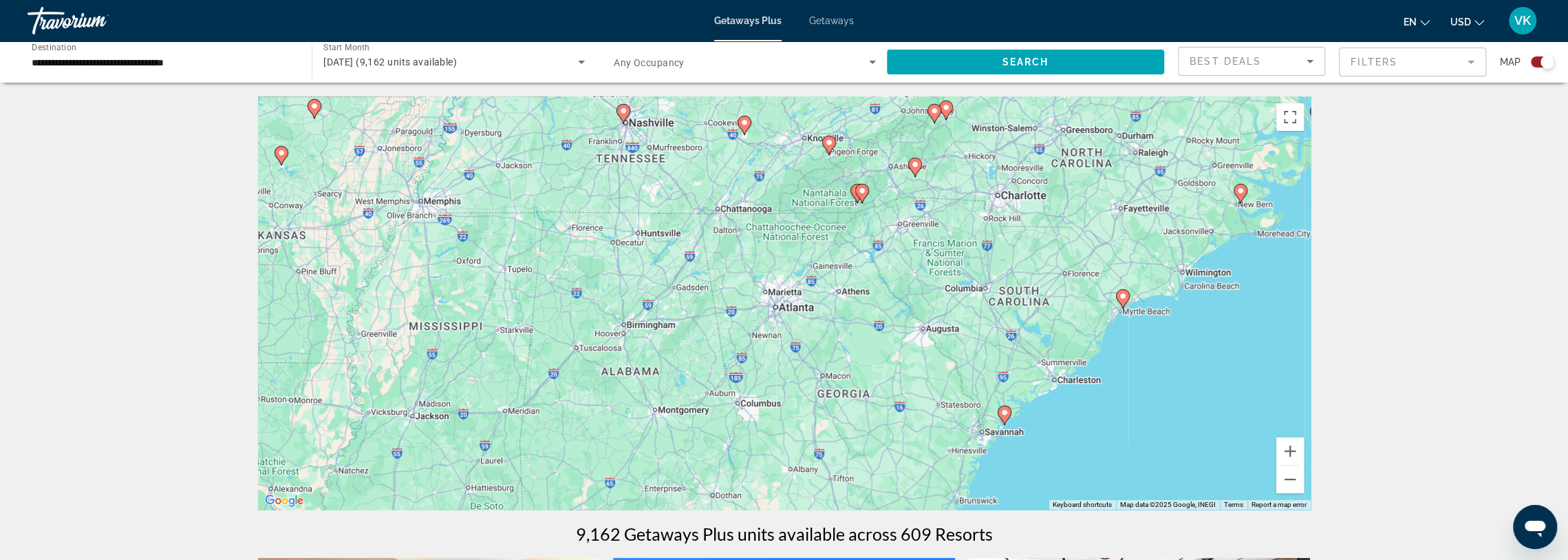
click at [1003, 412] on image "Main content" at bounding box center [1004, 413] width 8 height 8
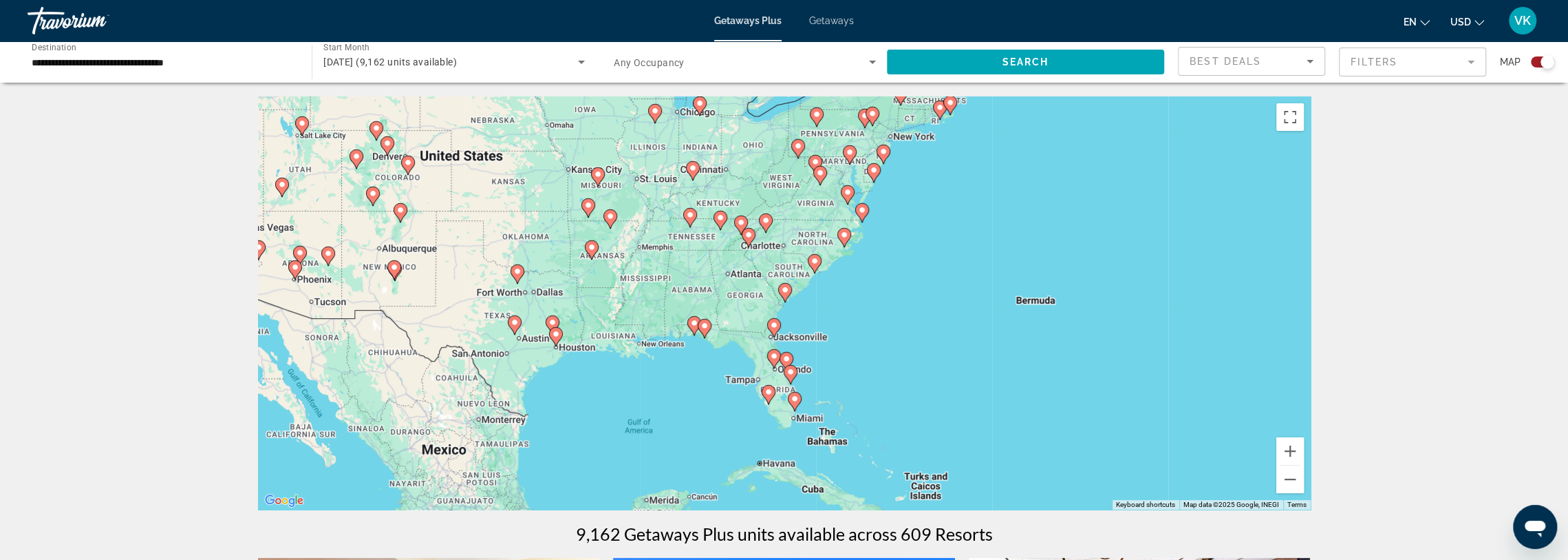
click at [786, 287] on image "Main content" at bounding box center [785, 290] width 8 height 8
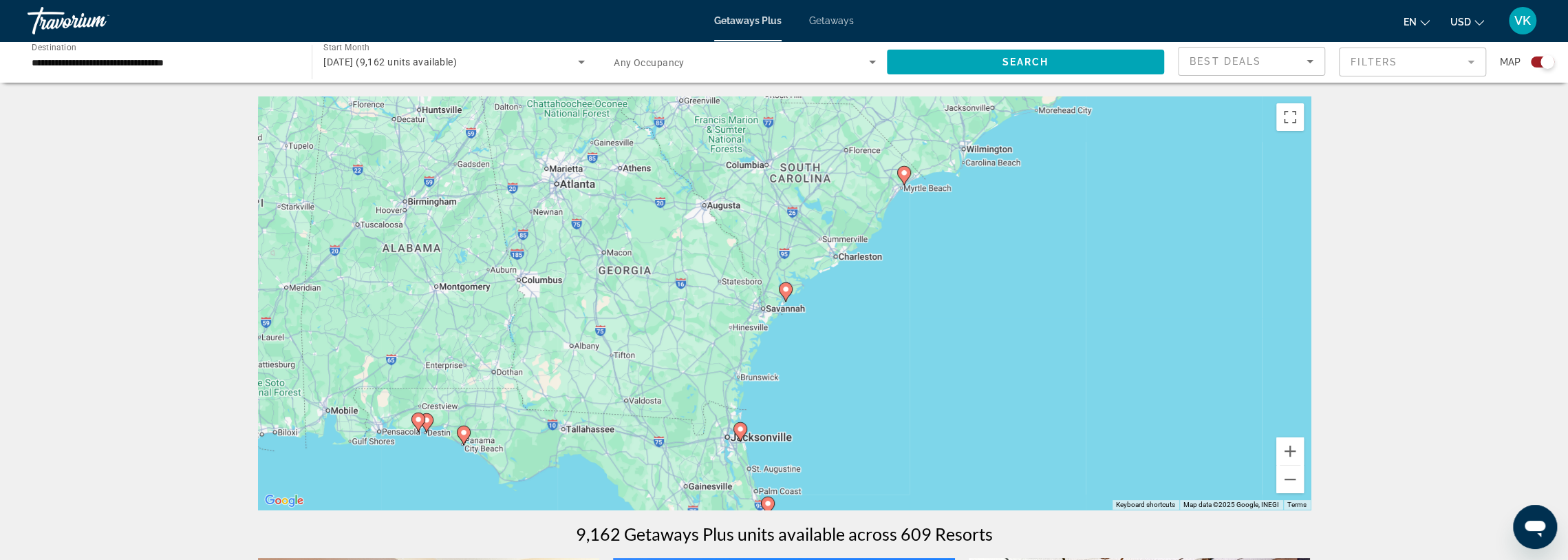
click at [786, 287] on image "Main content" at bounding box center [786, 289] width 8 height 8
type input "**********"
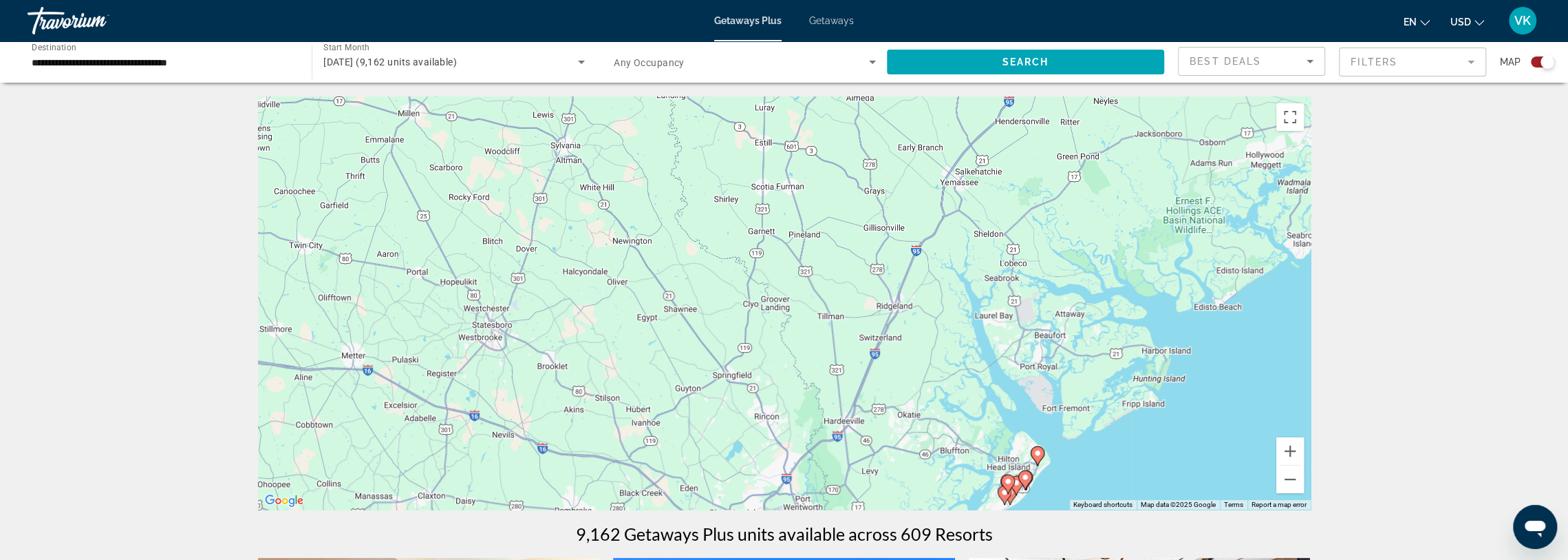
drag, startPoint x: 910, startPoint y: 283, endPoint x: 1134, endPoint y: 476, distance: 295.7
click at [1134, 476] on div "To navigate, press the arrow keys. To activate drag with keyboard, press Alt + …" at bounding box center [784, 303] width 1053 height 413
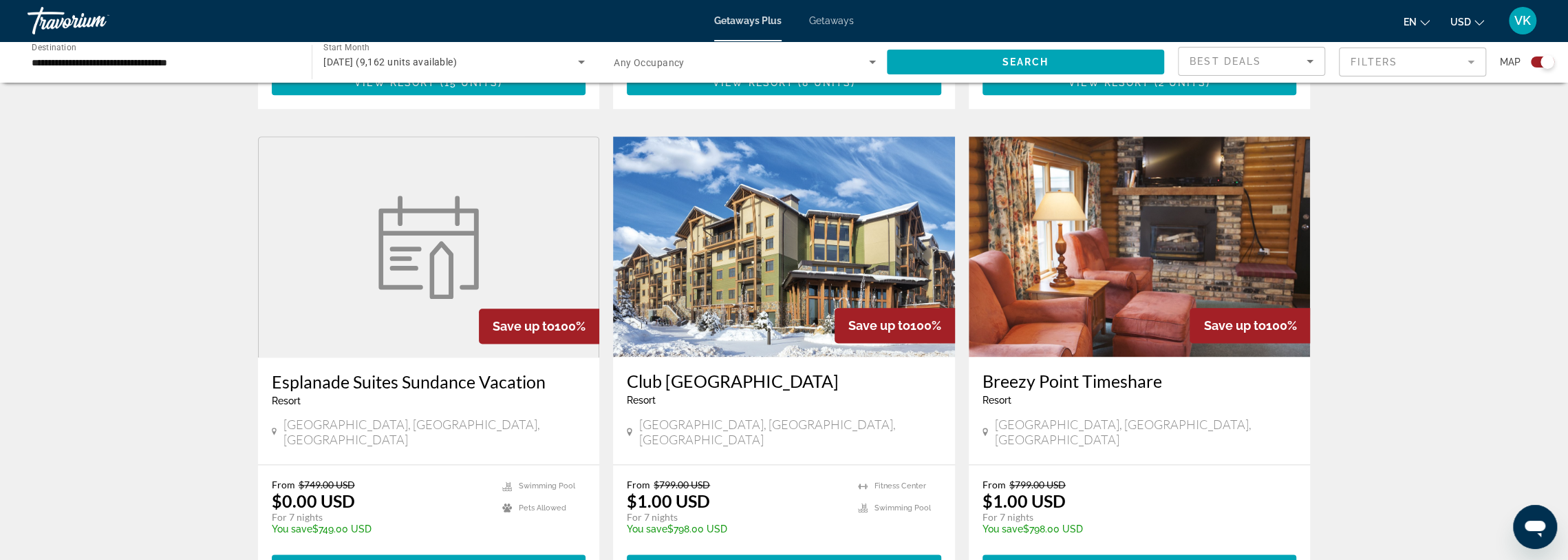
scroll to position [1445, 0]
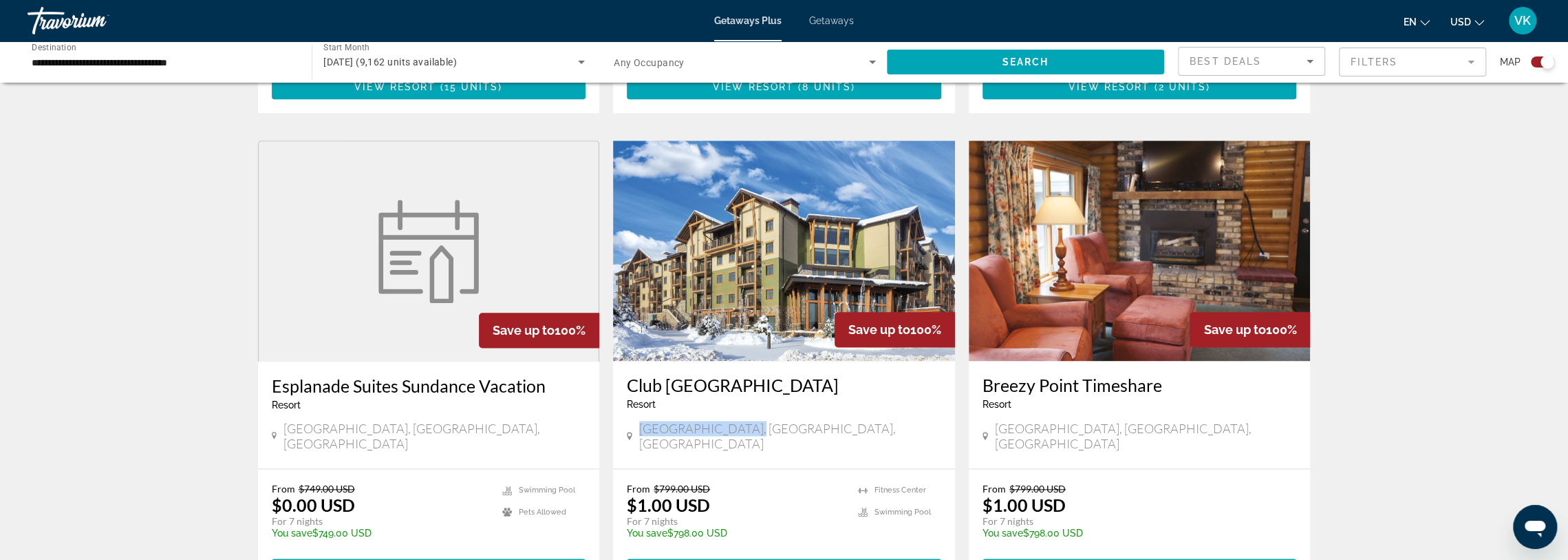
drag, startPoint x: 640, startPoint y: 357, endPoint x: 743, endPoint y: 357, distance: 103.0
click at [743, 421] on div "Park City, UT, USA" at bounding box center [784, 436] width 314 height 30
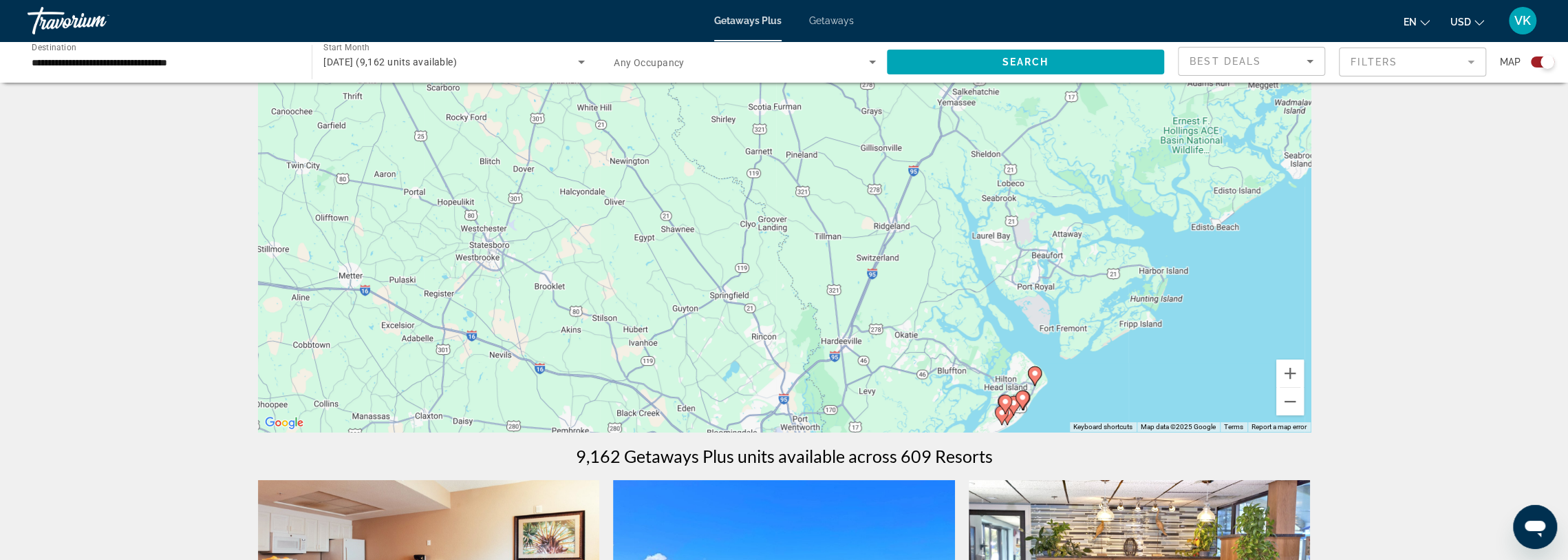
scroll to position [207, 0]
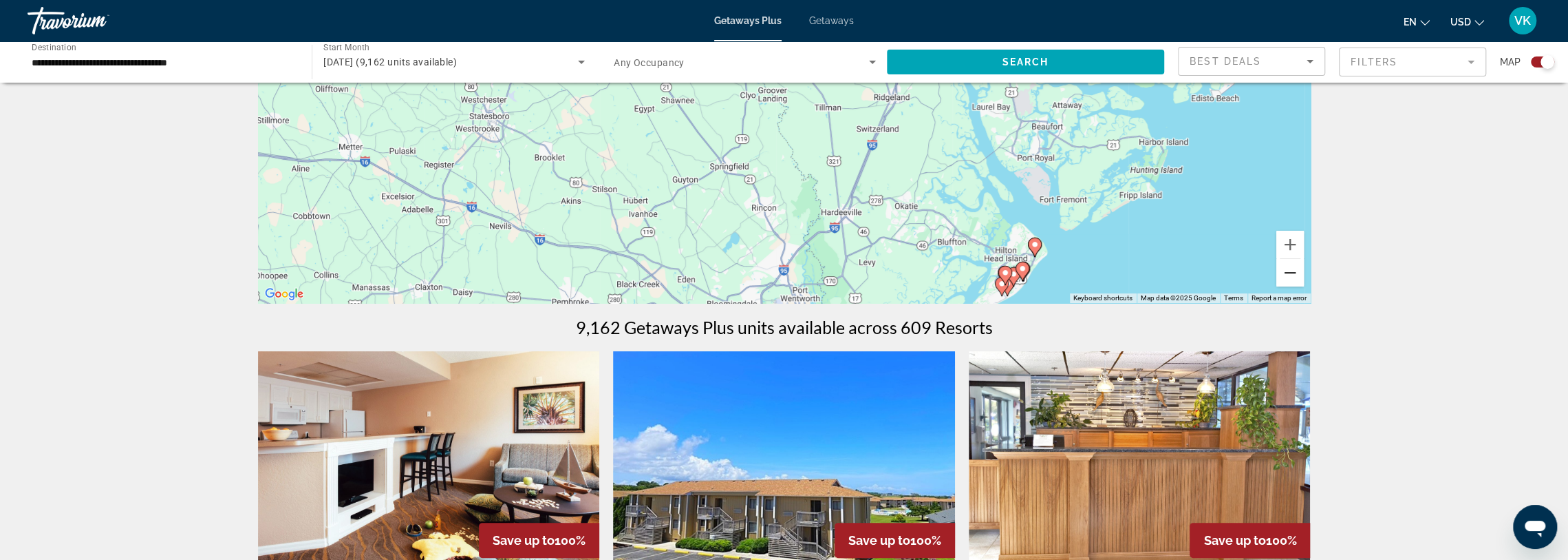
click at [1300, 279] on button "Zoom out" at bounding box center [1290, 272] width 27 height 27
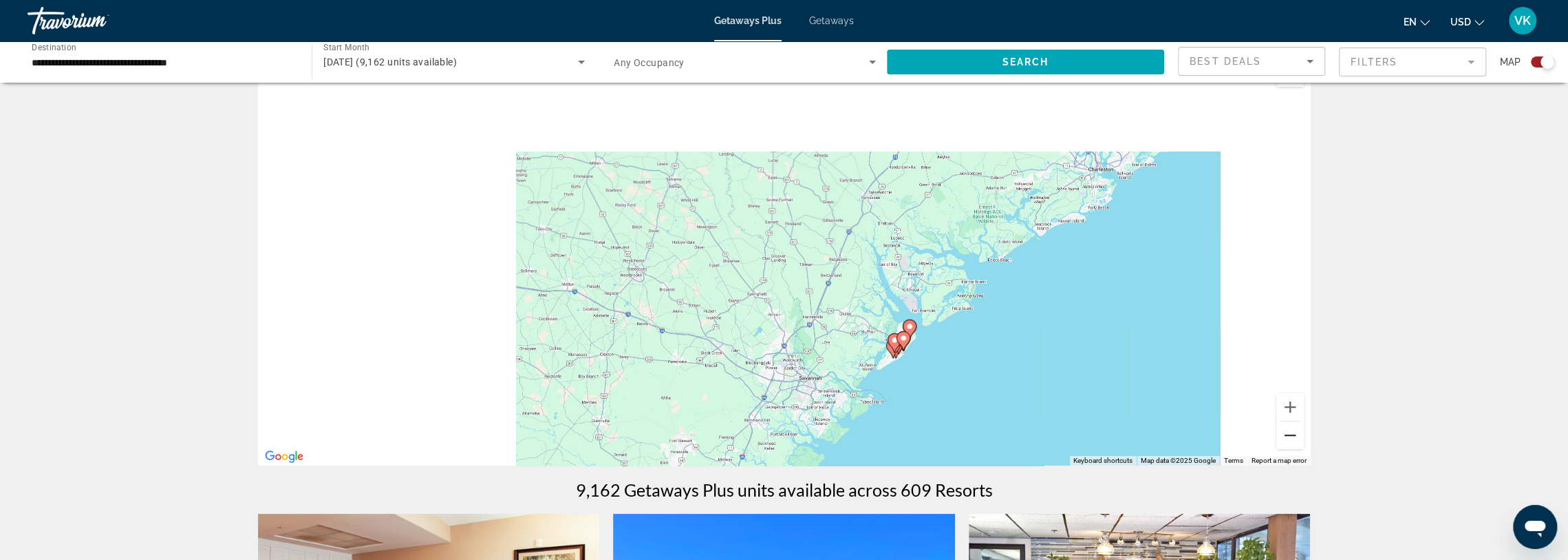
scroll to position [69, 0]
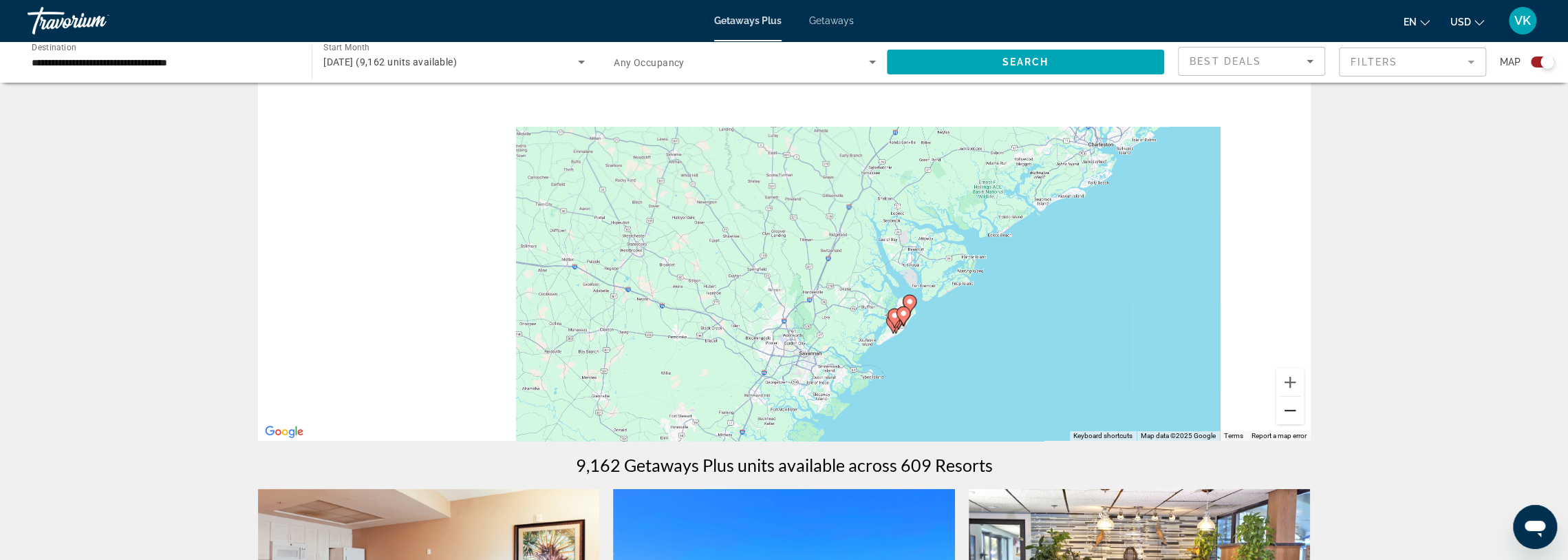
click at [1293, 414] on button "Zoom out" at bounding box center [1290, 409] width 27 height 27
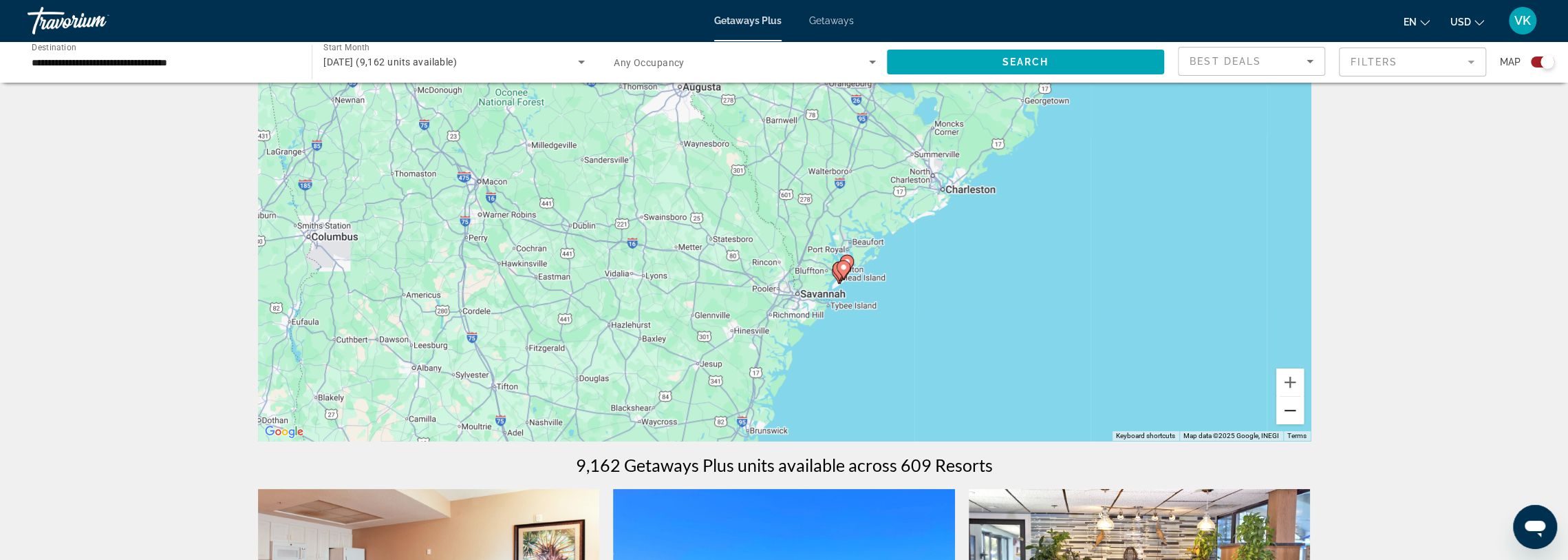
scroll to position [0, 0]
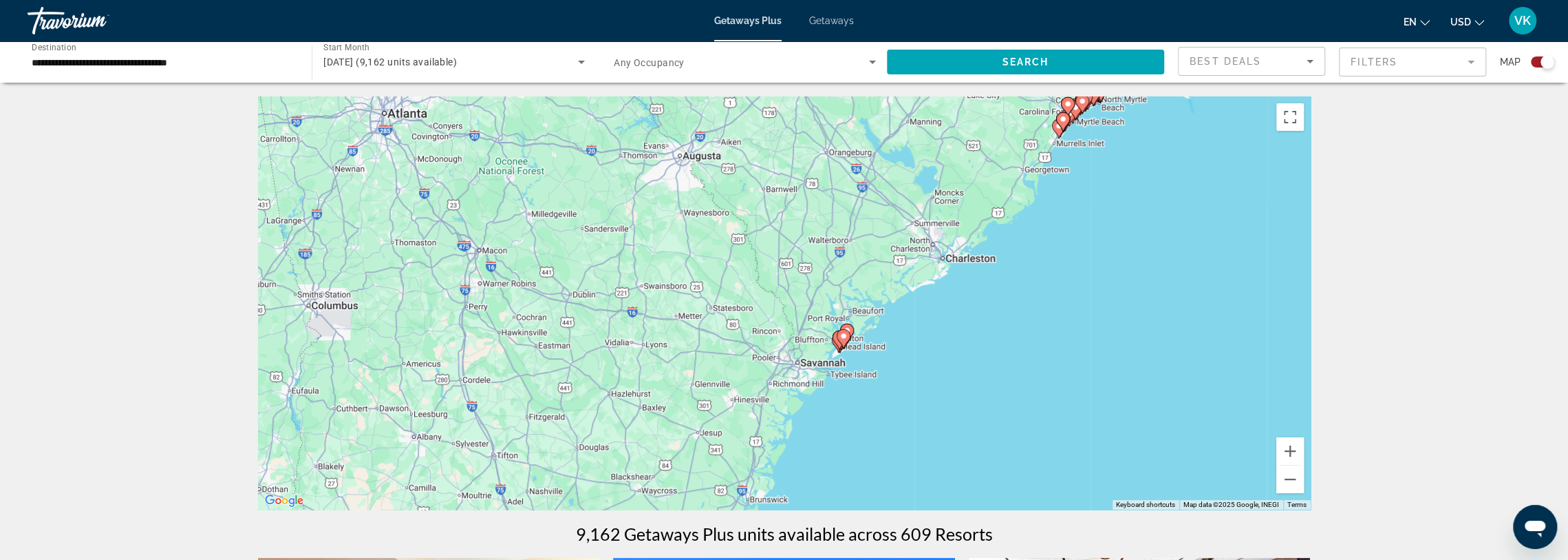
click at [1319, 60] on div "Best Deals" at bounding box center [1251, 61] width 146 height 27
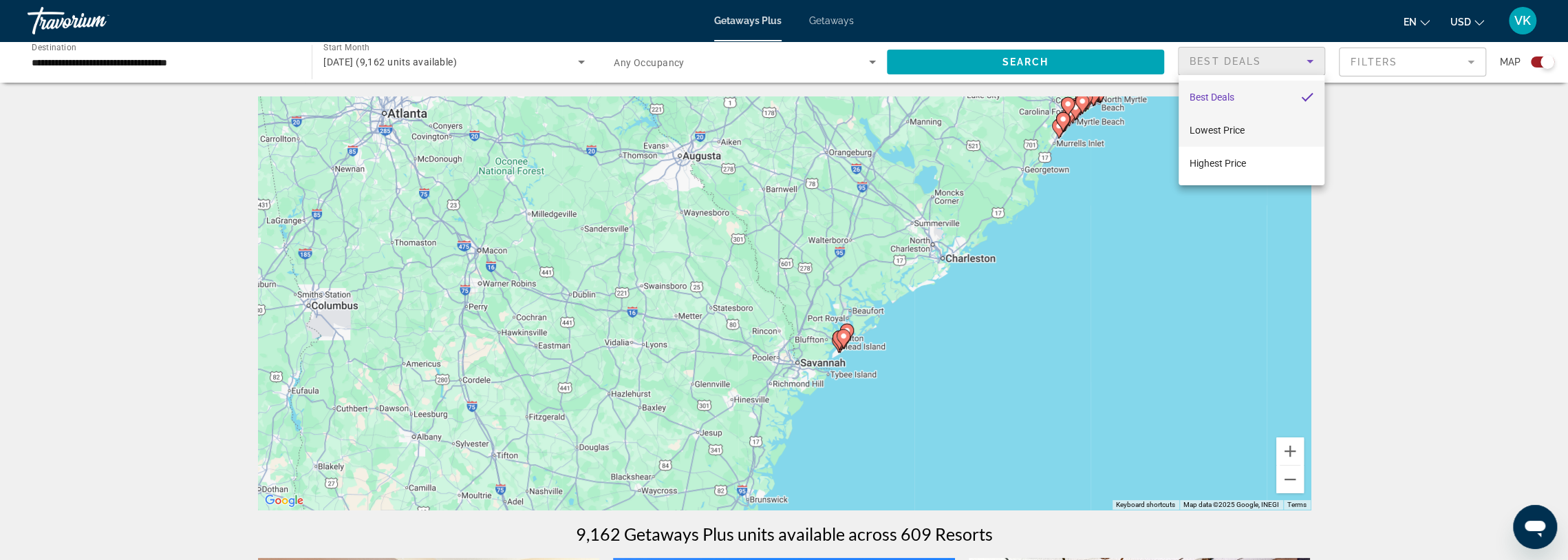
click at [1212, 129] on span "Lowest Price" at bounding box center [1217, 129] width 55 height 11
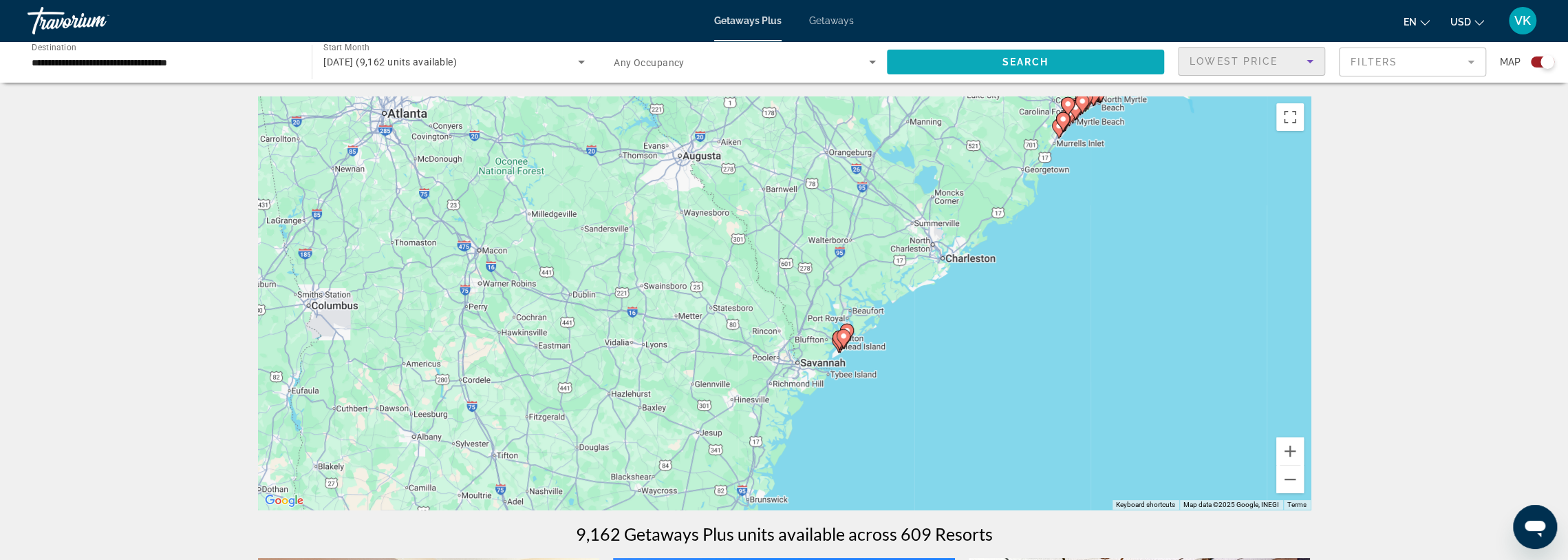
click at [1030, 58] on span "Search" at bounding box center [1026, 62] width 47 height 11
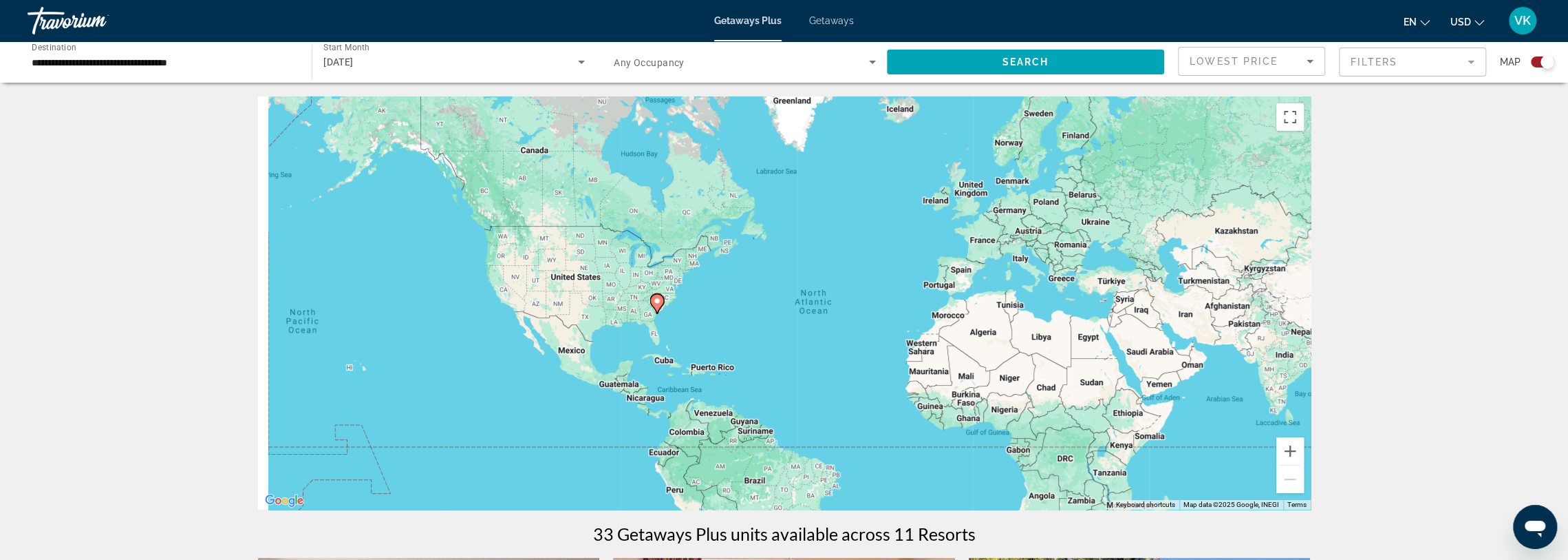
drag, startPoint x: 688, startPoint y: 262, endPoint x: 807, endPoint y: 294, distance: 123.2
click at [807, 294] on div "To navigate, press the arrow keys. To activate drag with keyboard, press Alt + …" at bounding box center [784, 303] width 1053 height 413
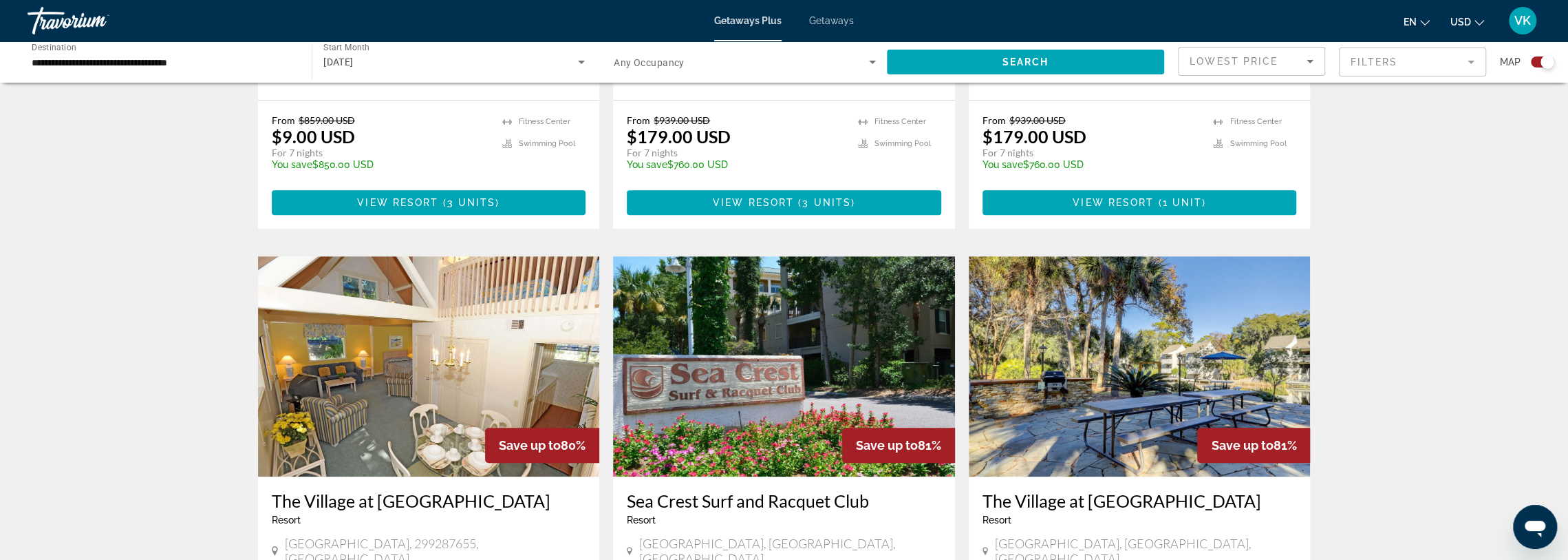
scroll to position [854, 0]
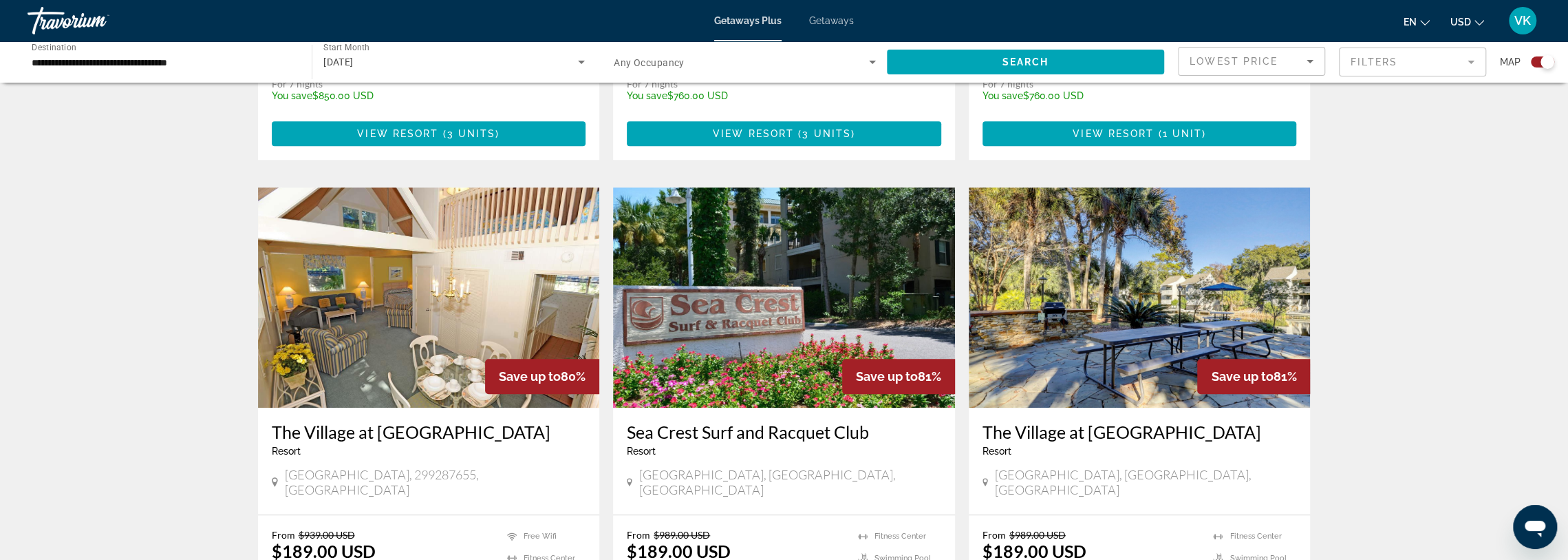
click at [398, 277] on img "Main content" at bounding box center [428, 296] width 342 height 220
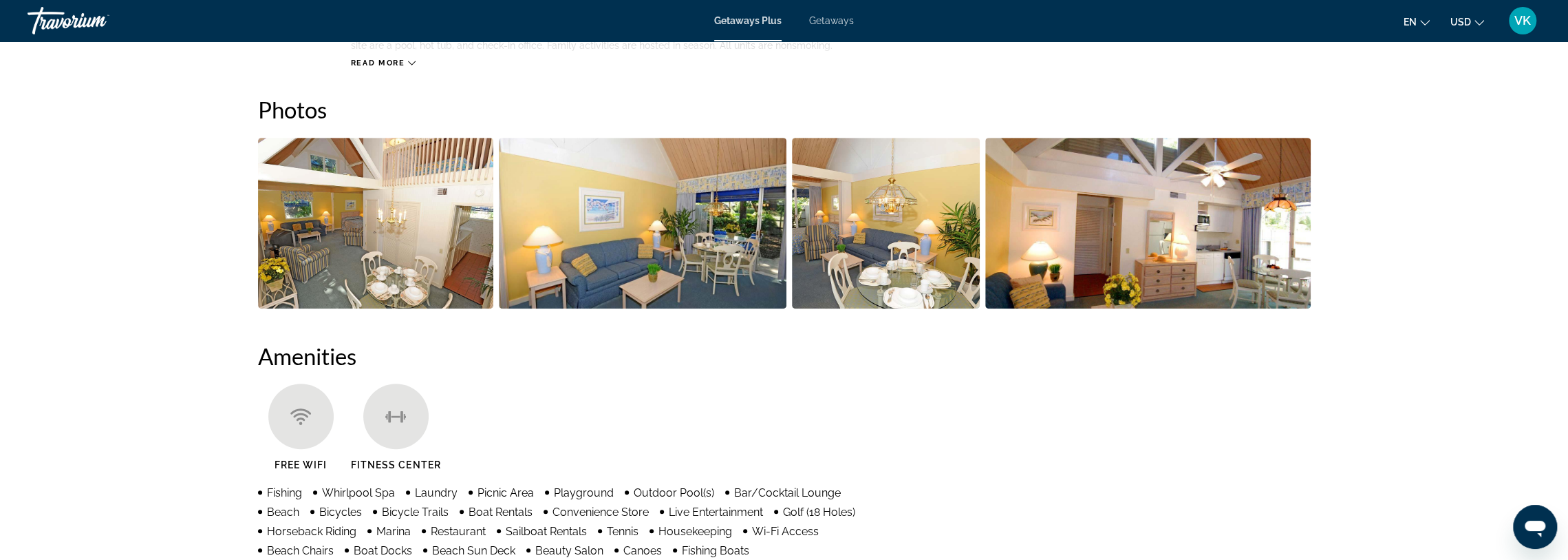
scroll to position [600, 0]
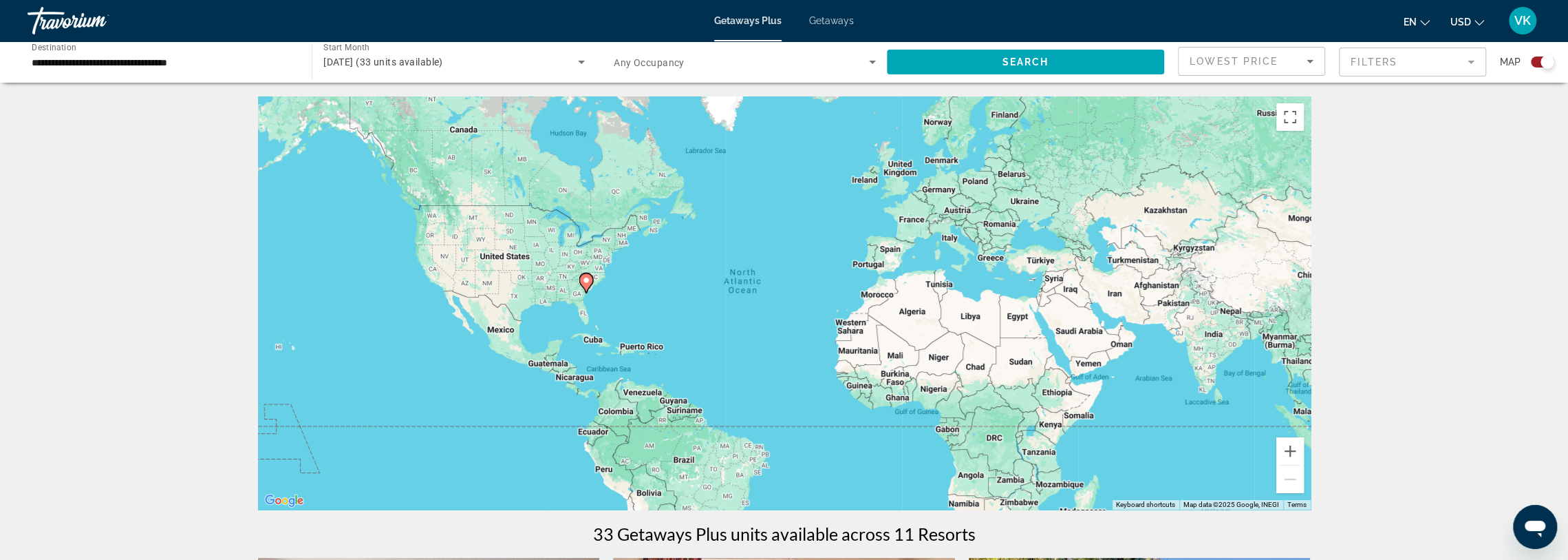
click at [583, 279] on image "Main content" at bounding box center [586, 280] width 8 height 8
type input "**********"
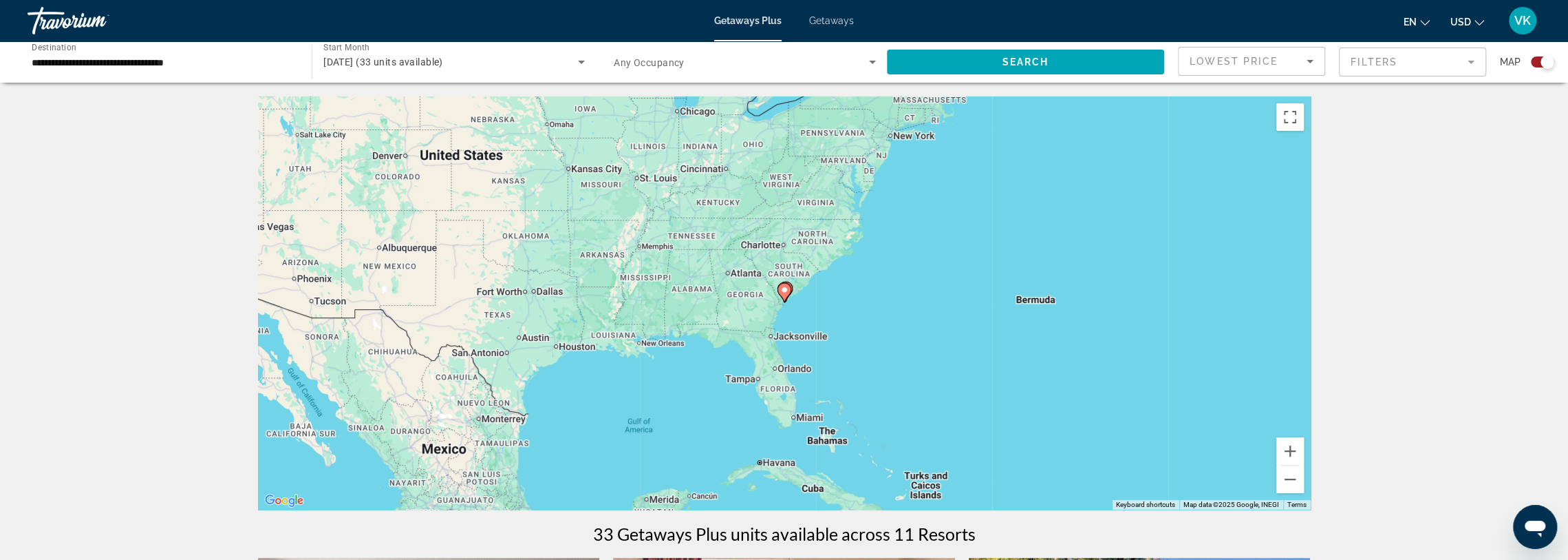
click at [1427, 54] on mat-form-field "Filters" at bounding box center [1412, 62] width 147 height 29
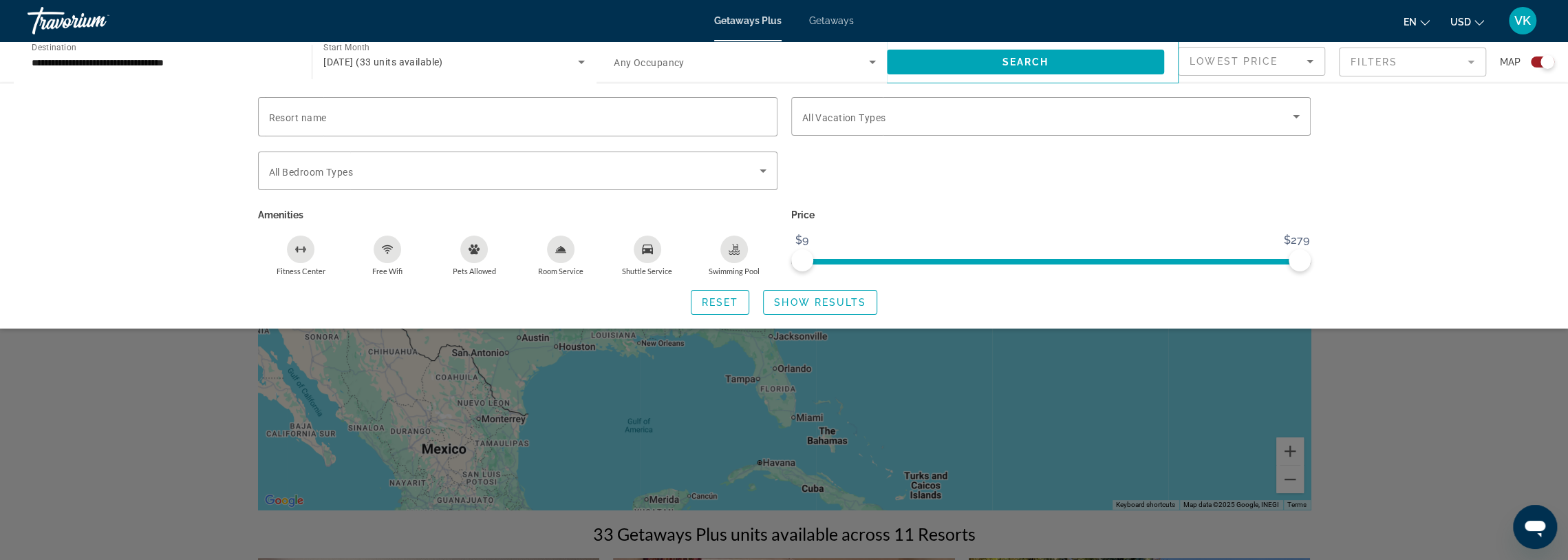
click at [1423, 57] on mat-form-field "Filters" at bounding box center [1412, 62] width 147 height 29
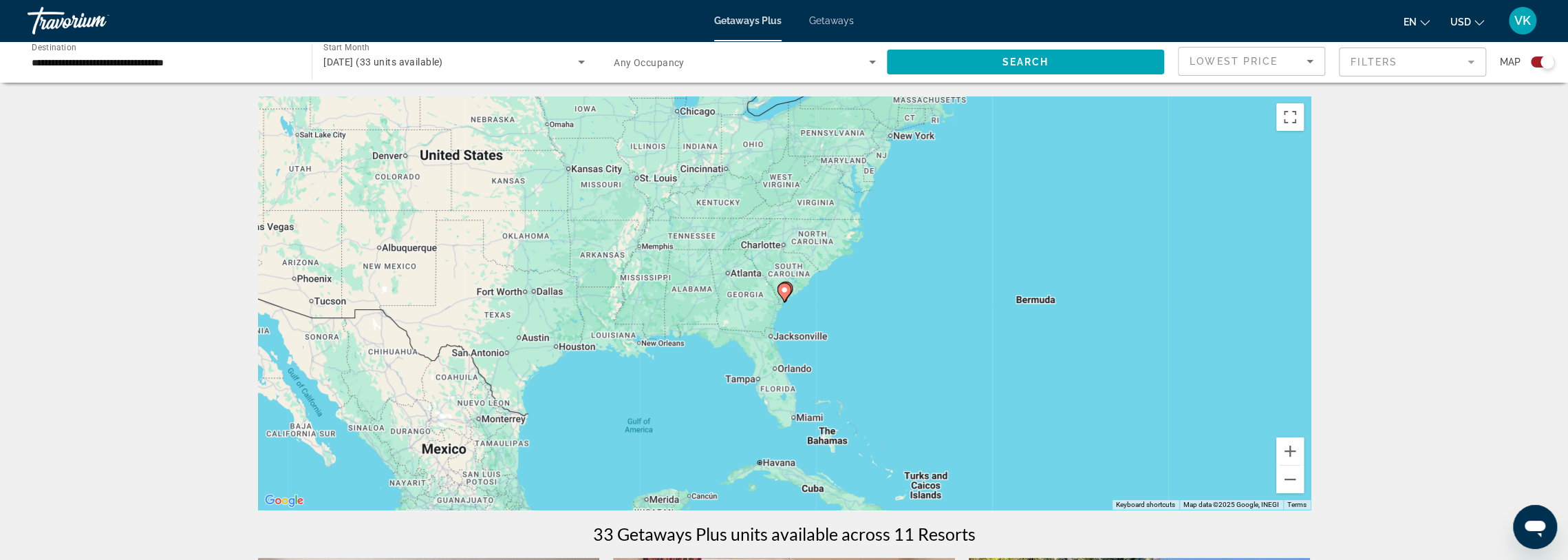
click at [443, 57] on span "November 2025 (33 units available)" at bounding box center [383, 62] width 119 height 11
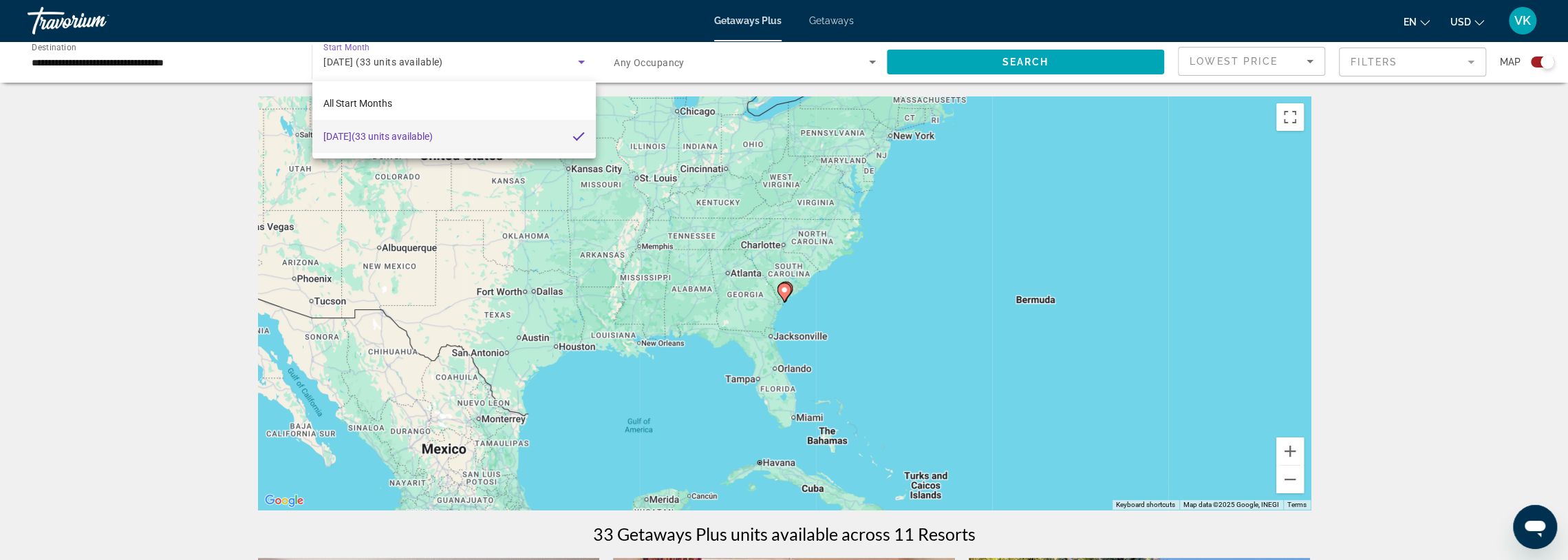
click at [392, 133] on span "November 2025 (33 units available)" at bounding box center [378, 136] width 109 height 16
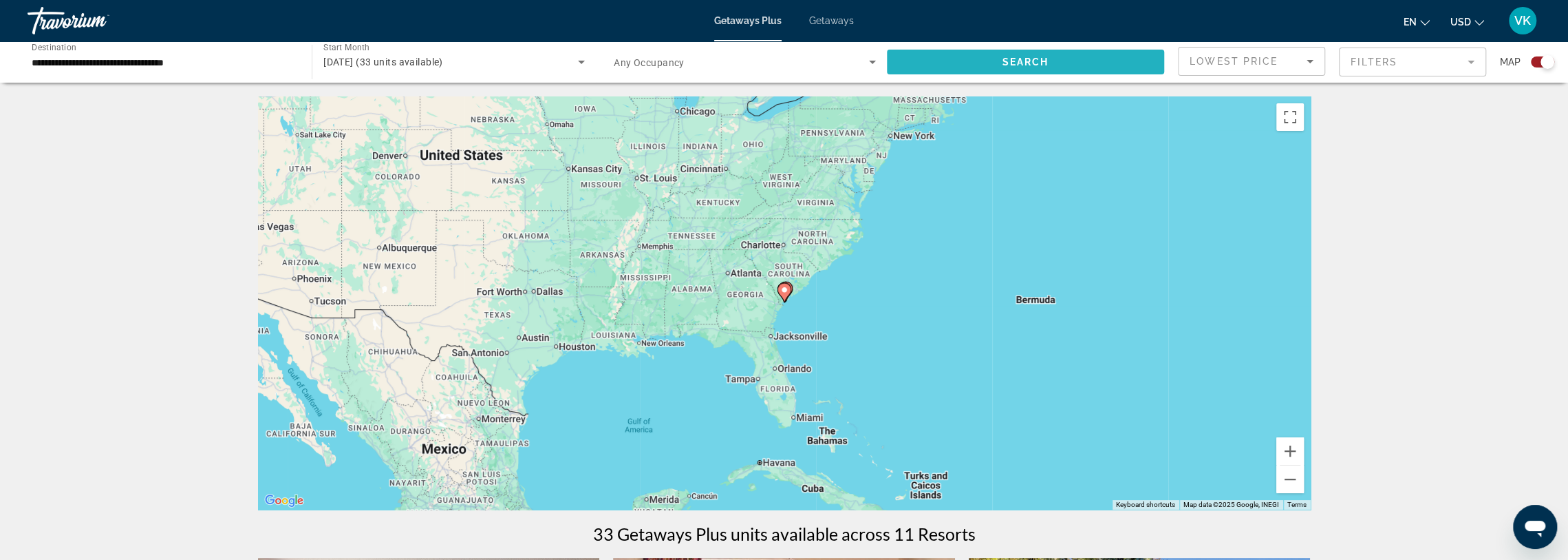
click at [977, 53] on span "Search widget" at bounding box center [1025, 62] width 277 height 33
